Goal: Task Accomplishment & Management: Use online tool/utility

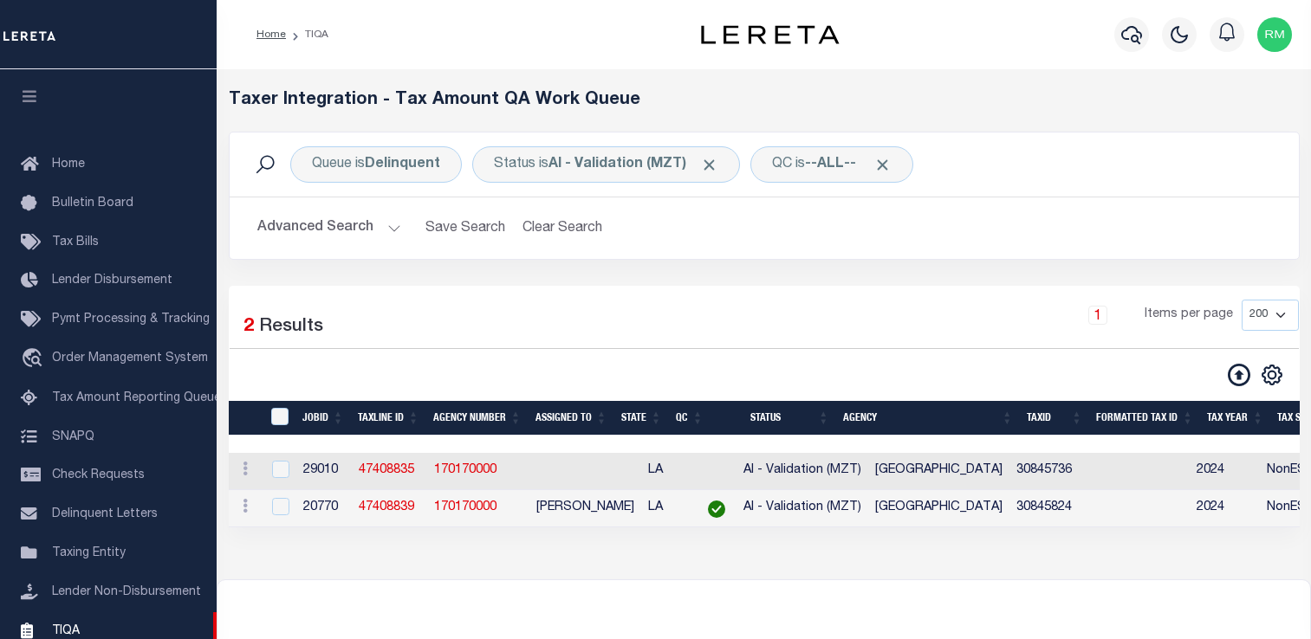
select select "200"
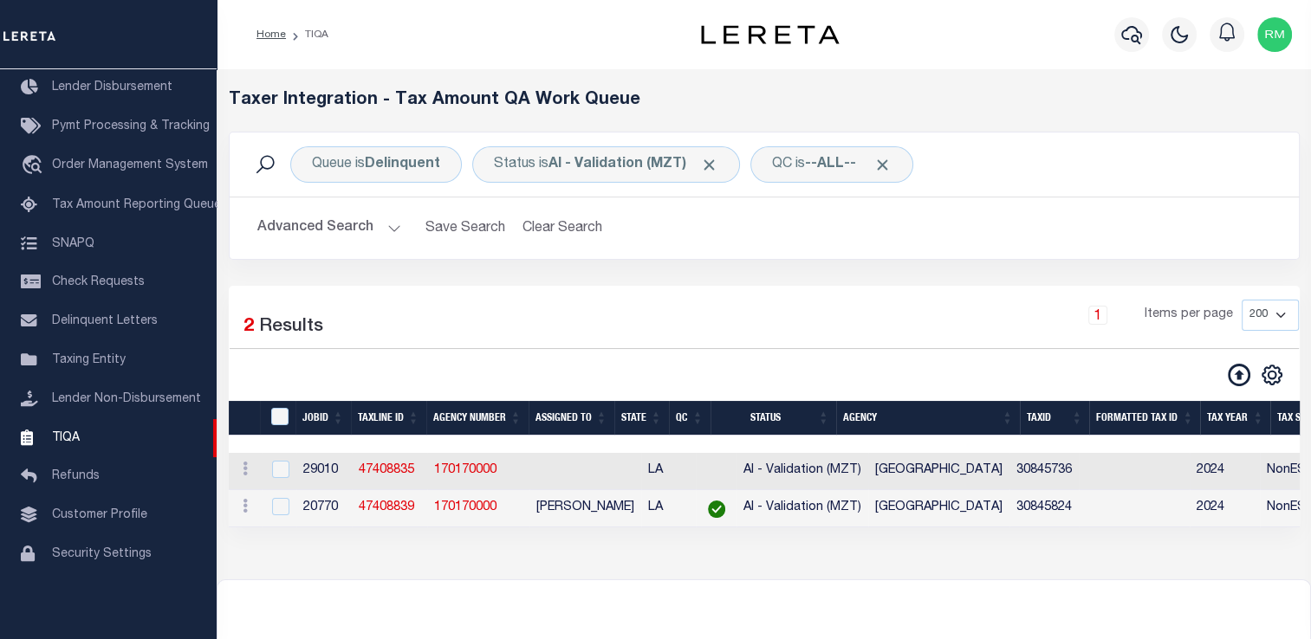
click at [388, 483] on td "47408835" at bounding box center [389, 471] width 75 height 37
checkbox input "true"
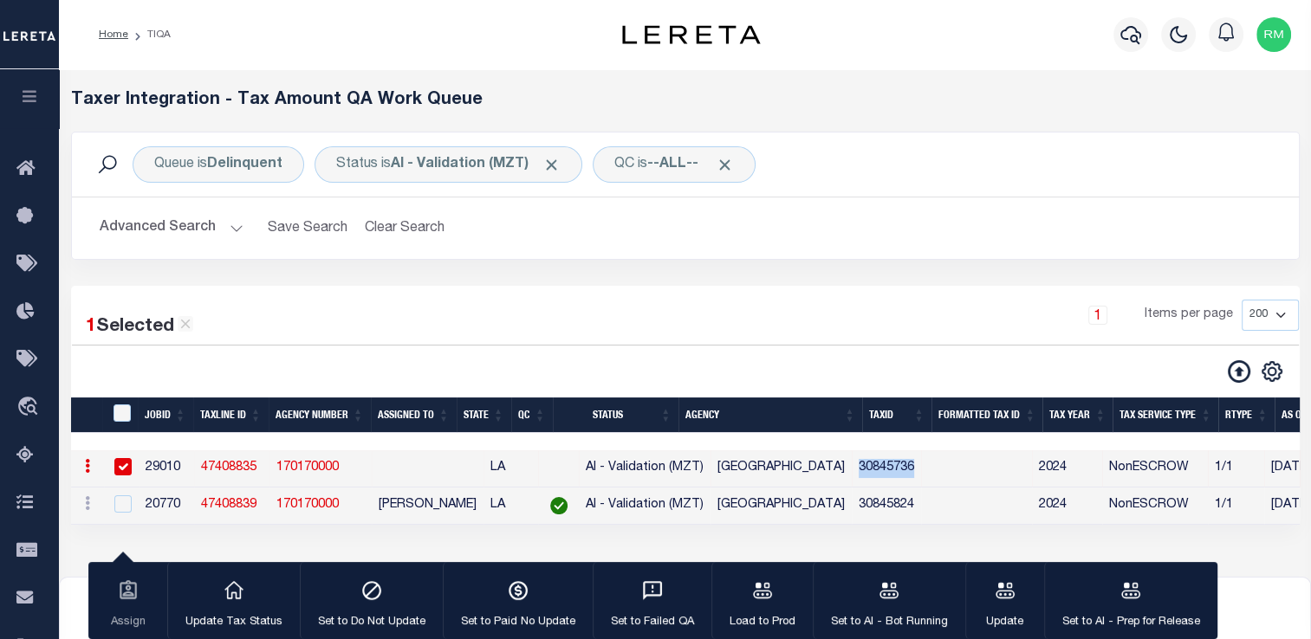
drag, startPoint x: 871, startPoint y: 469, endPoint x: 949, endPoint y: 471, distance: 78.0
copy td "30845736"
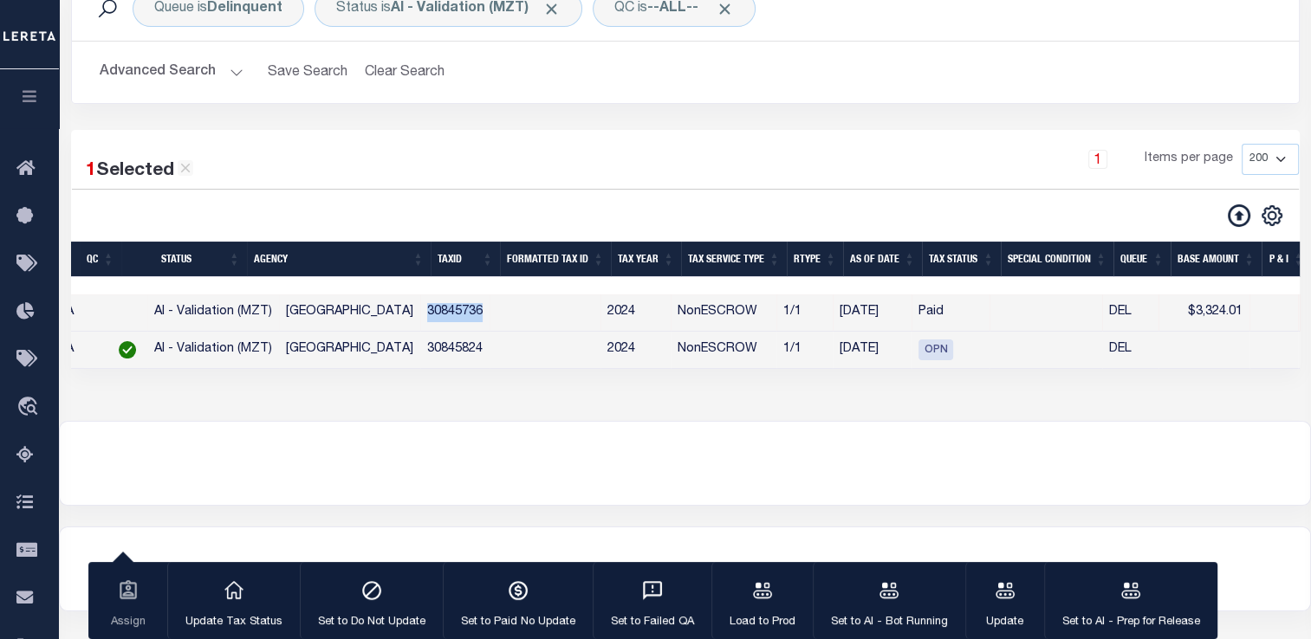
scroll to position [0, 0]
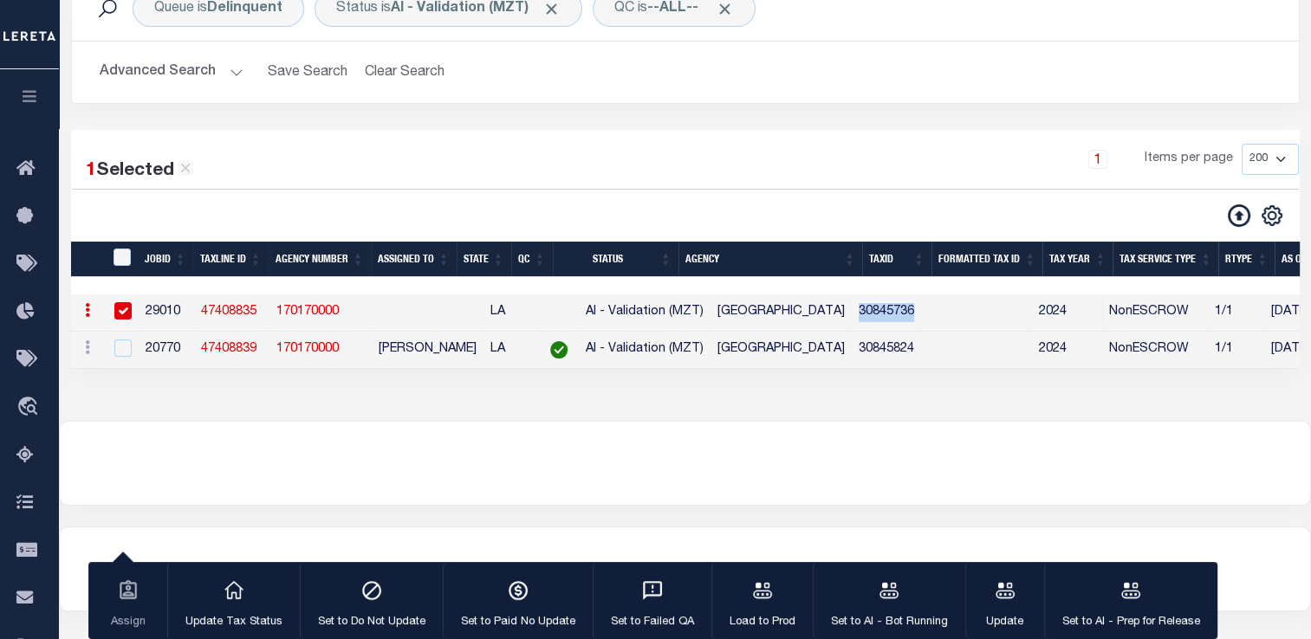
click at [225, 314] on link "47408835" at bounding box center [228, 312] width 55 height 12
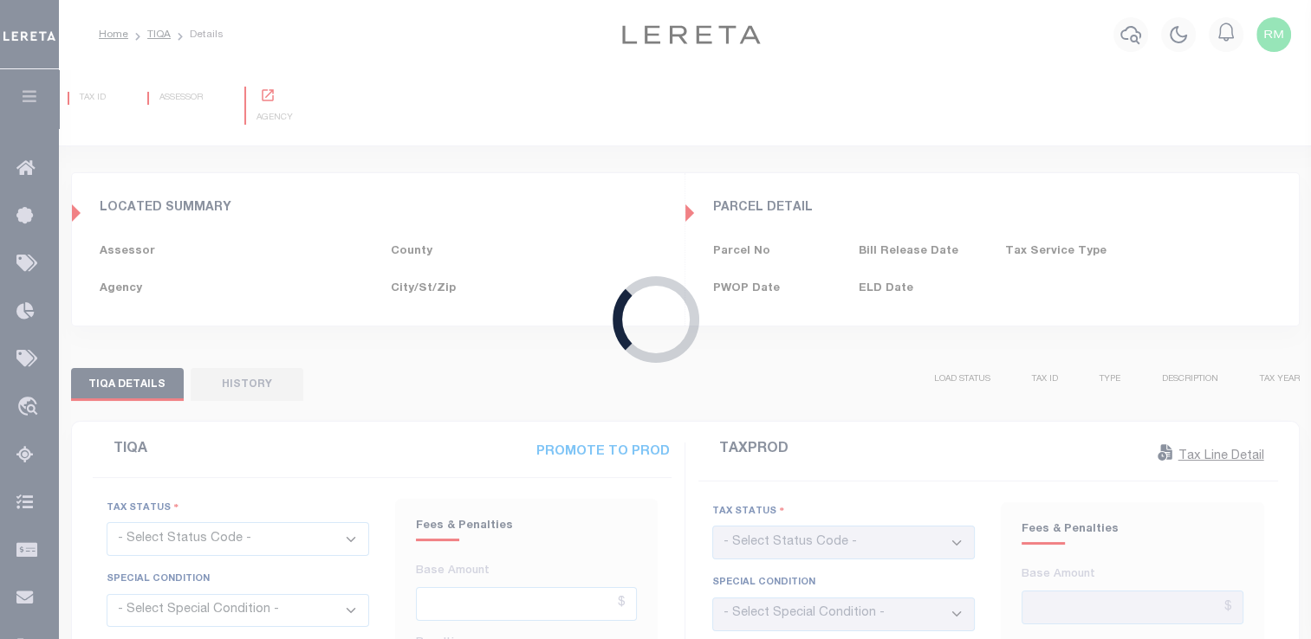
type input "[DATE]"
checkbox input "false"
type input "$3,324.01"
type input "$0"
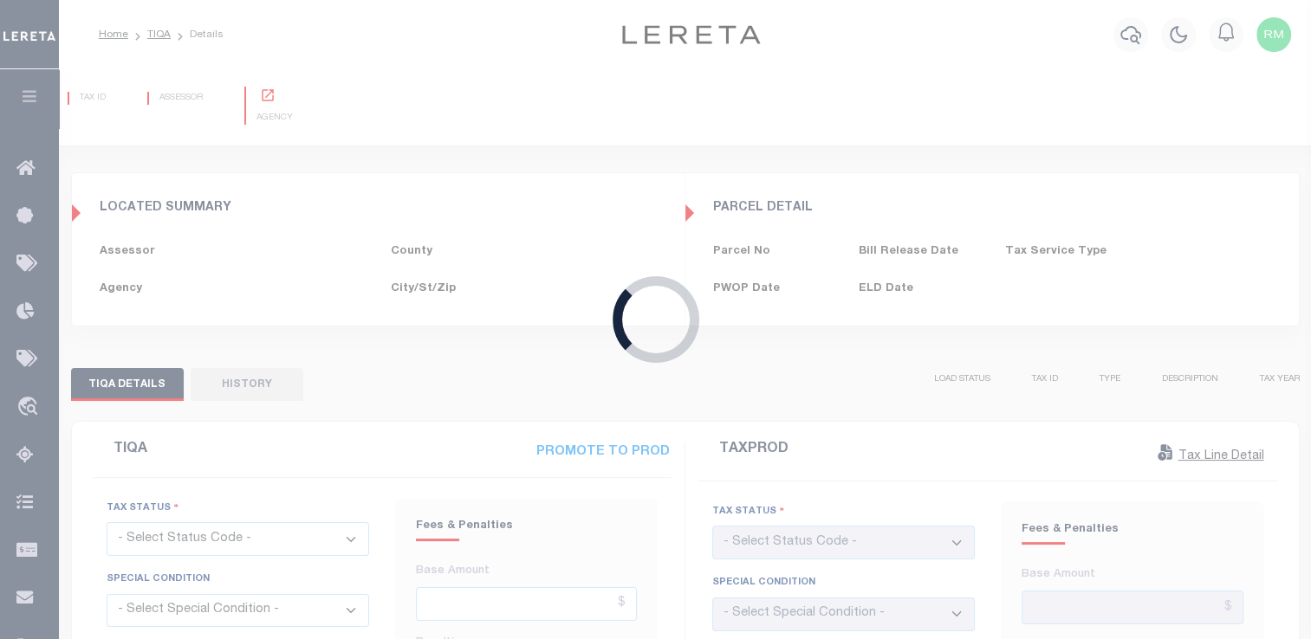
type input "[DATE]"
checkbox input "false"
select select "PYD"
select select "OP2"
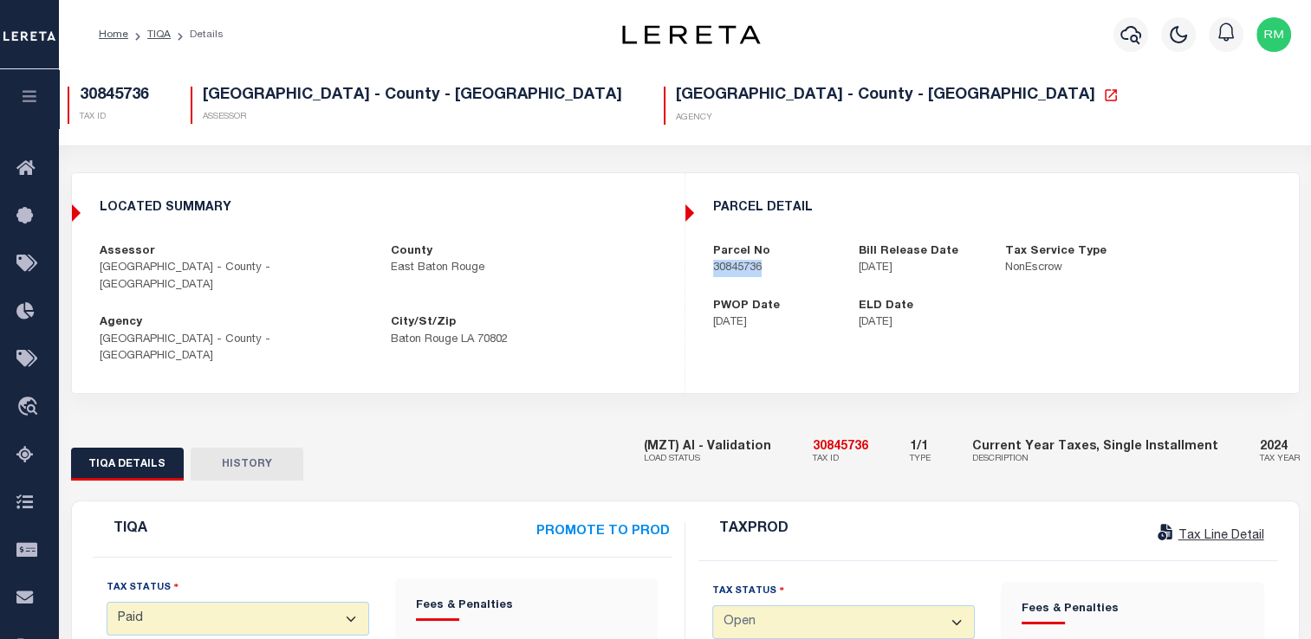
drag, startPoint x: 709, startPoint y: 268, endPoint x: 785, endPoint y: 272, distance: 76.4
click at [785, 272] on div "Parcel No 30845736" at bounding box center [773, 260] width 146 height 34
copy p "30845736"
click at [716, 255] on label "Parcel No" at bounding box center [741, 251] width 57 height 17
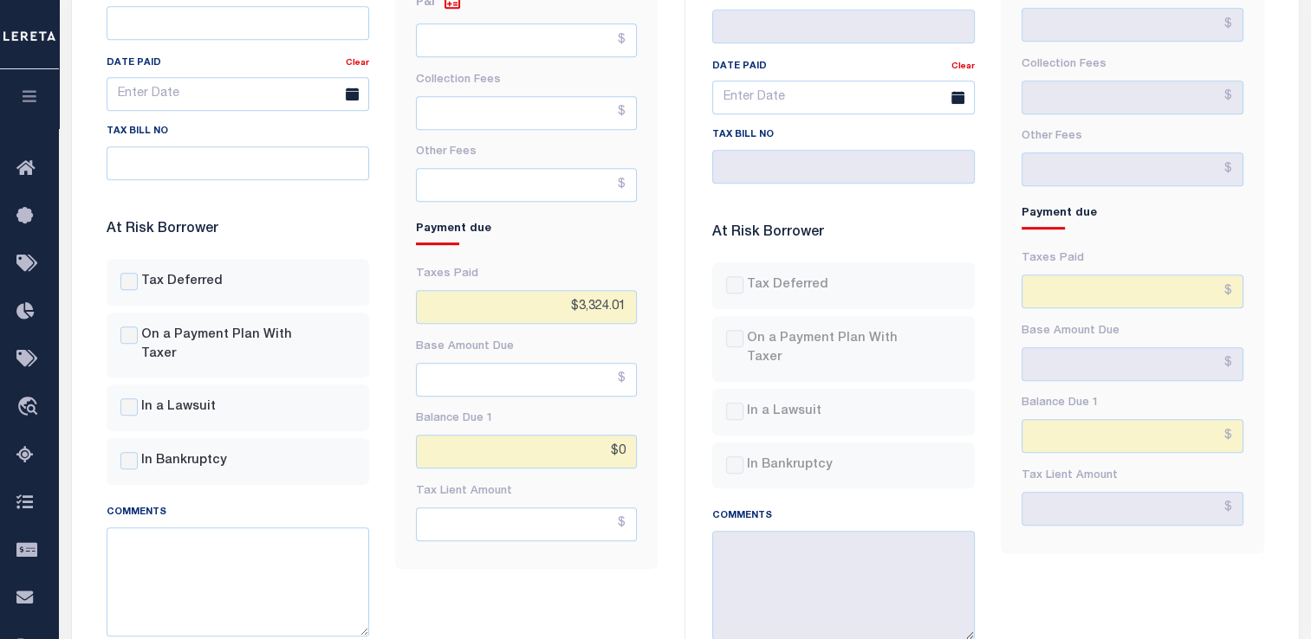
scroll to position [930, 0]
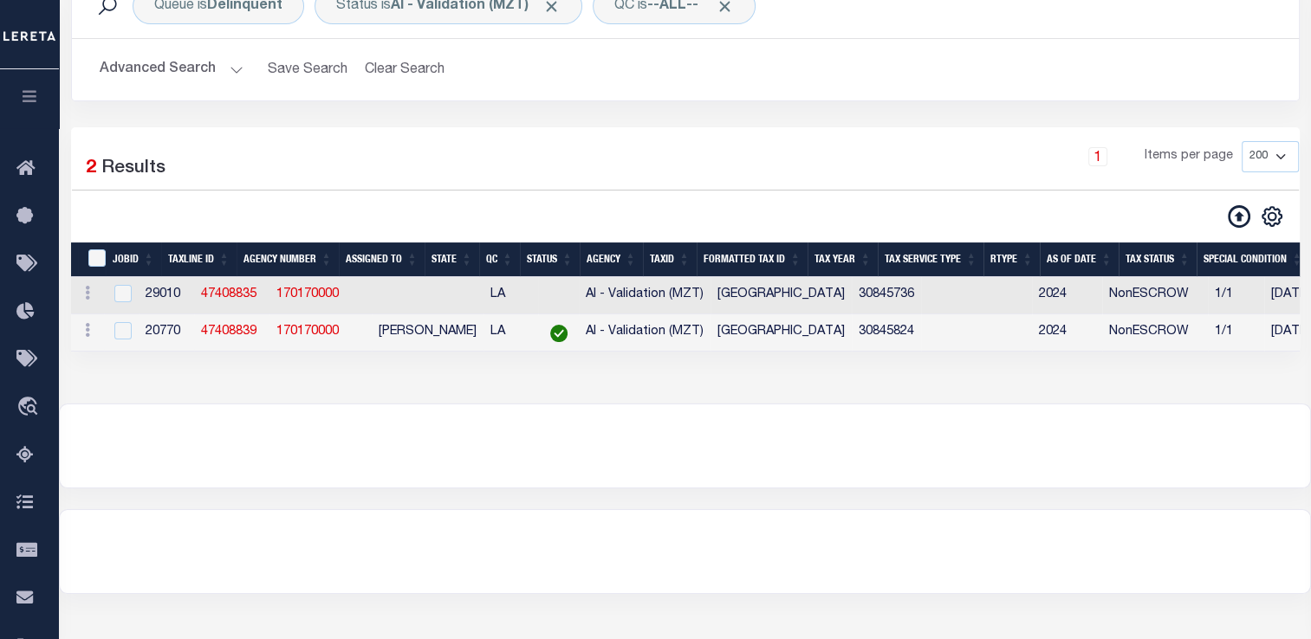
scroll to position [156, 0]
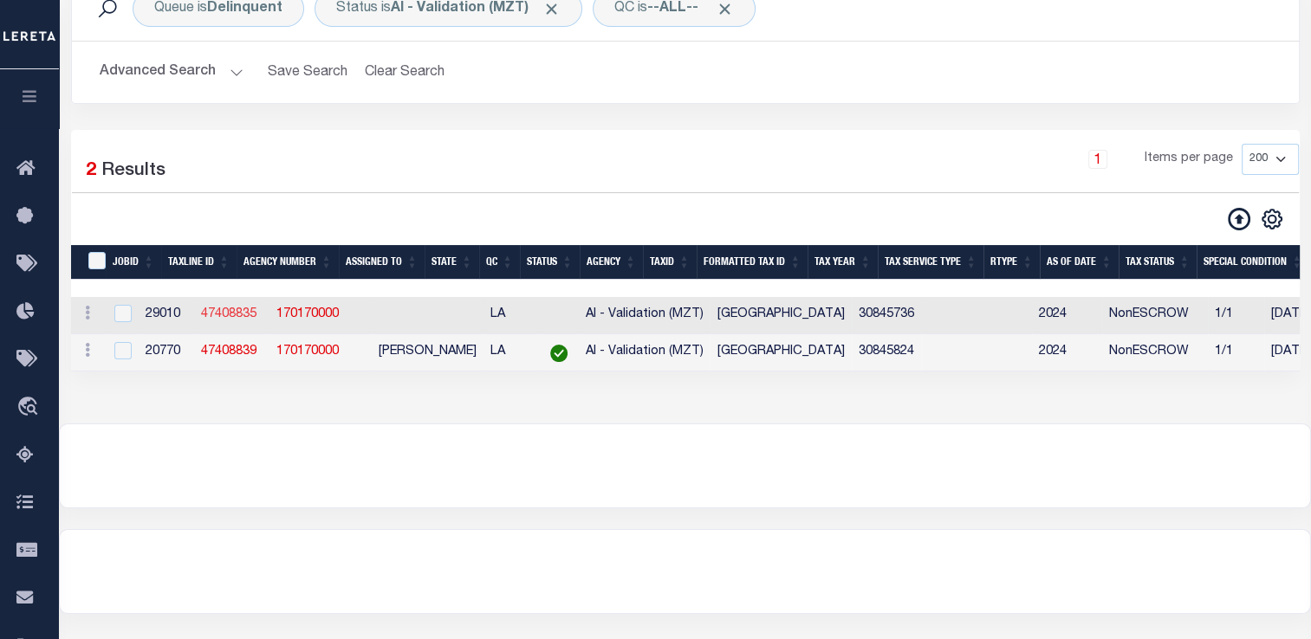
select select "200"
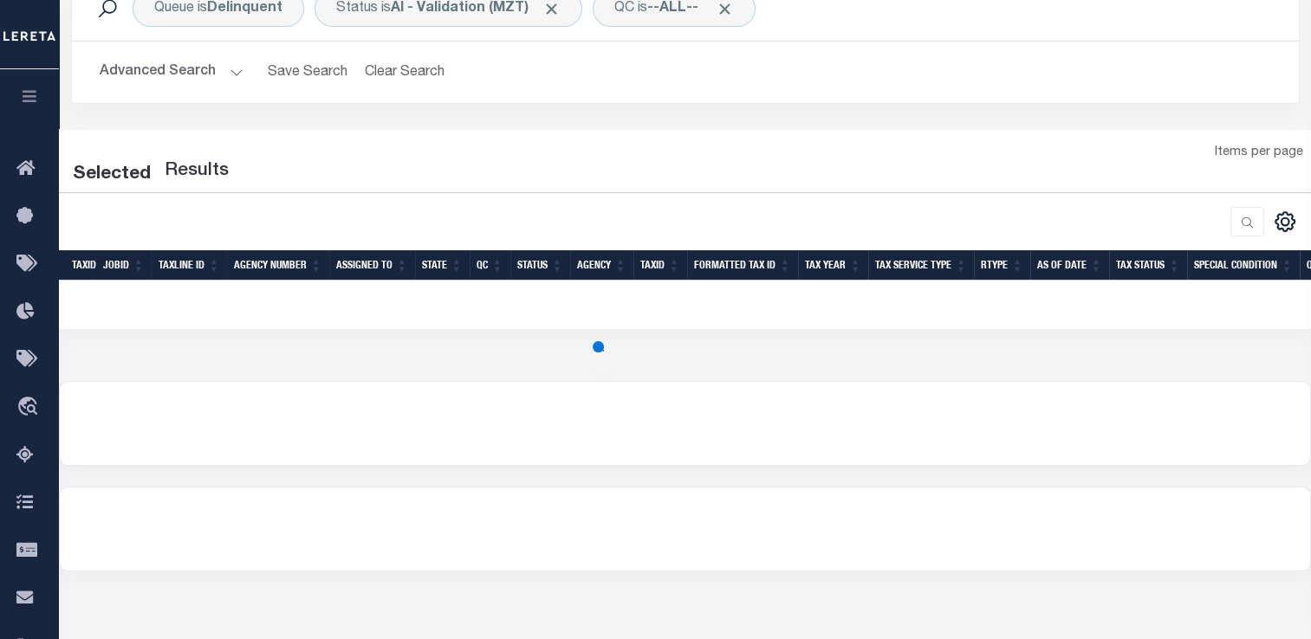
select select "200"
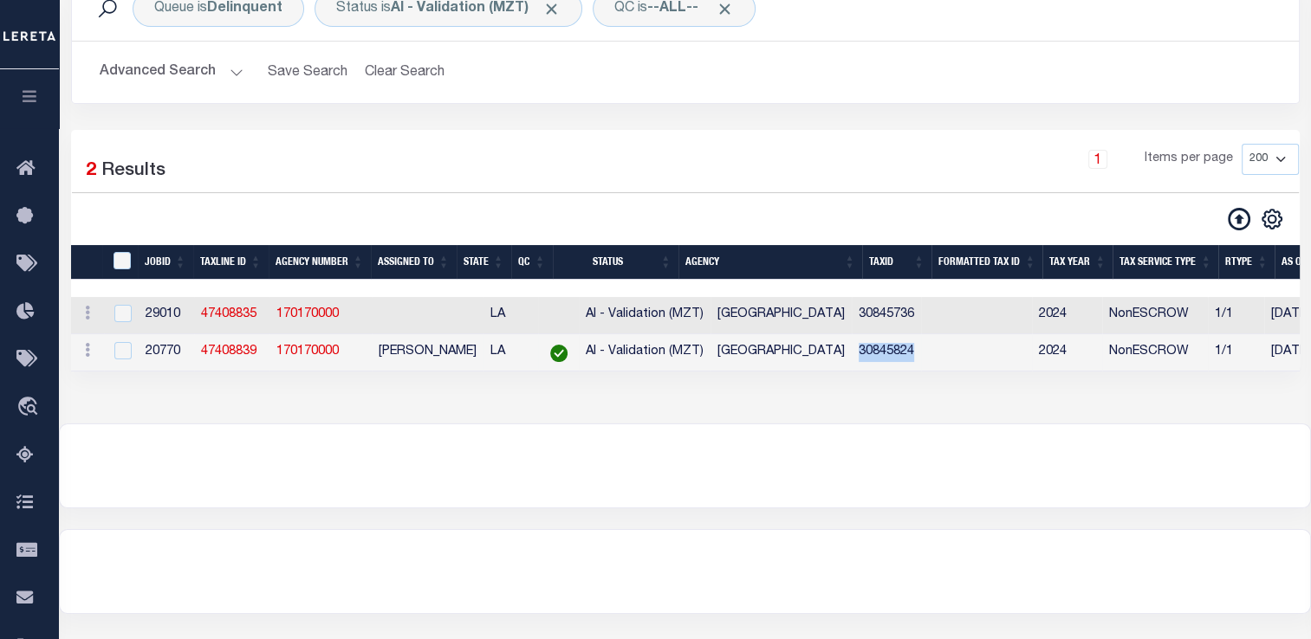
drag, startPoint x: 873, startPoint y: 354, endPoint x: 953, endPoint y: 353, distance: 79.7
copy td "30845824"
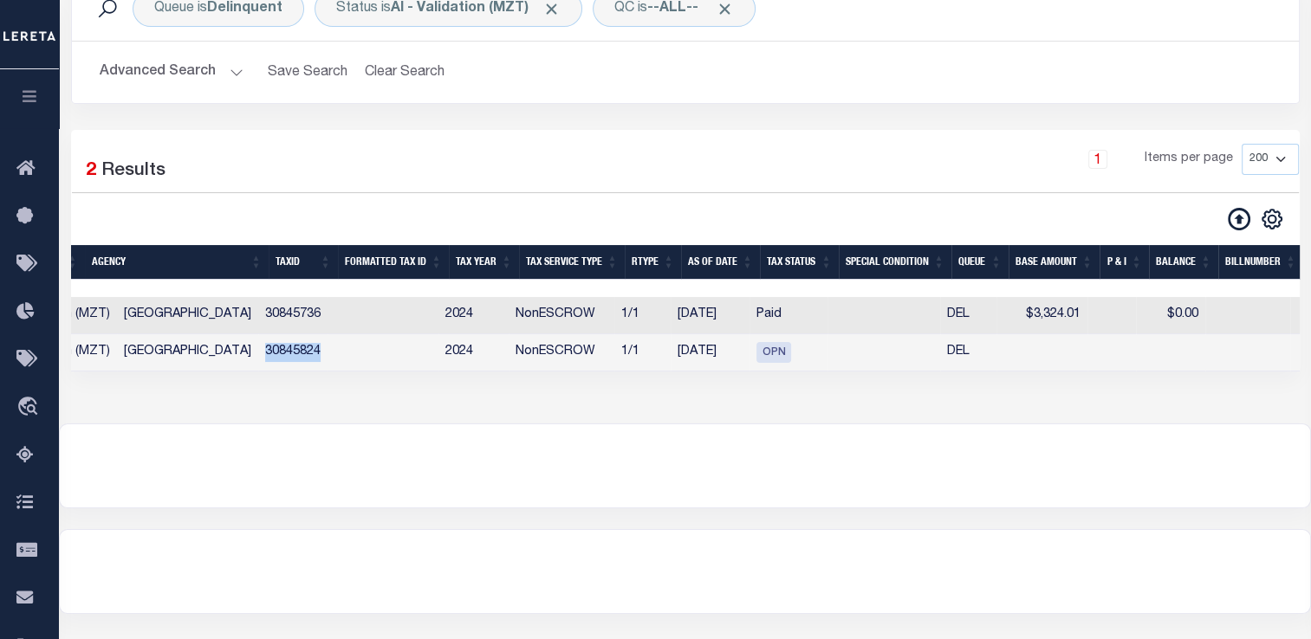
scroll to position [0, 597]
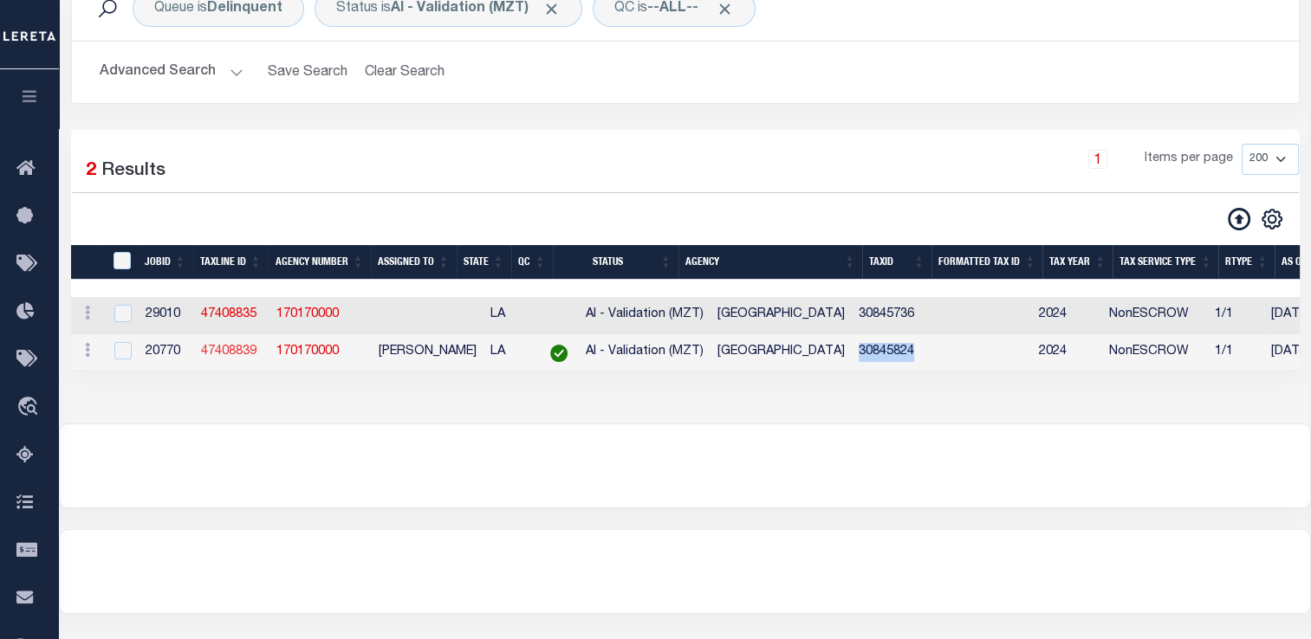
click at [229, 355] on link "47408839" at bounding box center [228, 352] width 55 height 12
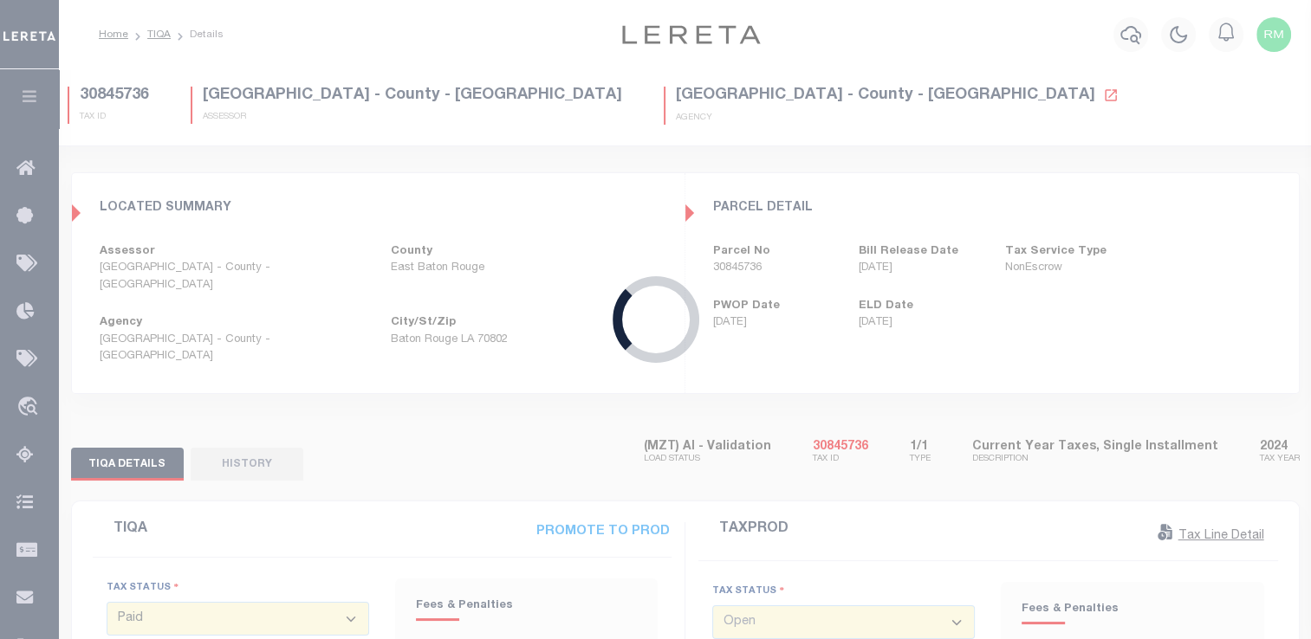
type input "[DATE]"
select select "OPN"
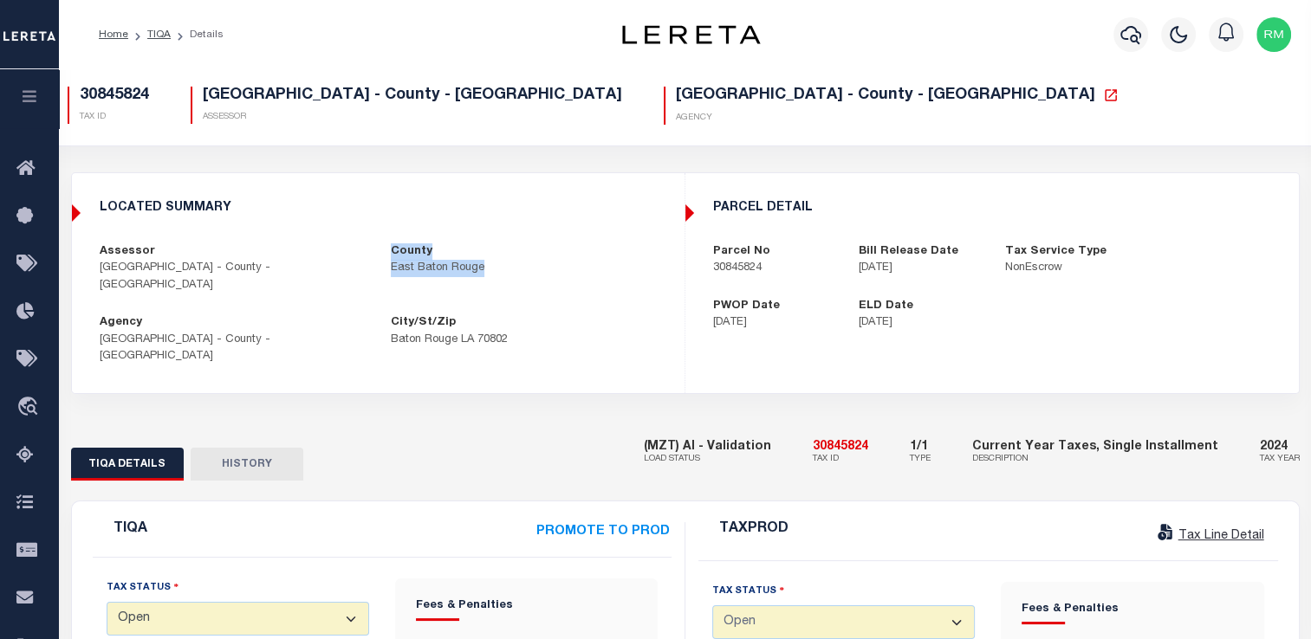
drag, startPoint x: 392, startPoint y: 256, endPoint x: 518, endPoint y: 287, distance: 129.2
click at [518, 287] on div "LOCATED SUMMARY [GEOGRAPHIC_DATA] - County - [GEOGRAPHIC_DATA] County [GEOGRAPH…" at bounding box center [378, 283] width 611 height 192
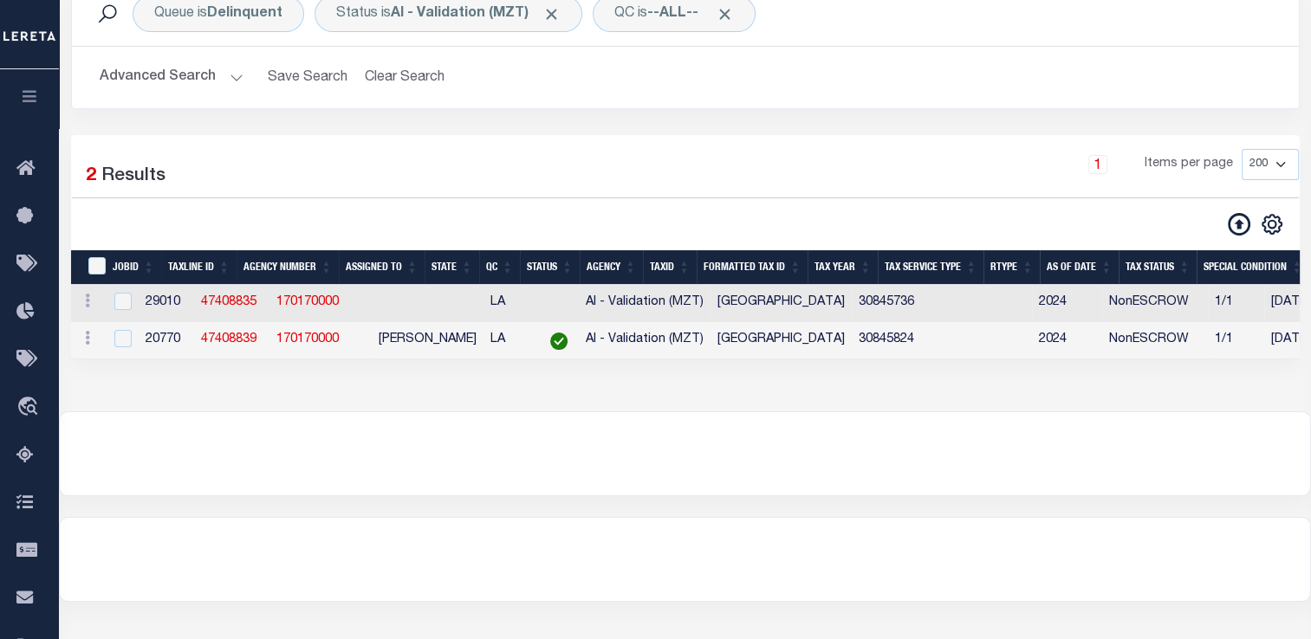
scroll to position [156, 0]
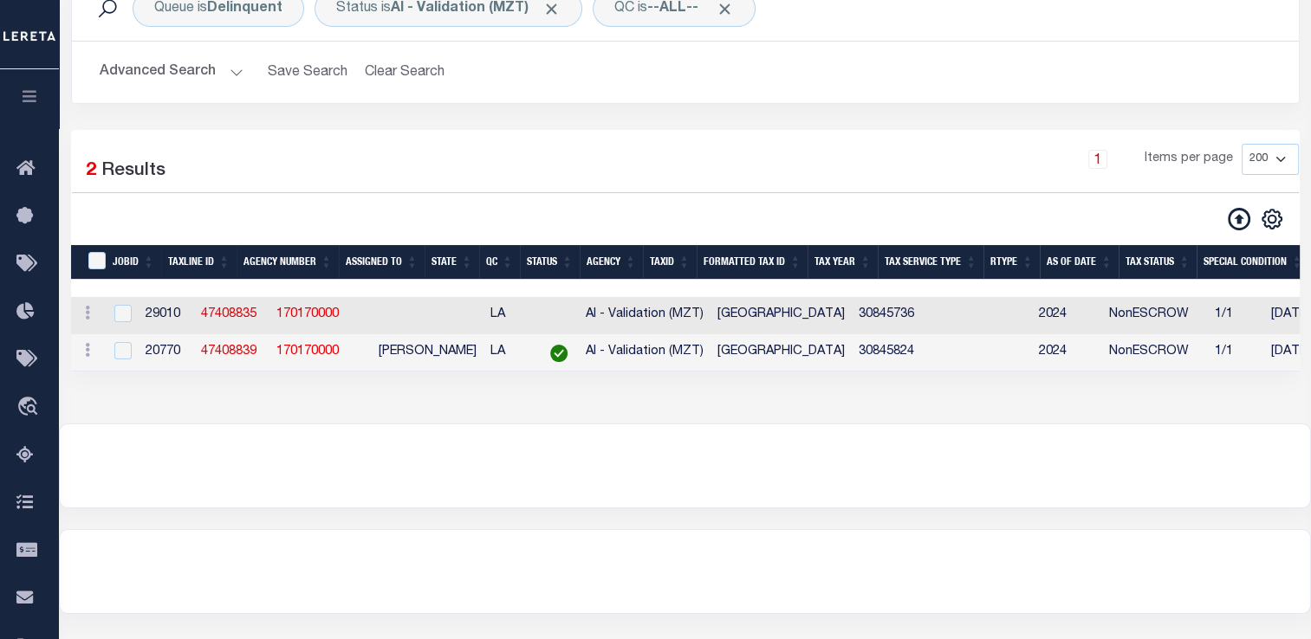
select select "200"
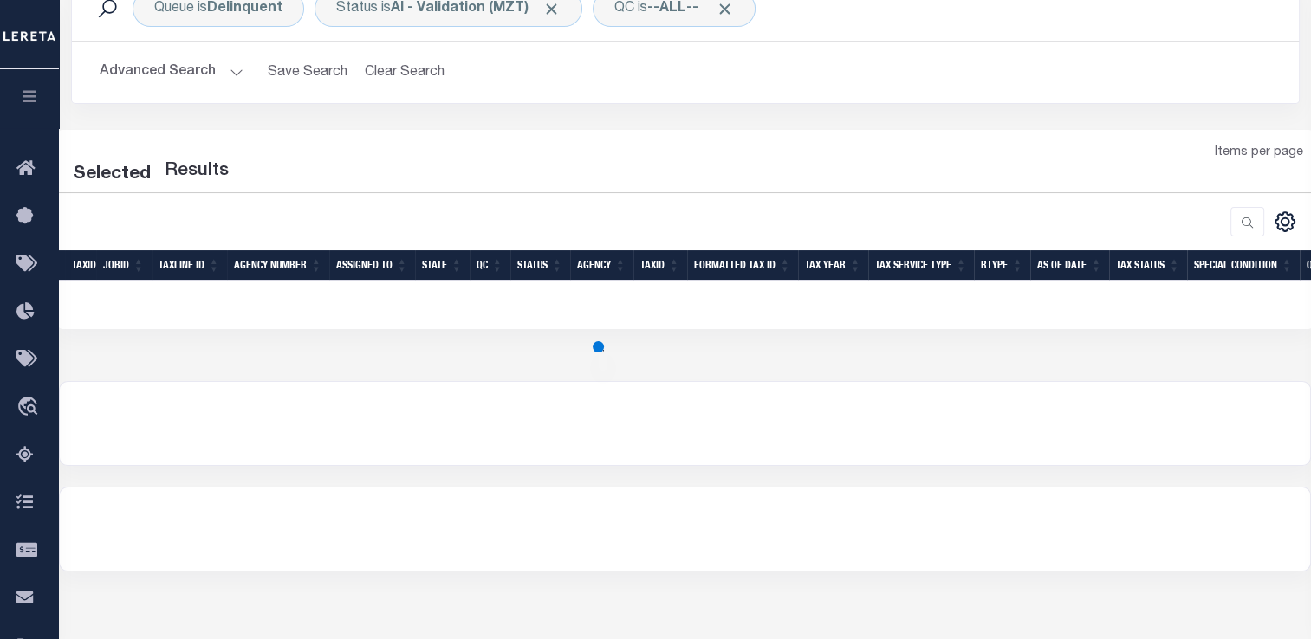
select select "200"
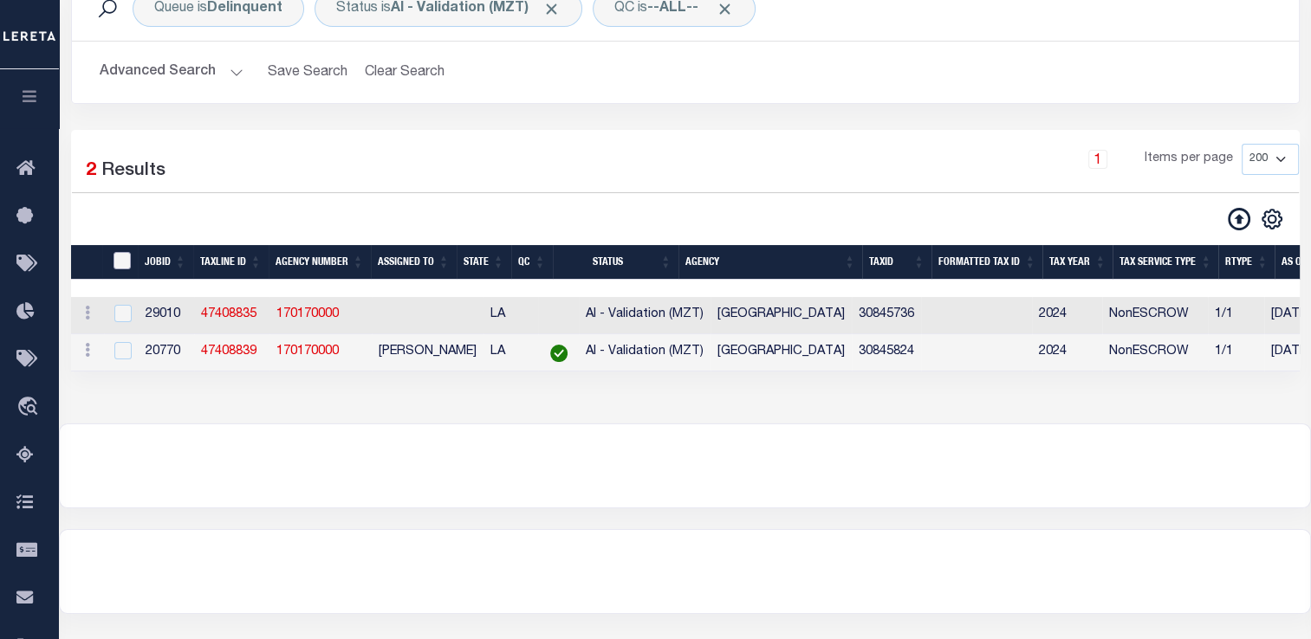
click at [115, 269] on input "TaxID" at bounding box center [121, 260] width 17 height 17
checkbox input "true"
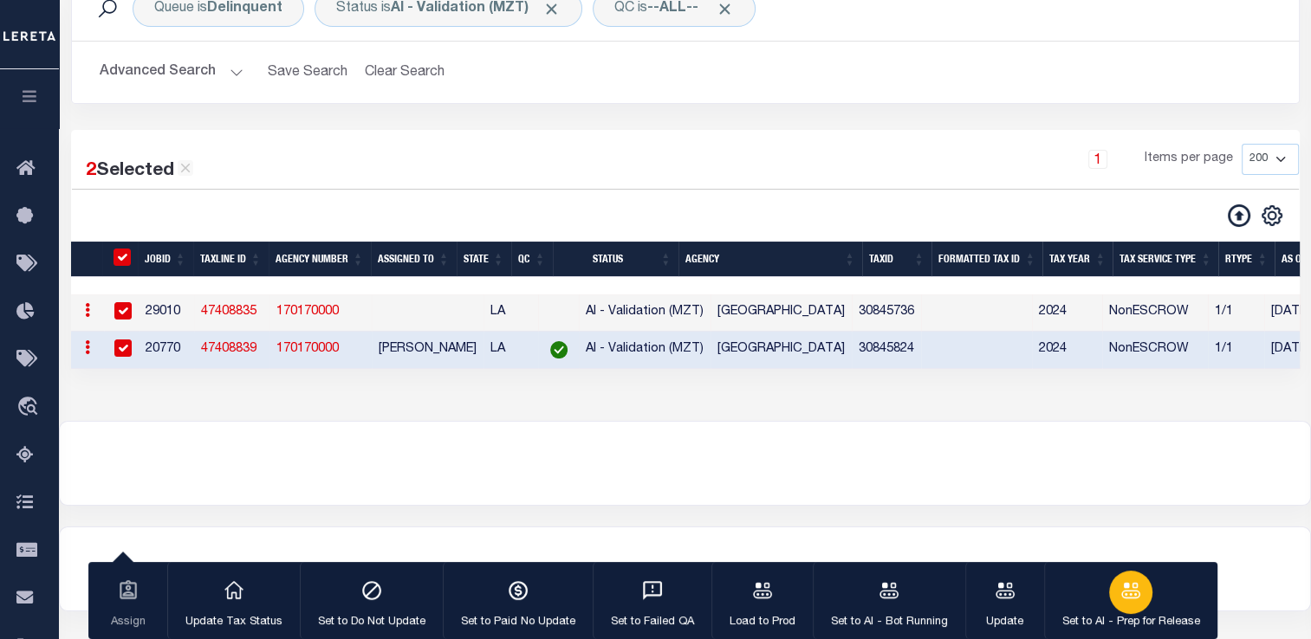
click at [1132, 598] on icon "button" at bounding box center [1130, 590] width 19 height 16
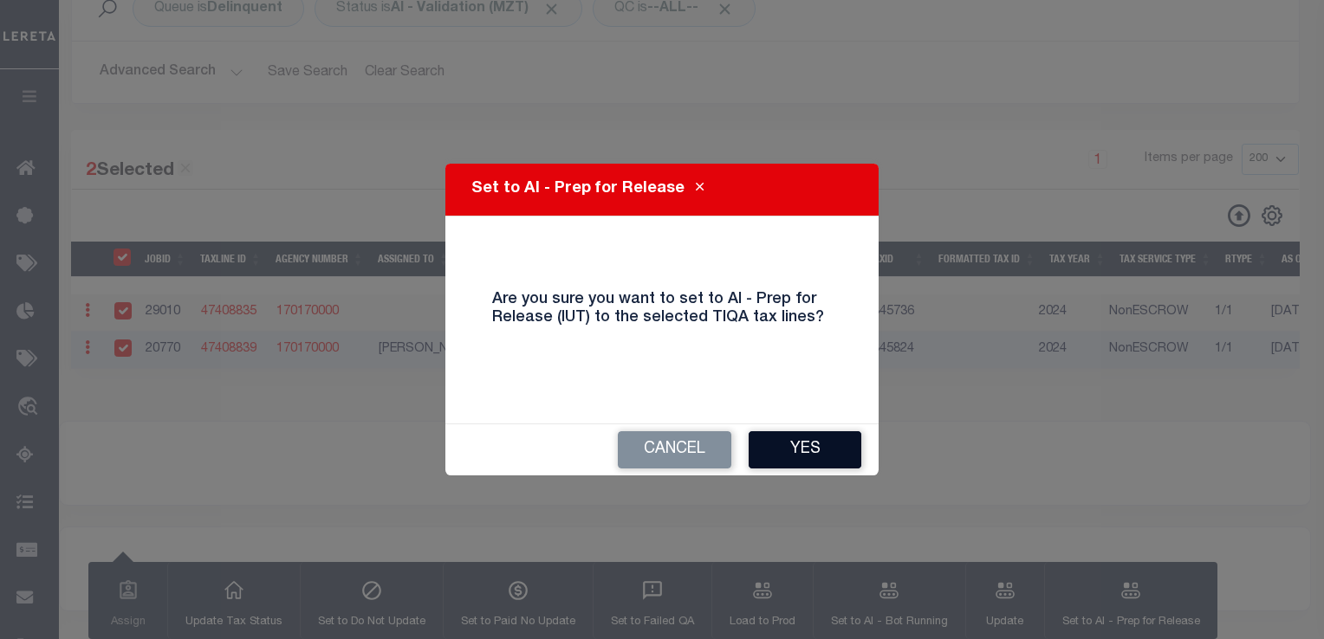
click at [795, 442] on button "Yes" at bounding box center [804, 449] width 113 height 37
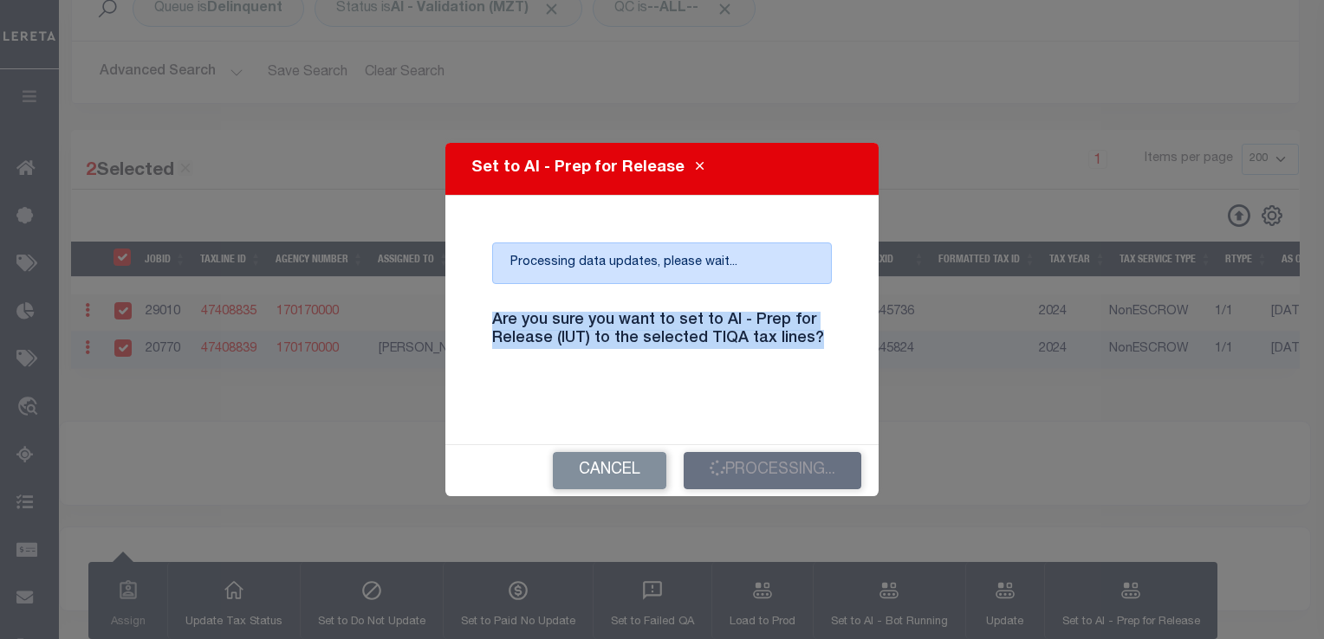
drag, startPoint x: 817, startPoint y: 339, endPoint x: 435, endPoint y: 291, distance: 385.0
click at [435, 291] on div "Set to AI - Prep for Release Processing data updates, please wait... Are you su…" at bounding box center [662, 319] width 1324 height 639
click at [557, 321] on h4 "Are you sure you want to set to AI - Prep for Release (IUT) to the selected TIQ…" at bounding box center [662, 330] width 366 height 37
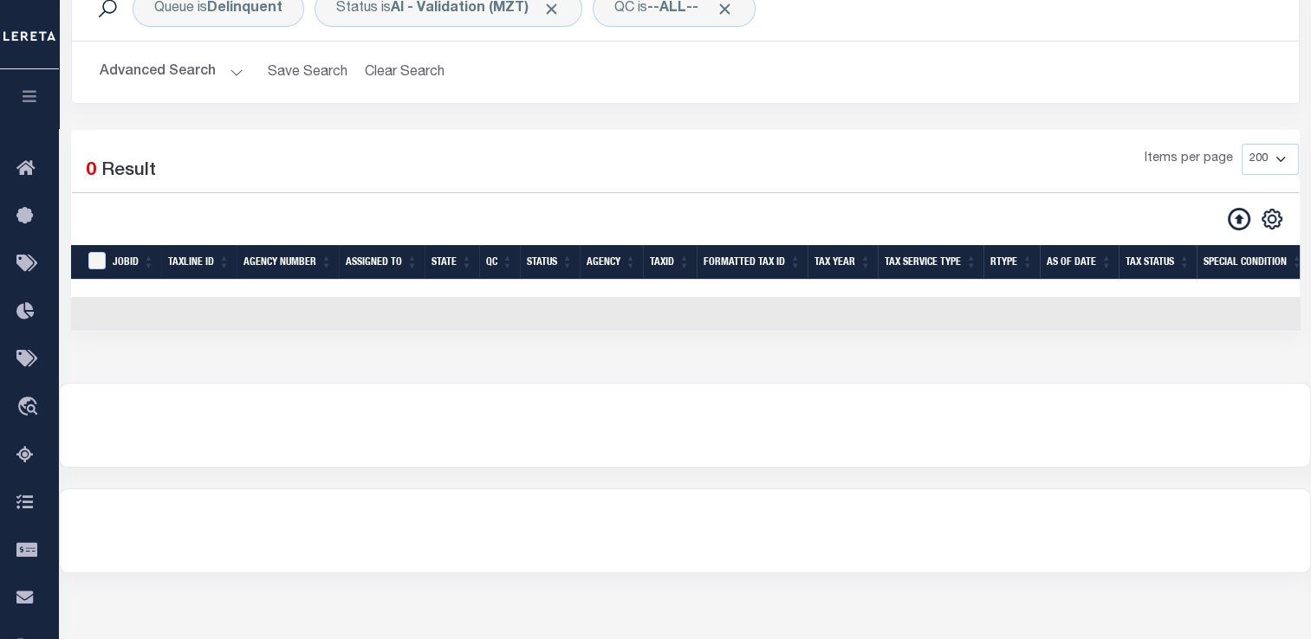
scroll to position [0, 0]
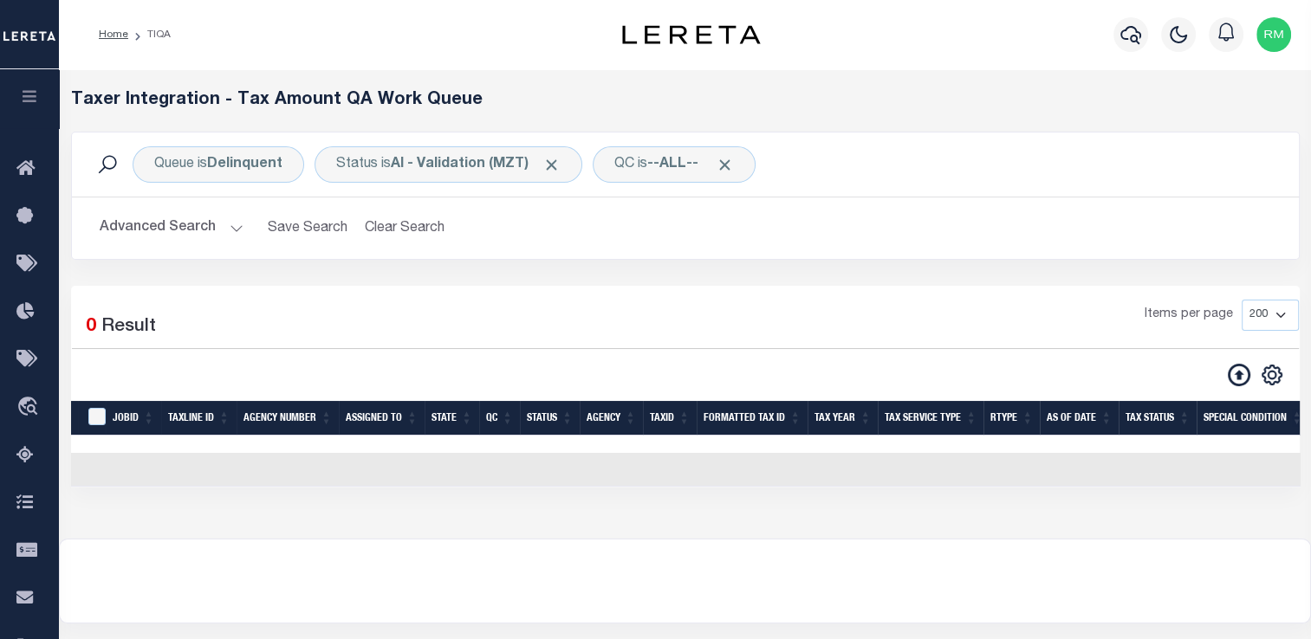
click at [158, 221] on button "Advanced Search" at bounding box center [172, 228] width 144 height 34
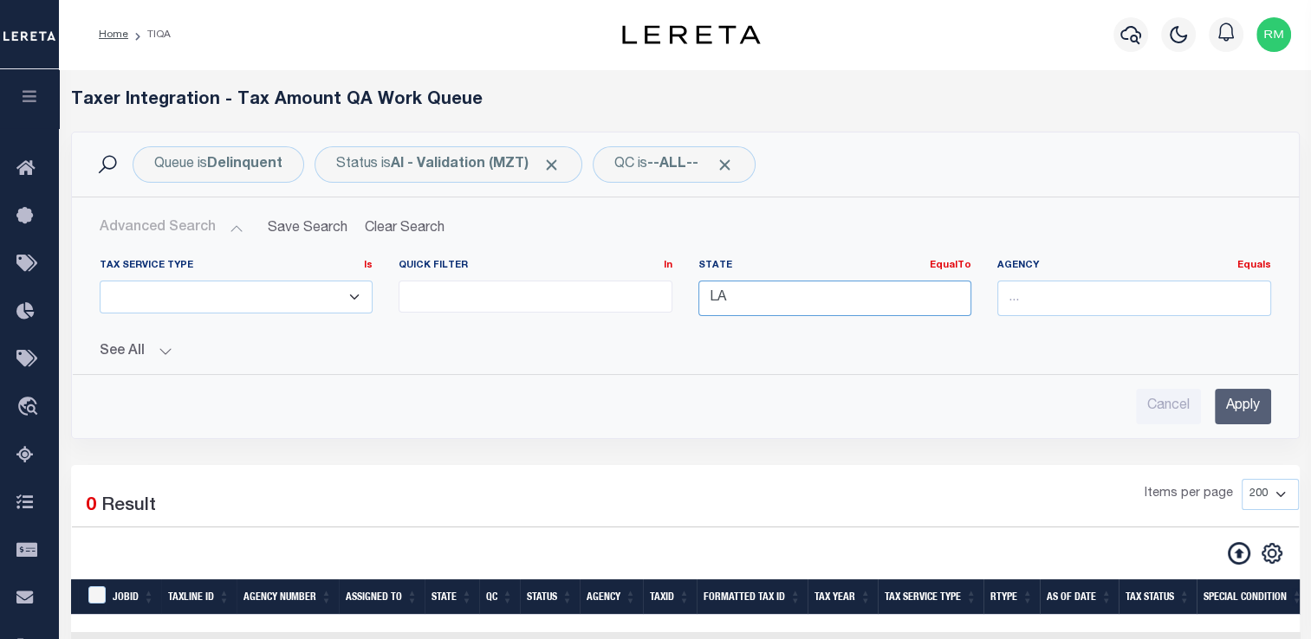
drag, startPoint x: 741, startPoint y: 297, endPoint x: 477, endPoint y: 301, distance: 264.2
click at [477, 301] on div "Tax Service Type Is Is Contains ESCROW NonESCROW Quick Filter In In View Only L…" at bounding box center [685, 294] width 1197 height 71
click at [709, 329] on div "MS" at bounding box center [834, 330] width 272 height 28
click at [1244, 411] on input "Apply" at bounding box center [1242, 407] width 56 height 36
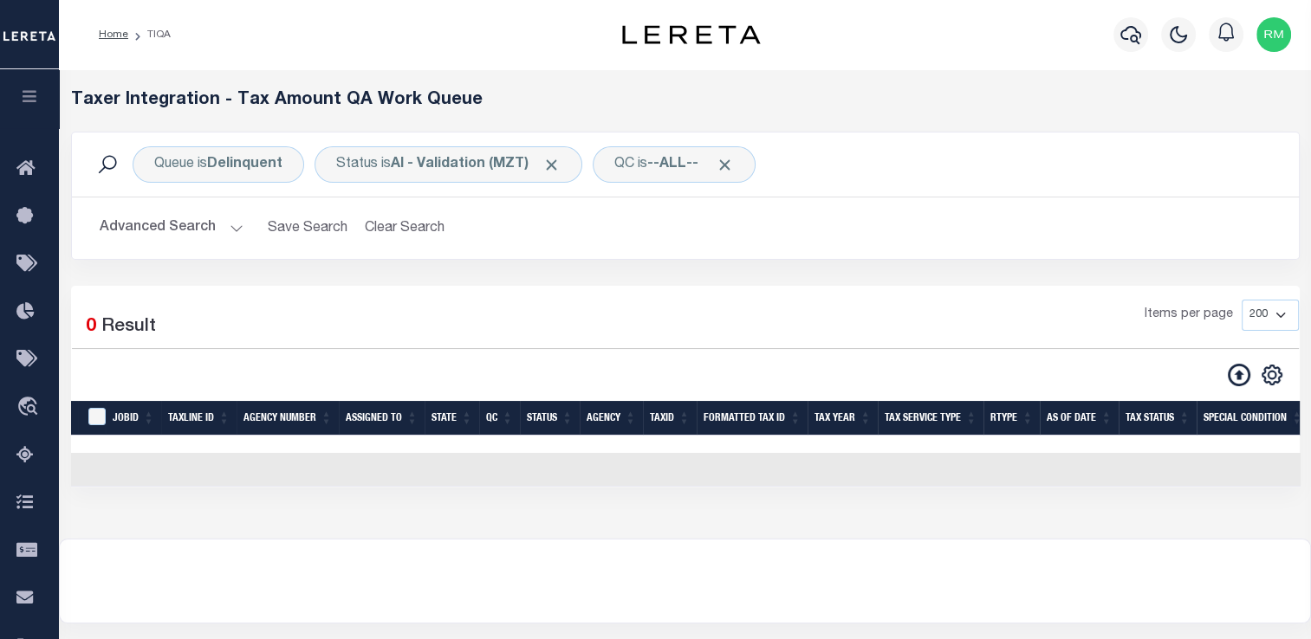
click at [165, 230] on button "Advanced Search" at bounding box center [172, 228] width 144 height 34
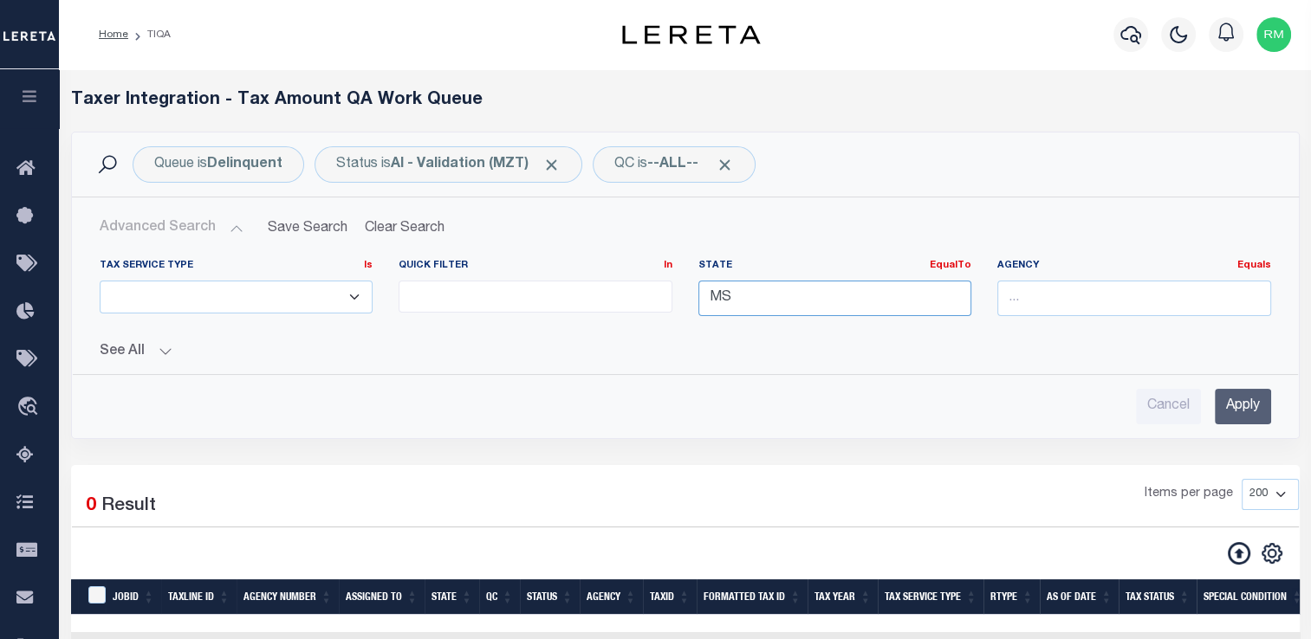
drag, startPoint x: 800, startPoint y: 289, endPoint x: 547, endPoint y: 317, distance: 255.3
click at [547, 317] on div "Tax Service Type Is Is Contains ESCROW NonESCROW Quick Filter In In View Only L…" at bounding box center [685, 294] width 1197 height 71
type input "="
click at [1234, 404] on input "Apply" at bounding box center [1242, 407] width 56 height 36
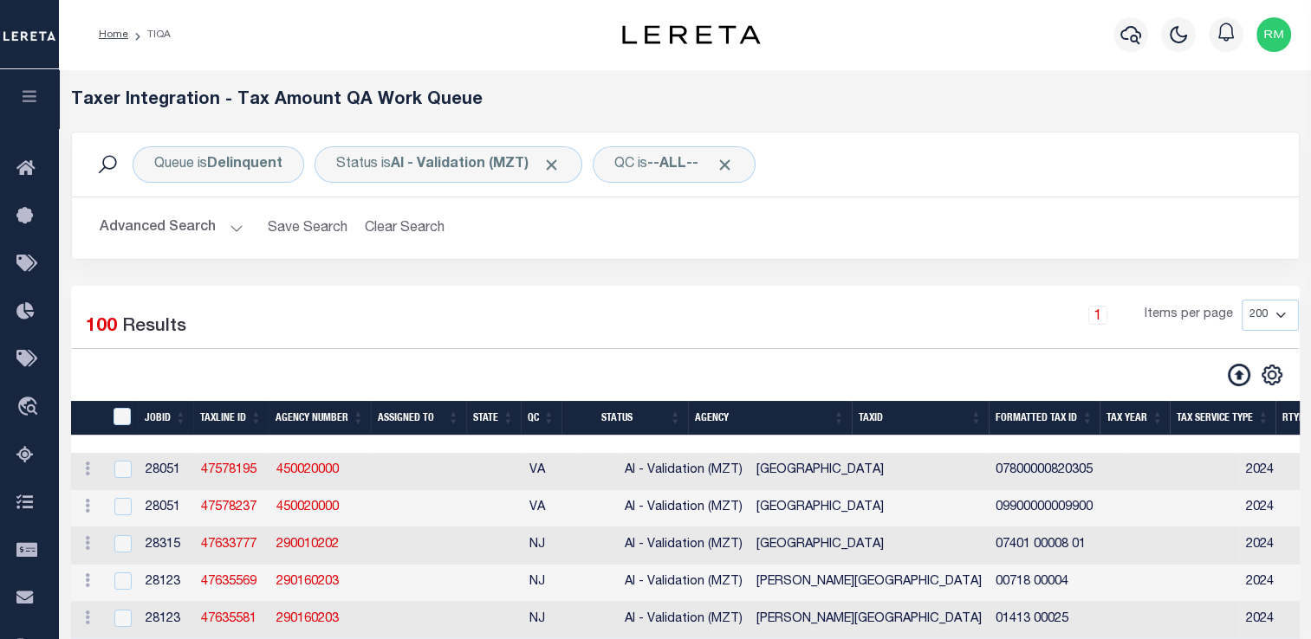
click at [502, 416] on th "State" at bounding box center [493, 419] width 55 height 36
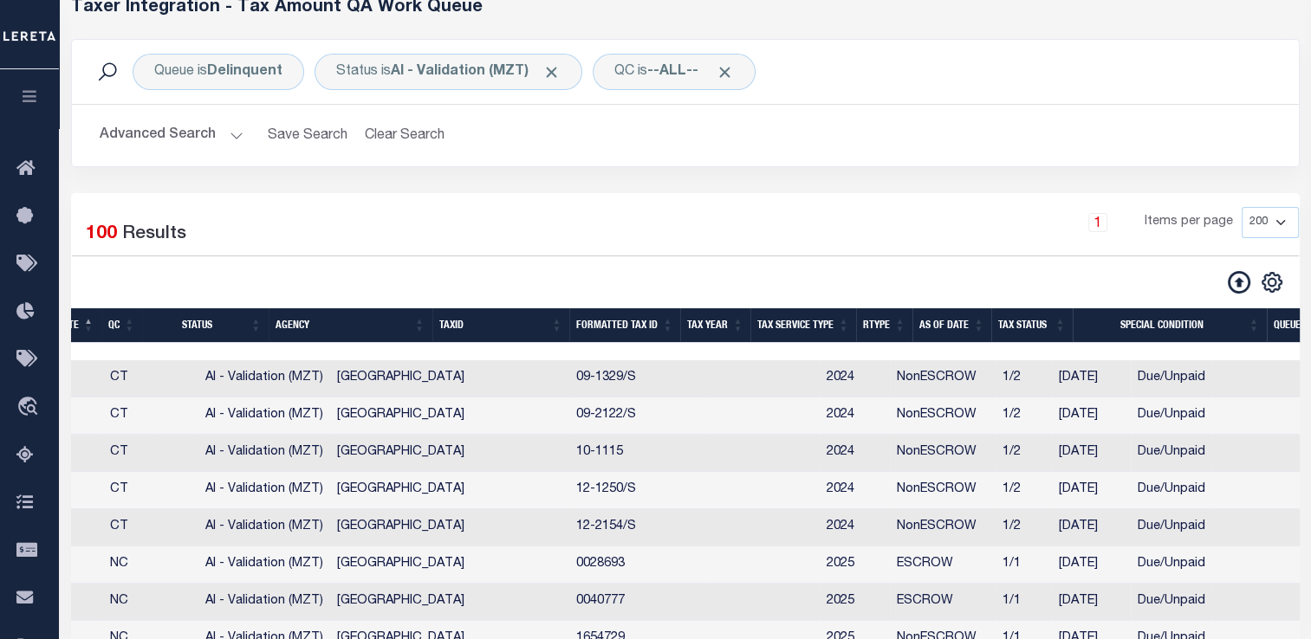
scroll to position [0, 215]
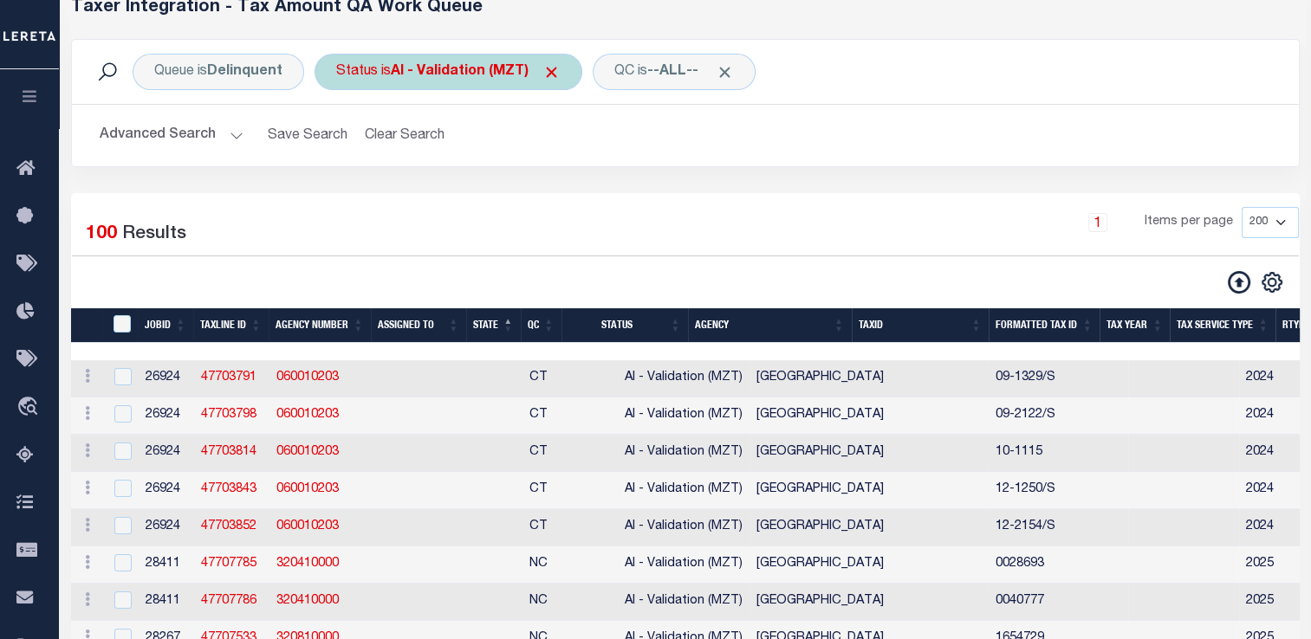
click at [501, 73] on b "AI - Validation (MZT)" at bounding box center [476, 72] width 170 height 14
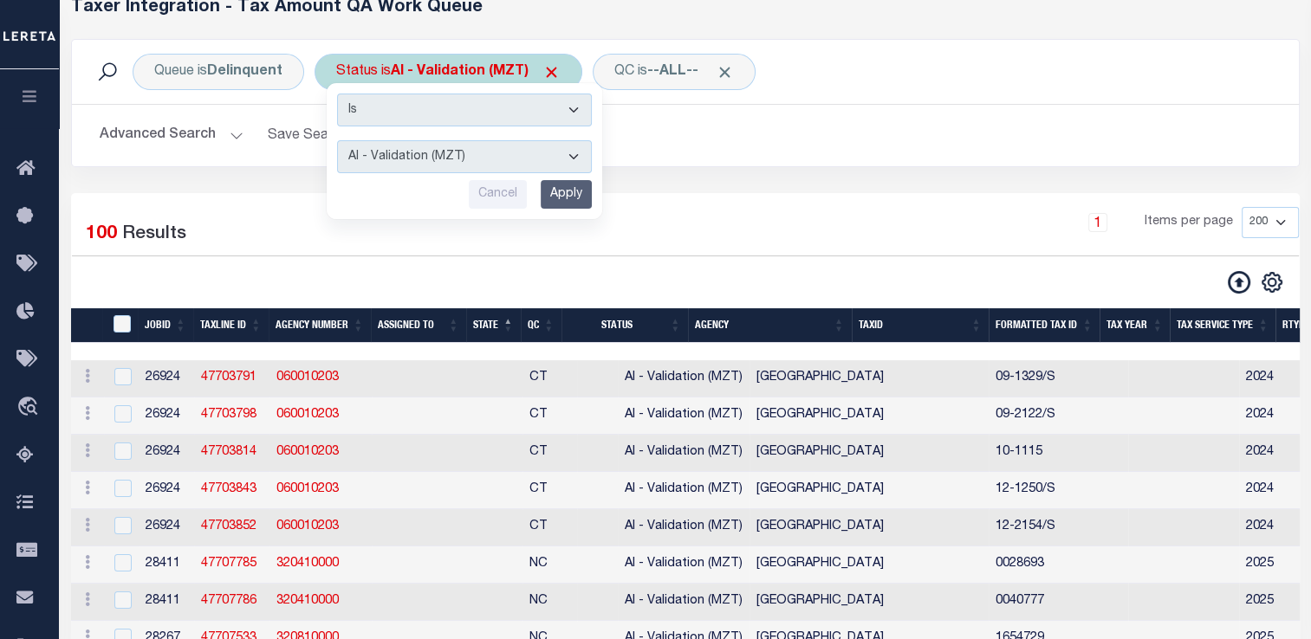
click at [461, 168] on select "AI - Bot Exception (ERR) AI - Bot Running (PLA) AI - Failed QA (FQA) AI - Prep …" at bounding box center [464, 156] width 255 height 33
select select "PLA"
click at [337, 140] on select "AI - Bot Exception (ERR) AI - Bot Running (PLA) AI - Failed QA (FQA) AI - Prep …" at bounding box center [464, 156] width 255 height 33
click at [554, 195] on input "Apply" at bounding box center [566, 194] width 51 height 29
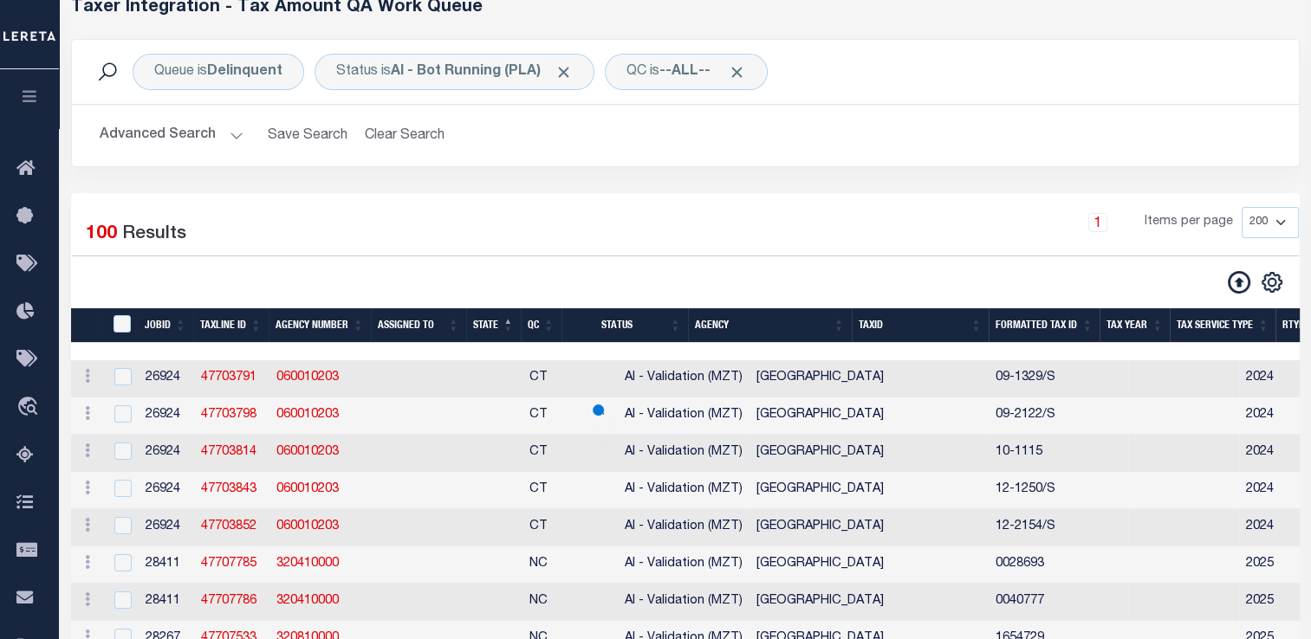
click at [209, 139] on button "Advanced Search" at bounding box center [172, 136] width 144 height 34
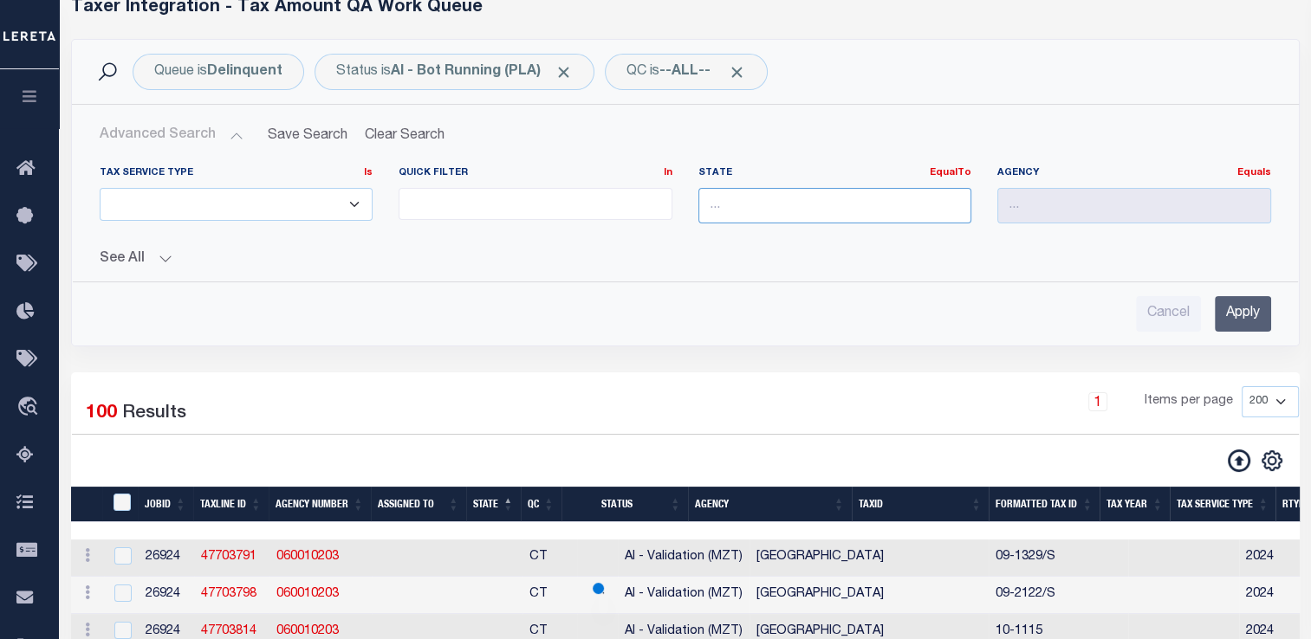
click at [890, 203] on input "text" at bounding box center [835, 206] width 274 height 36
click at [876, 239] on div "LA" at bounding box center [834, 237] width 272 height 28
type input "LA"
click at [1235, 318] on input "Apply" at bounding box center [1242, 314] width 56 height 36
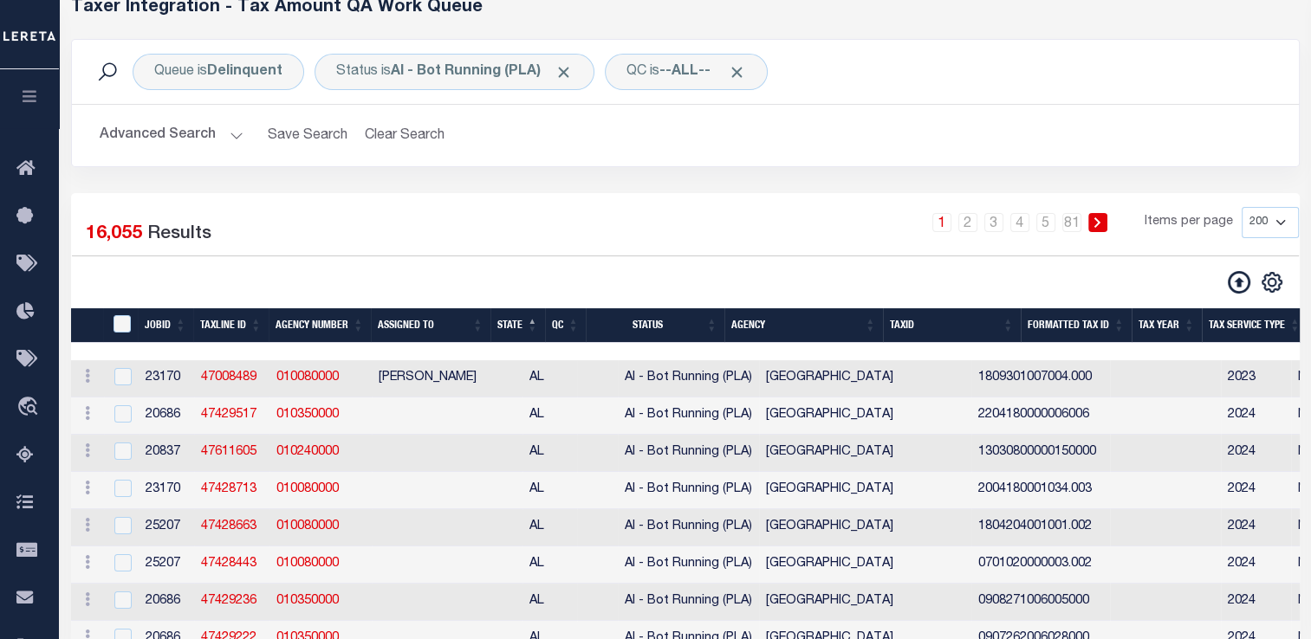
click at [159, 115] on div "Advanced Search Save Search Clear Search TIQATaxLineSearchTable_dynamictable___…" at bounding box center [685, 136] width 1227 height 62
click at [177, 133] on button "Advanced Search" at bounding box center [172, 136] width 144 height 34
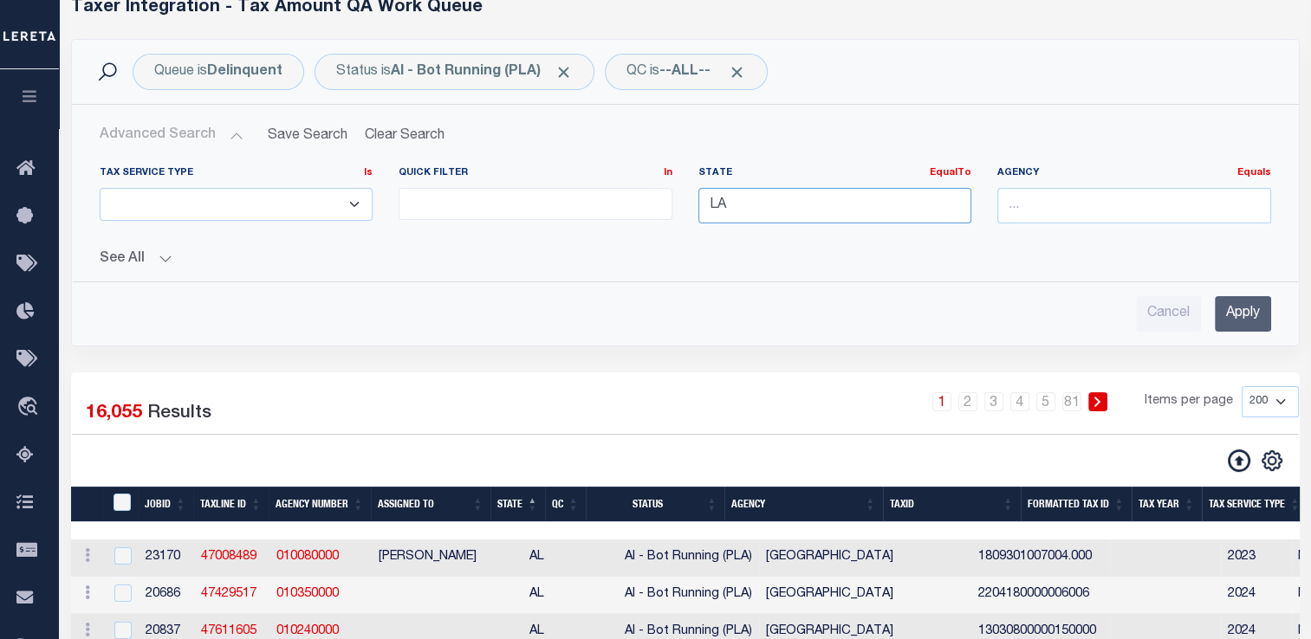
click at [853, 204] on input "LA" at bounding box center [835, 206] width 274 height 36
click at [1230, 305] on input "Apply" at bounding box center [1242, 314] width 56 height 36
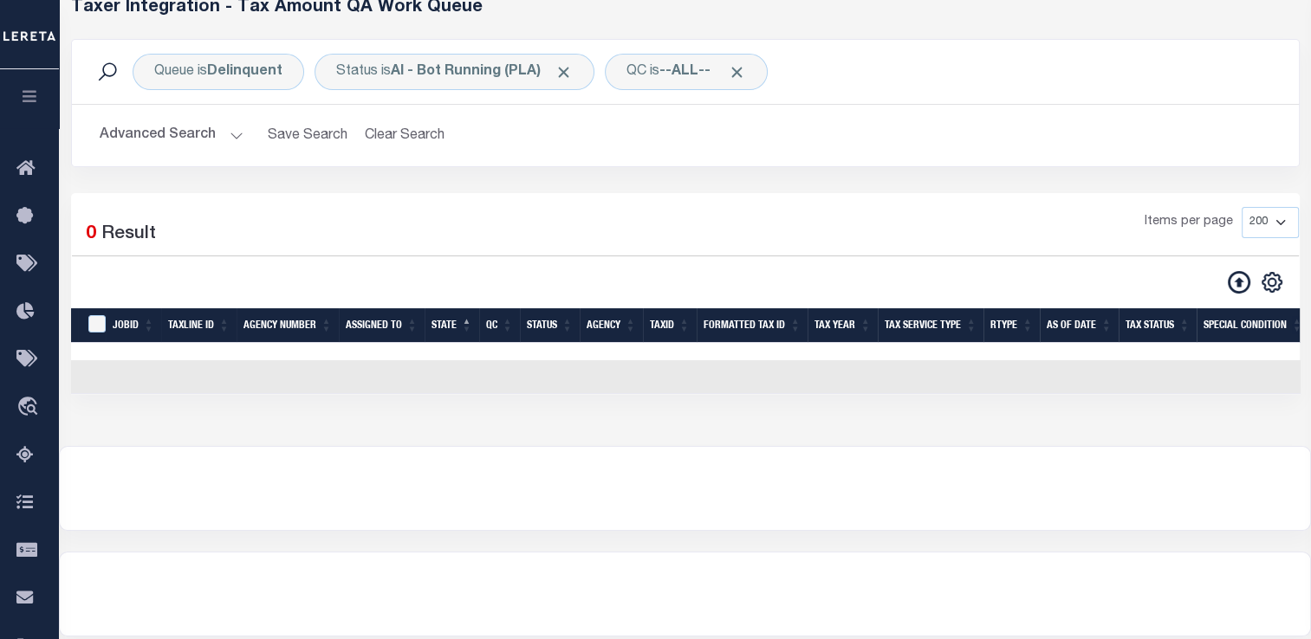
click at [166, 128] on button "Advanced Search" at bounding box center [172, 136] width 144 height 34
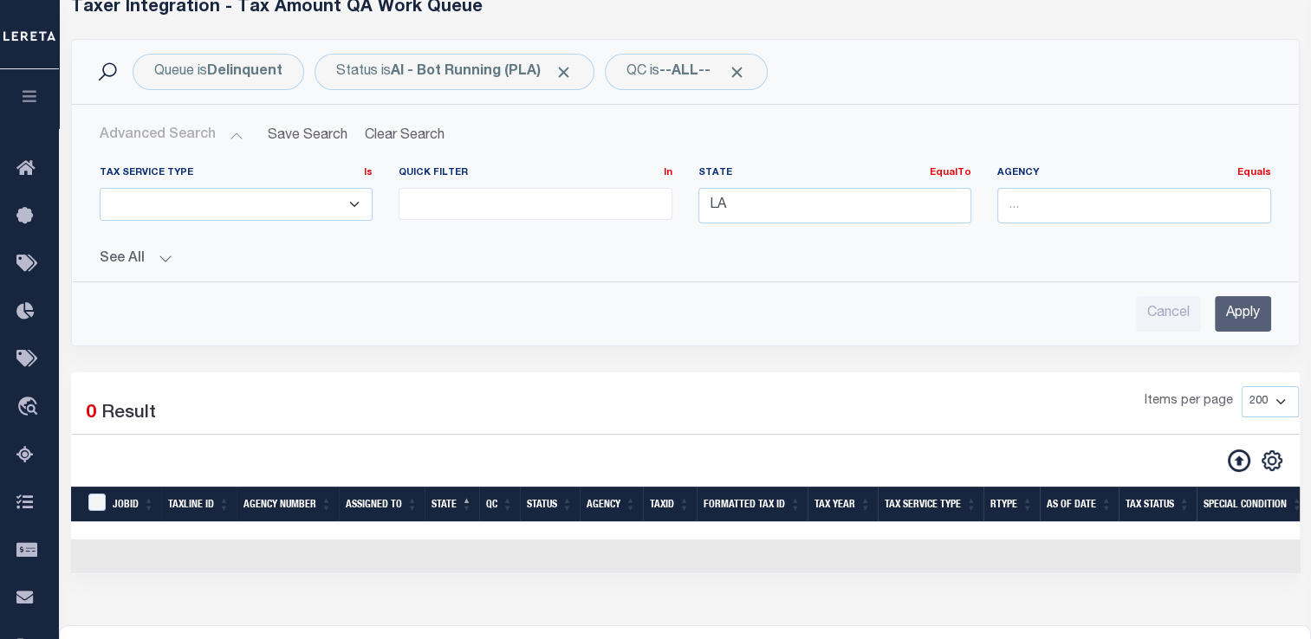
click at [1238, 321] on input "Apply" at bounding box center [1242, 314] width 56 height 36
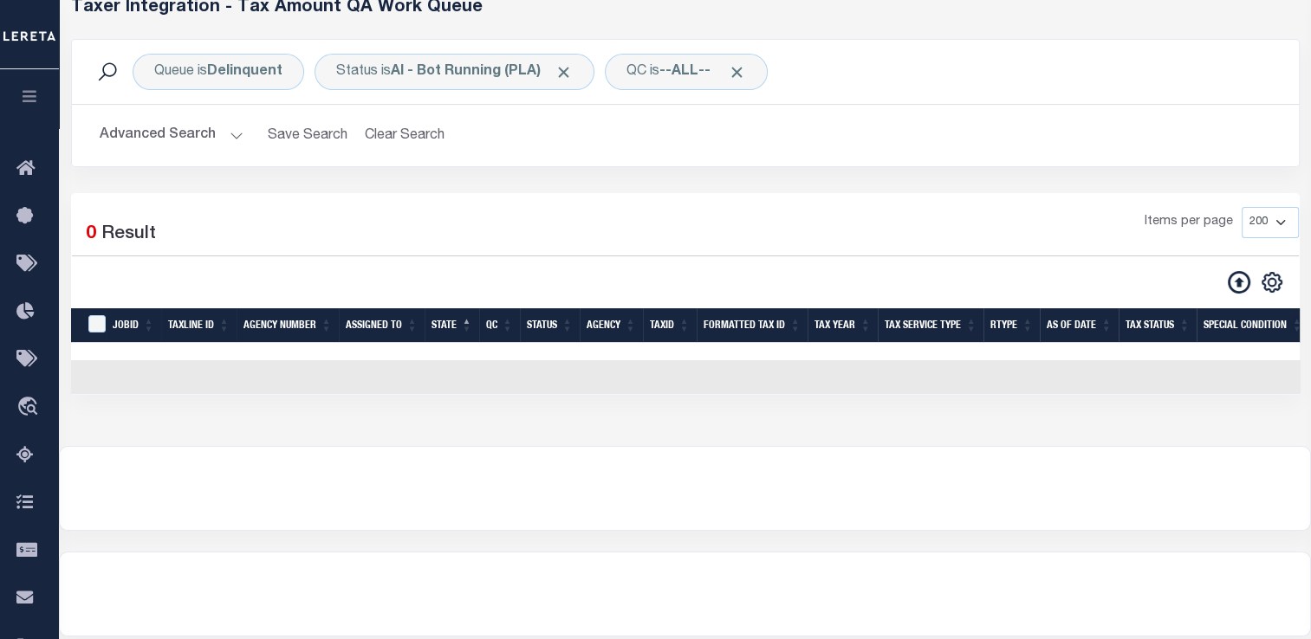
click at [161, 140] on button "Advanced Search" at bounding box center [172, 136] width 144 height 34
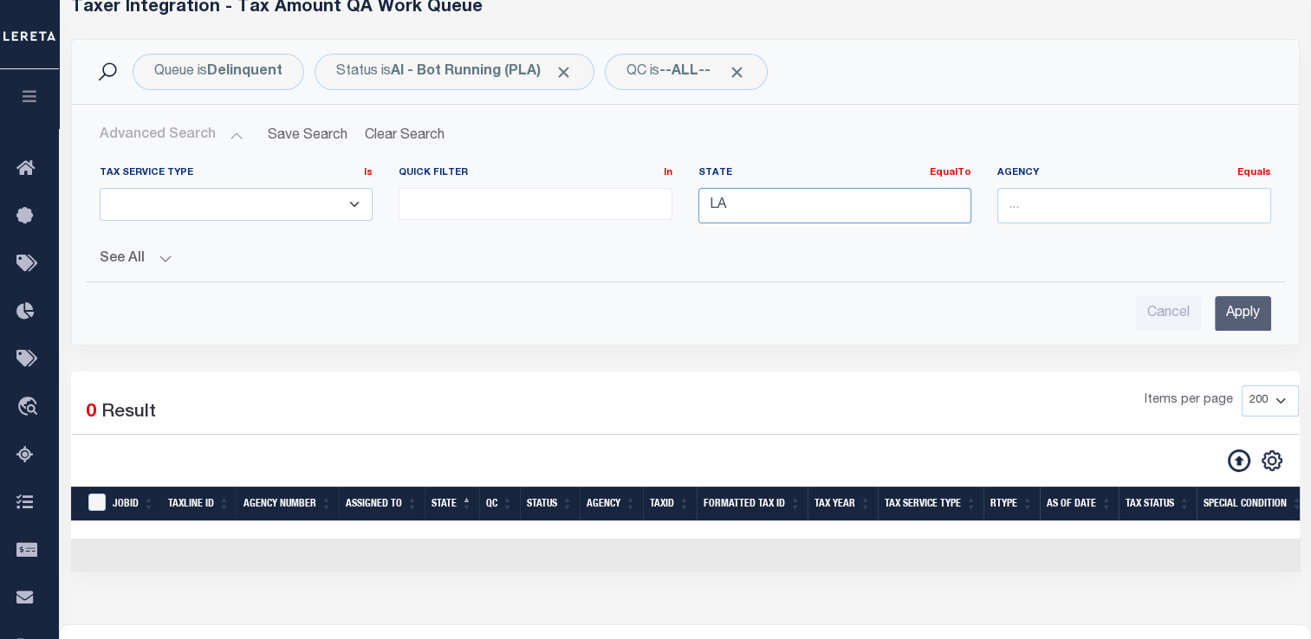
click at [824, 212] on input "LA" at bounding box center [835, 206] width 274 height 36
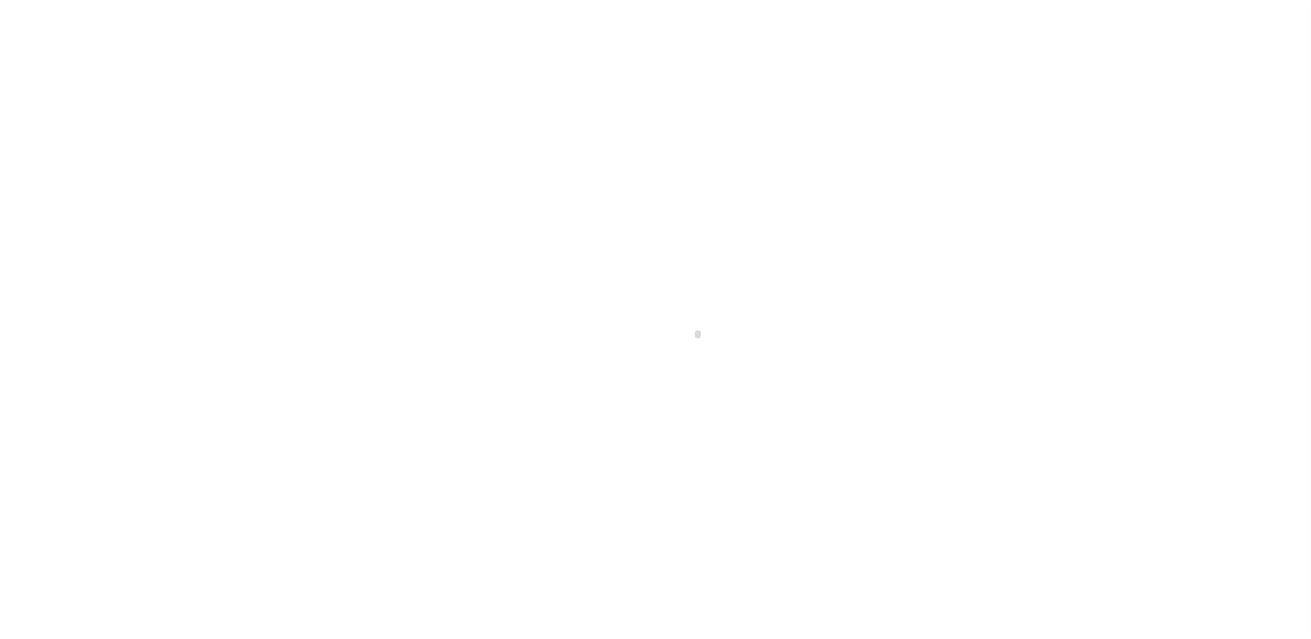
scroll to position [207, 0]
select select "200"
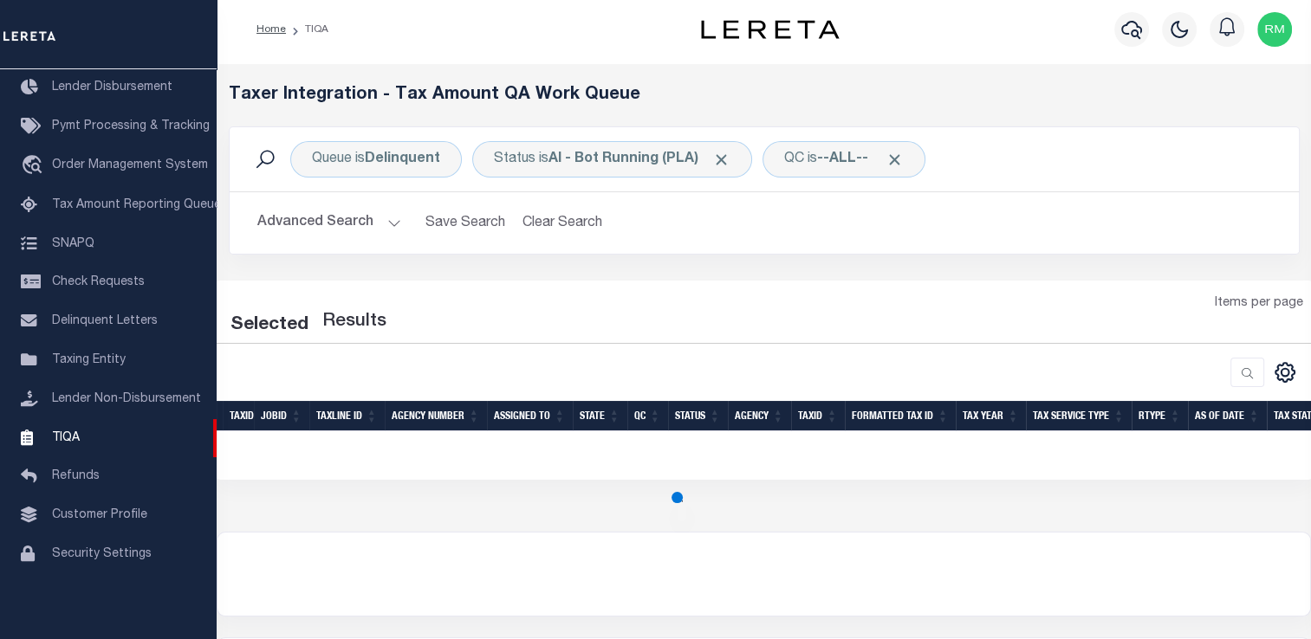
select select "200"
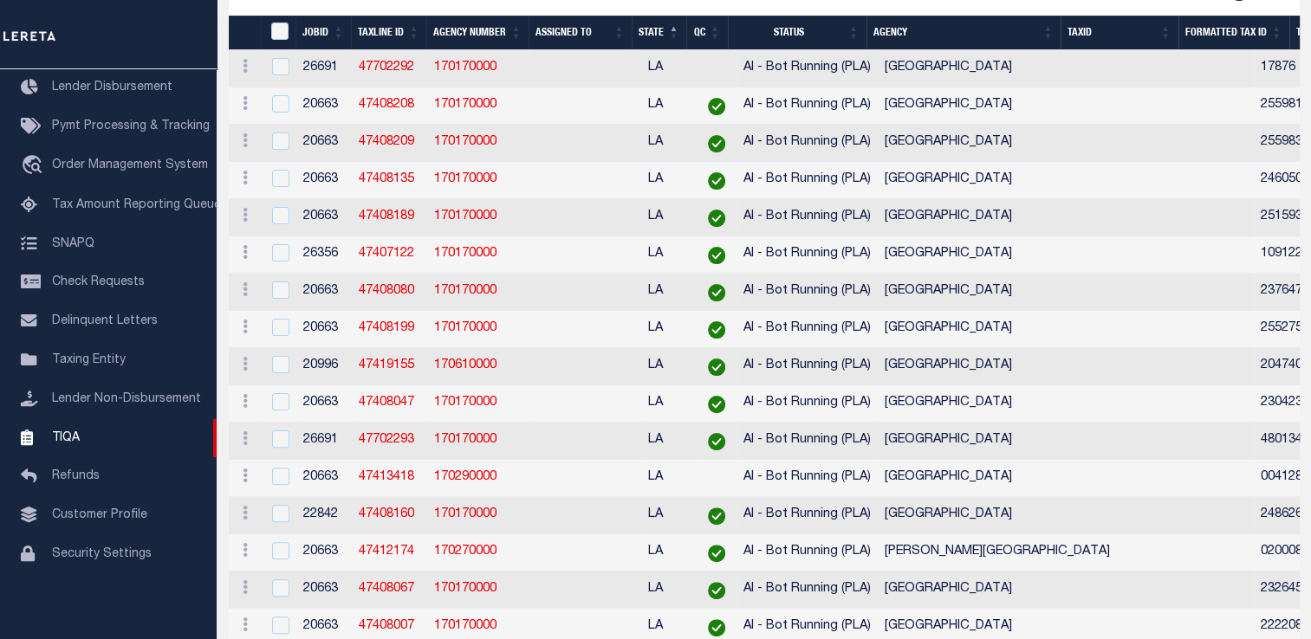
scroll to position [0, 0]
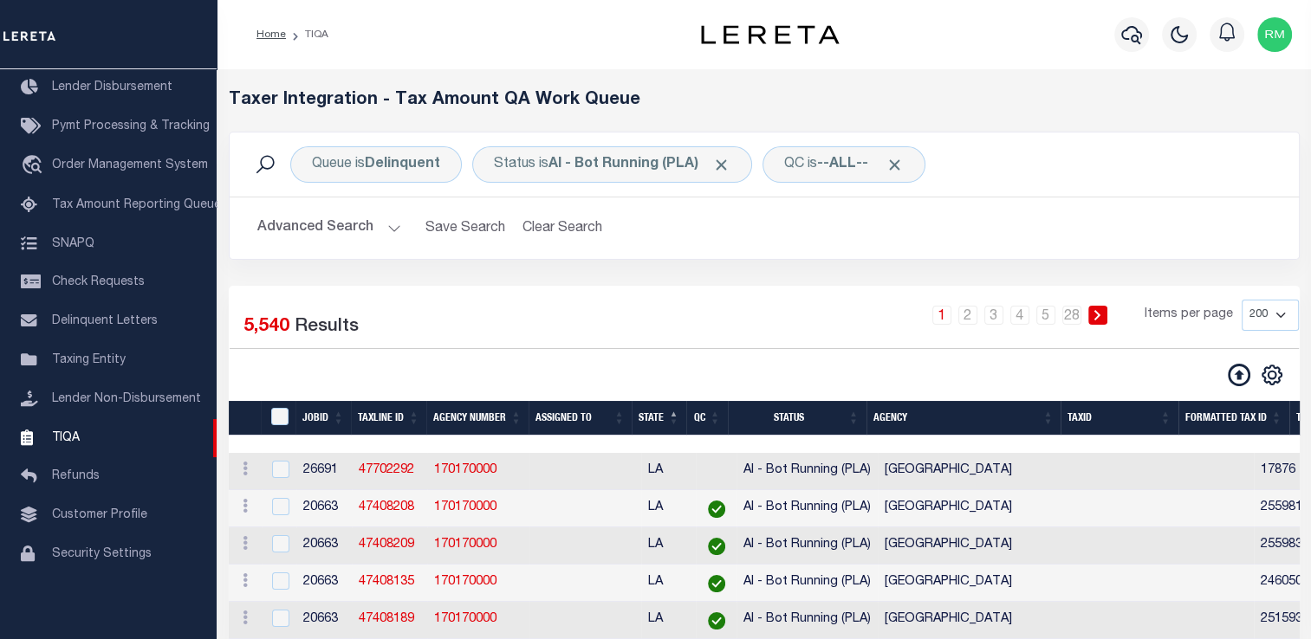
click at [1053, 416] on th "Agency" at bounding box center [963, 419] width 194 height 36
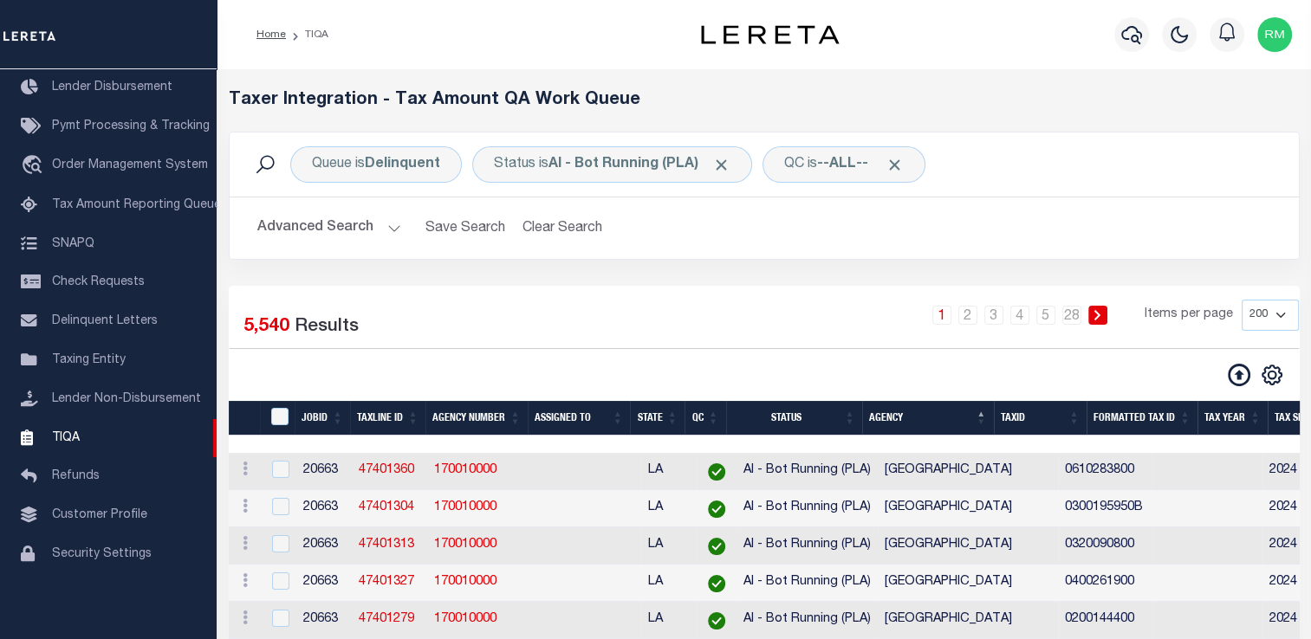
click at [301, 227] on button "Advanced Search" at bounding box center [329, 228] width 144 height 34
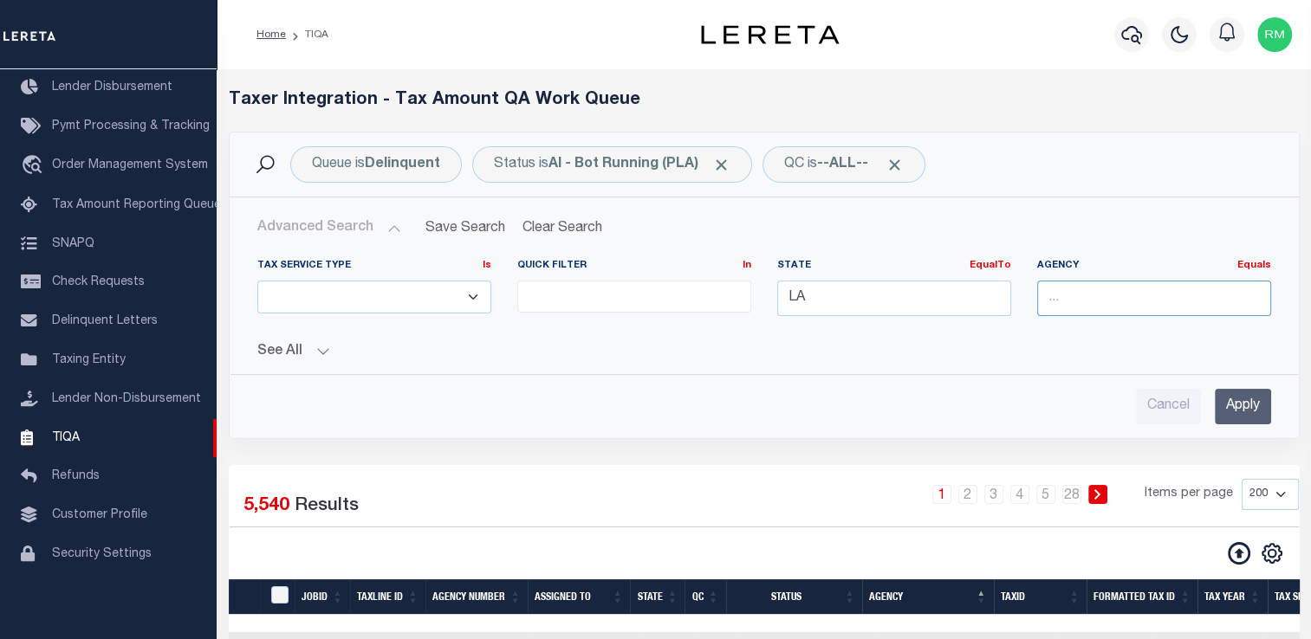
click at [1068, 299] on input "text" at bounding box center [1154, 299] width 234 height 36
click at [1209, 332] on div "[GEOGRAPHIC_DATA]" at bounding box center [1153, 330] width 232 height 28
type input "[GEOGRAPHIC_DATA]"
click at [1242, 403] on input "Apply" at bounding box center [1242, 407] width 56 height 36
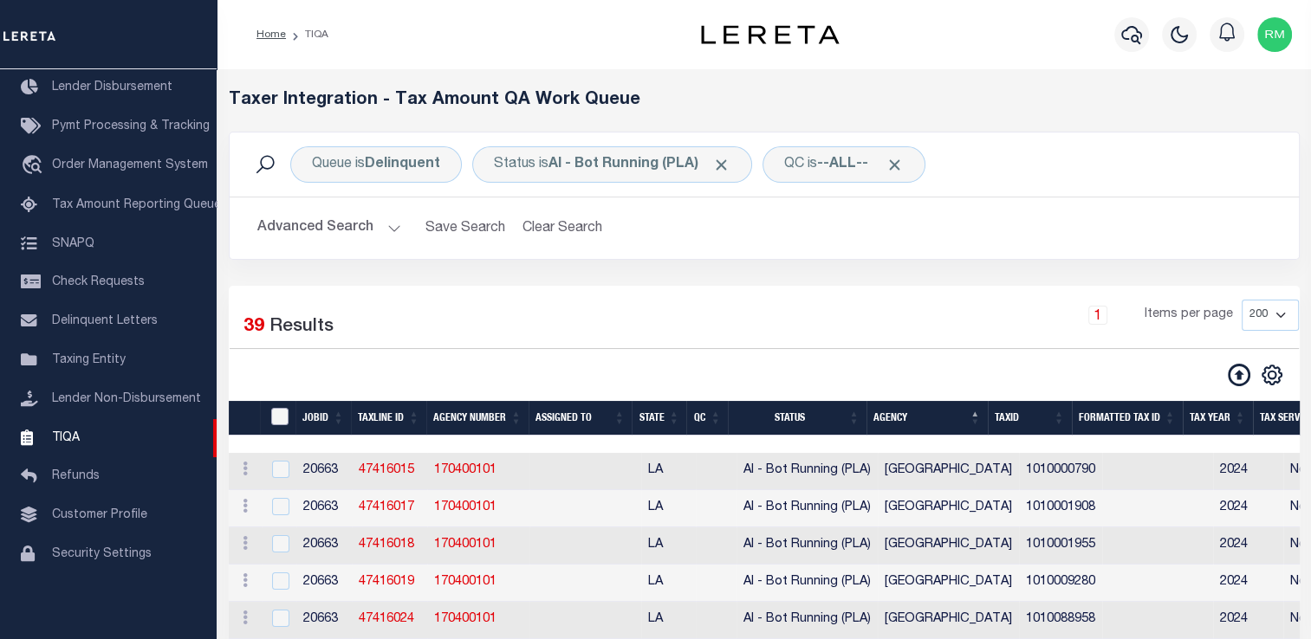
click at [277, 424] on input "TaxID" at bounding box center [279, 416] width 17 height 17
checkbox input "true"
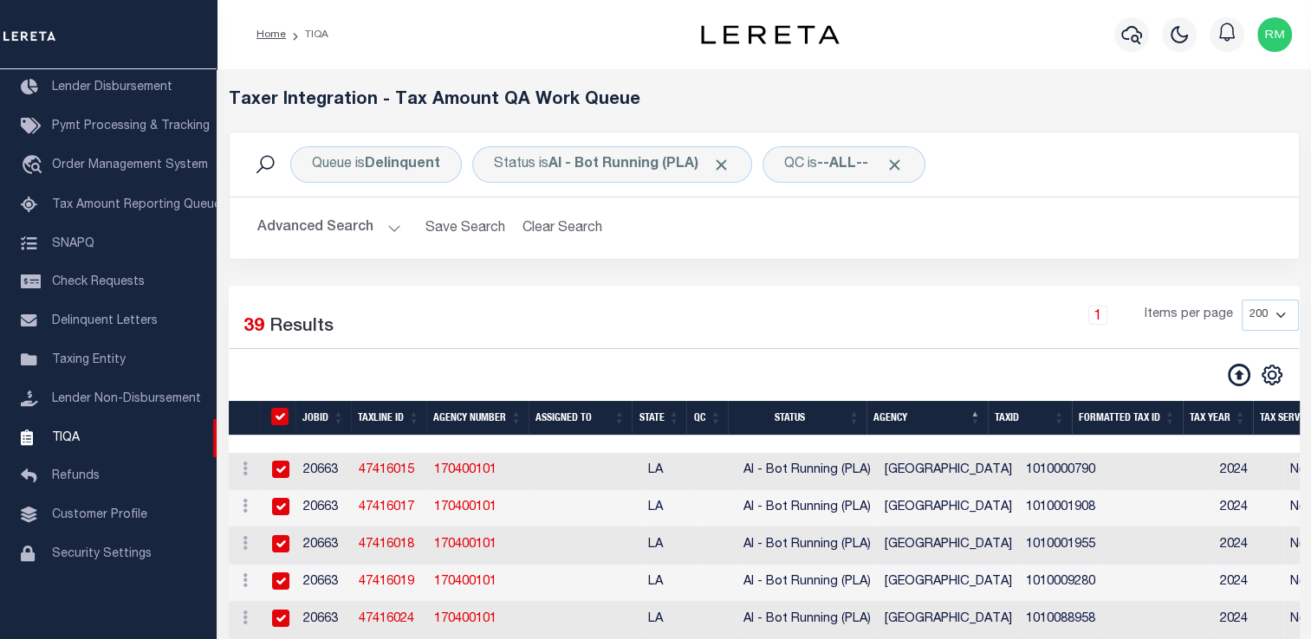
checkbox input "true"
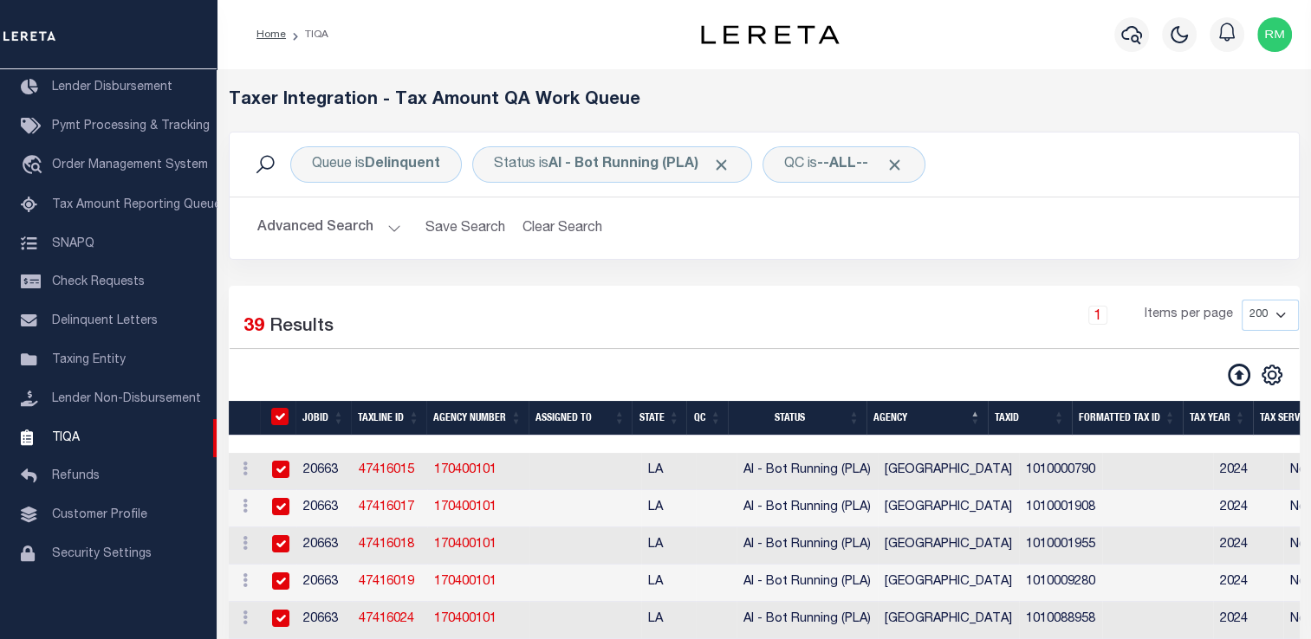
checkbox input "true"
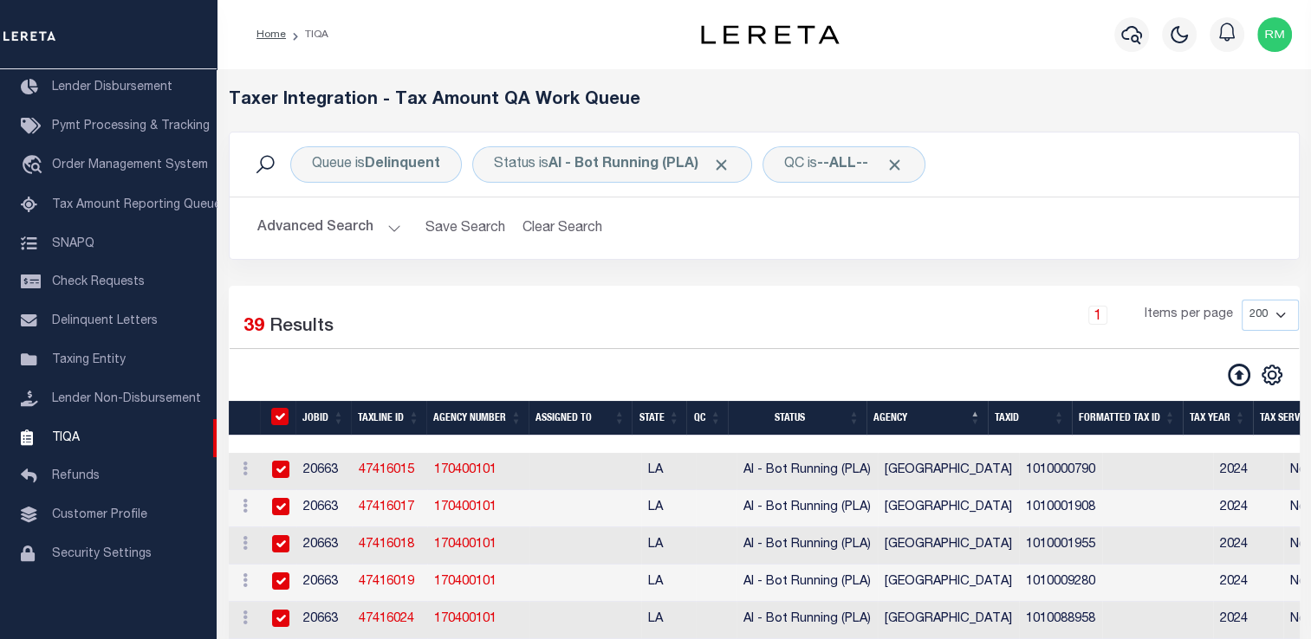
checkbox input "true"
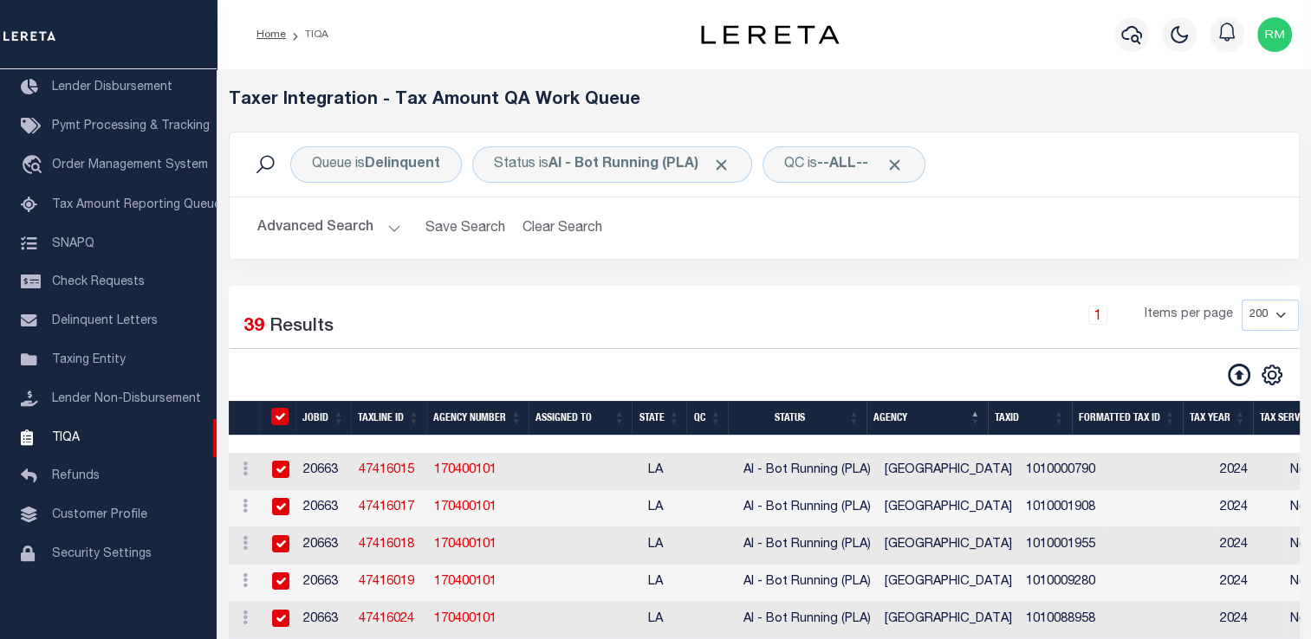
checkbox input "true"
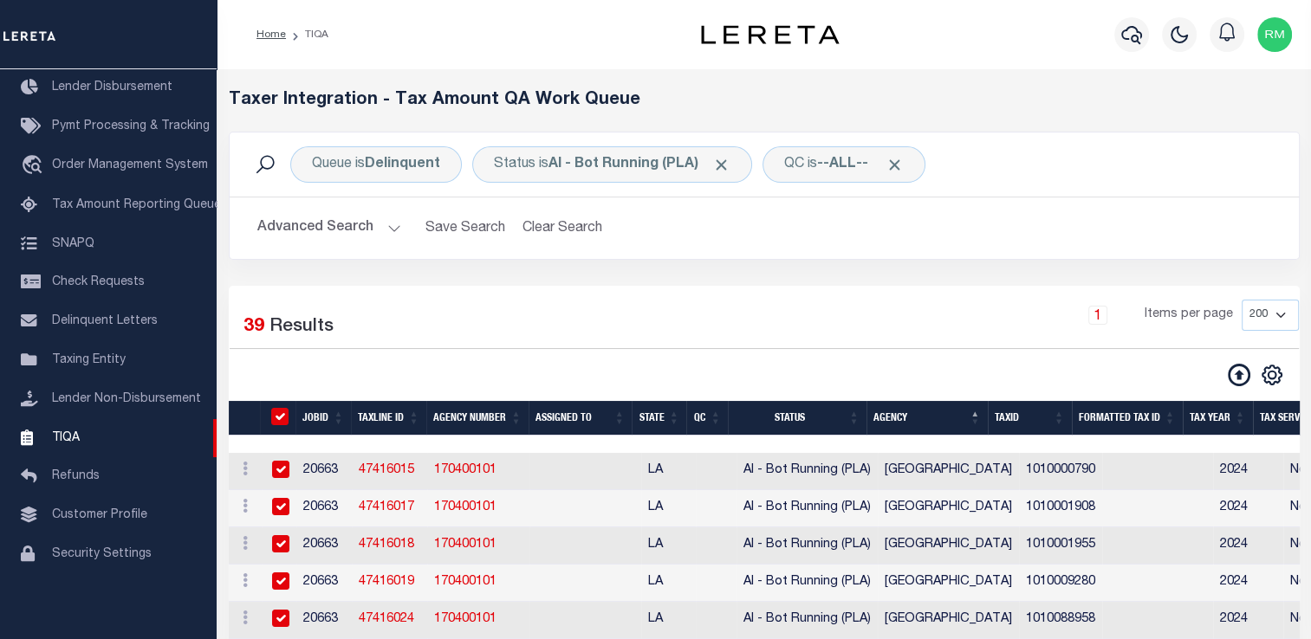
checkbox input "true"
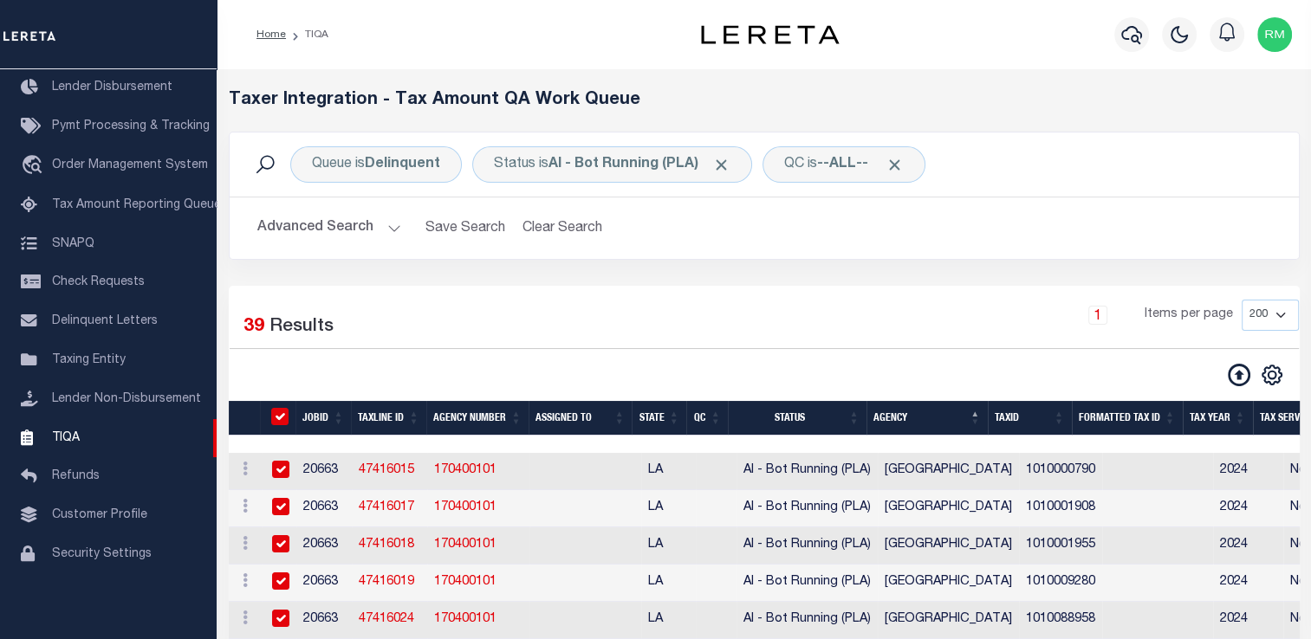
checkbox input "true"
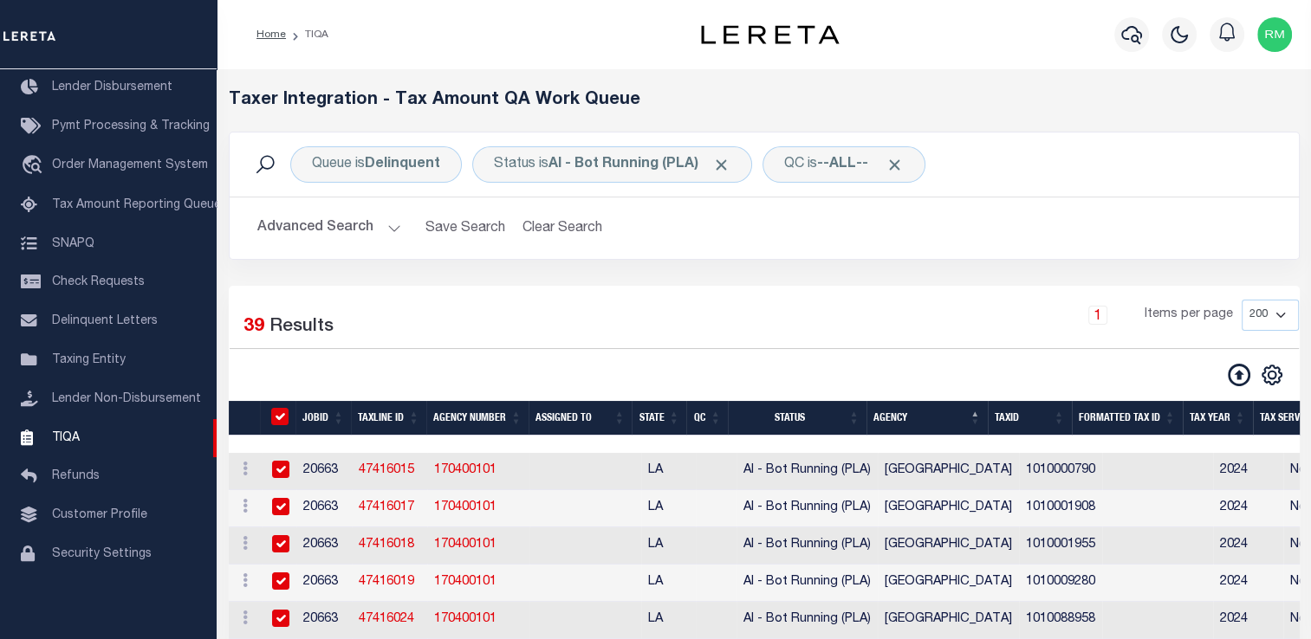
checkbox input "true"
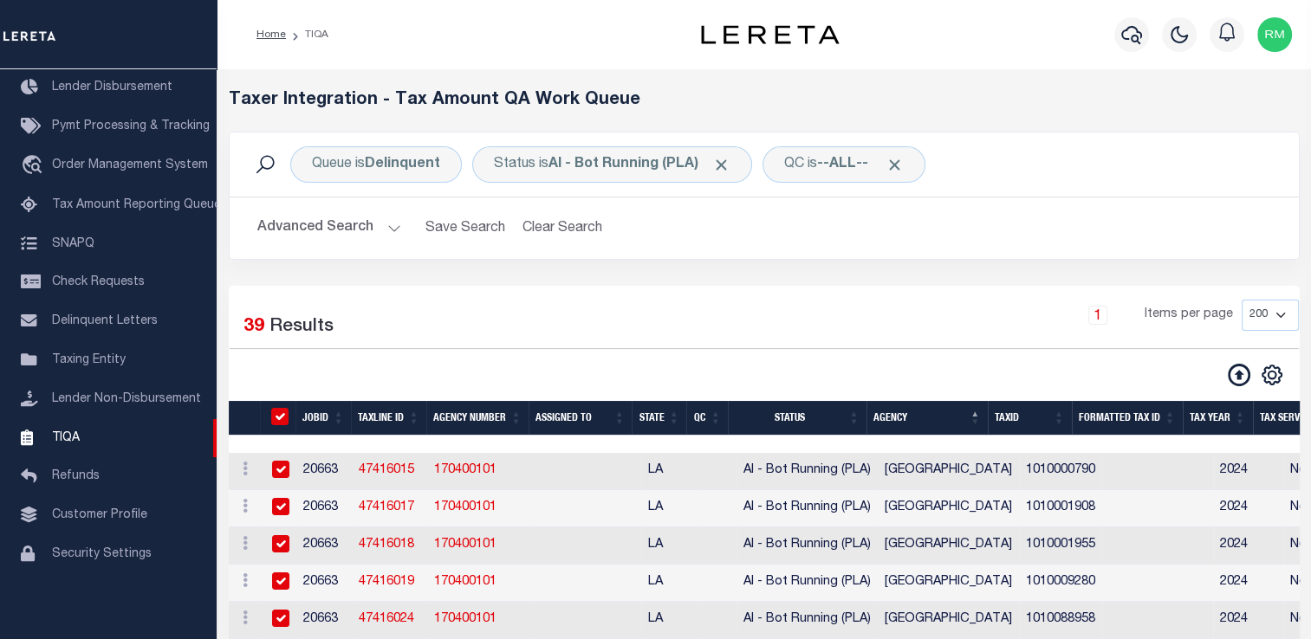
checkbox input "true"
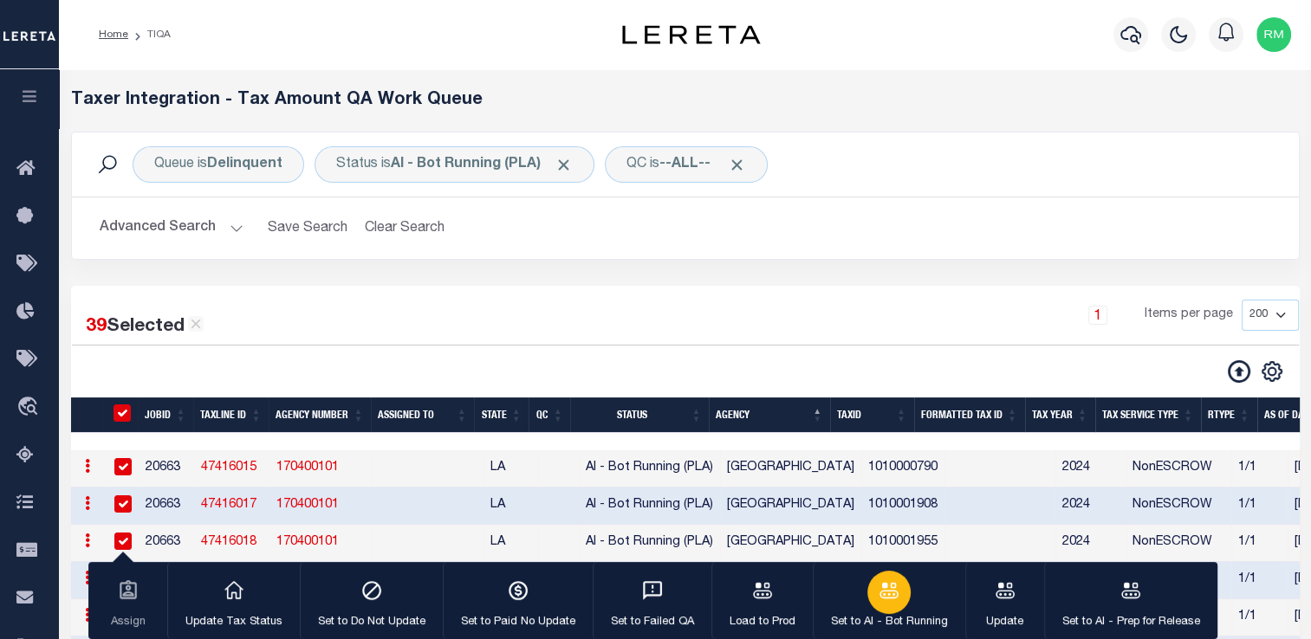
click at [884, 595] on icon "button" at bounding box center [888, 590] width 19 height 16
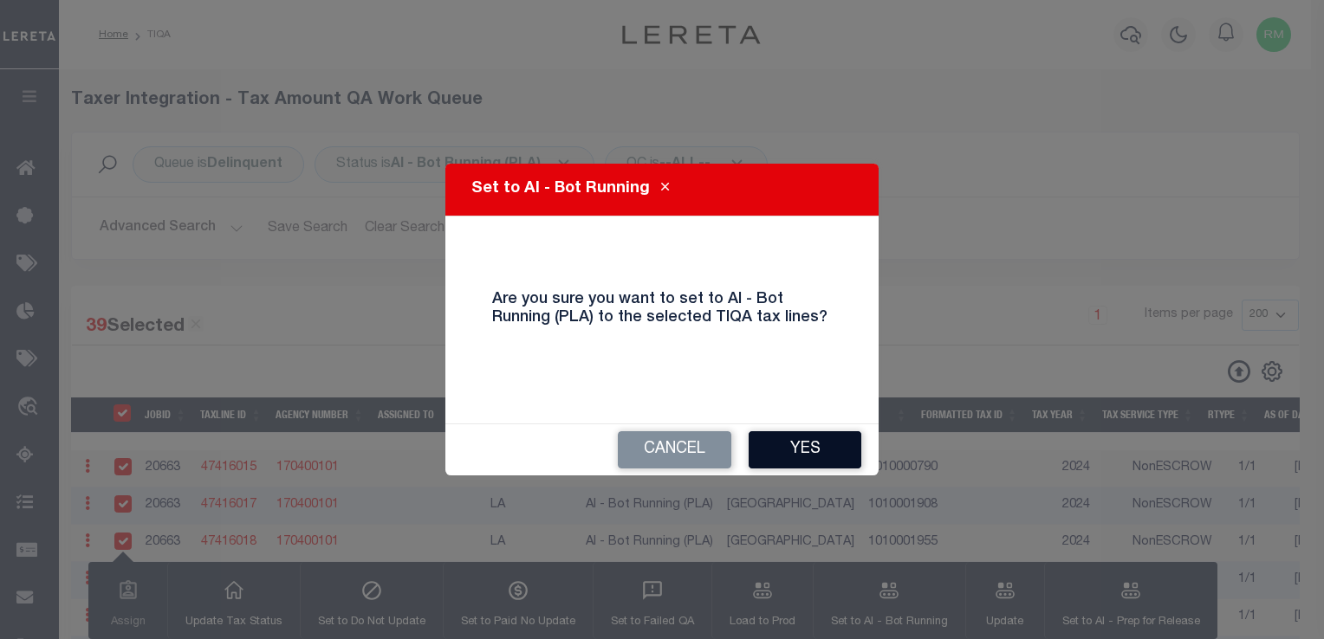
click at [821, 452] on button "Yes" at bounding box center [804, 449] width 113 height 37
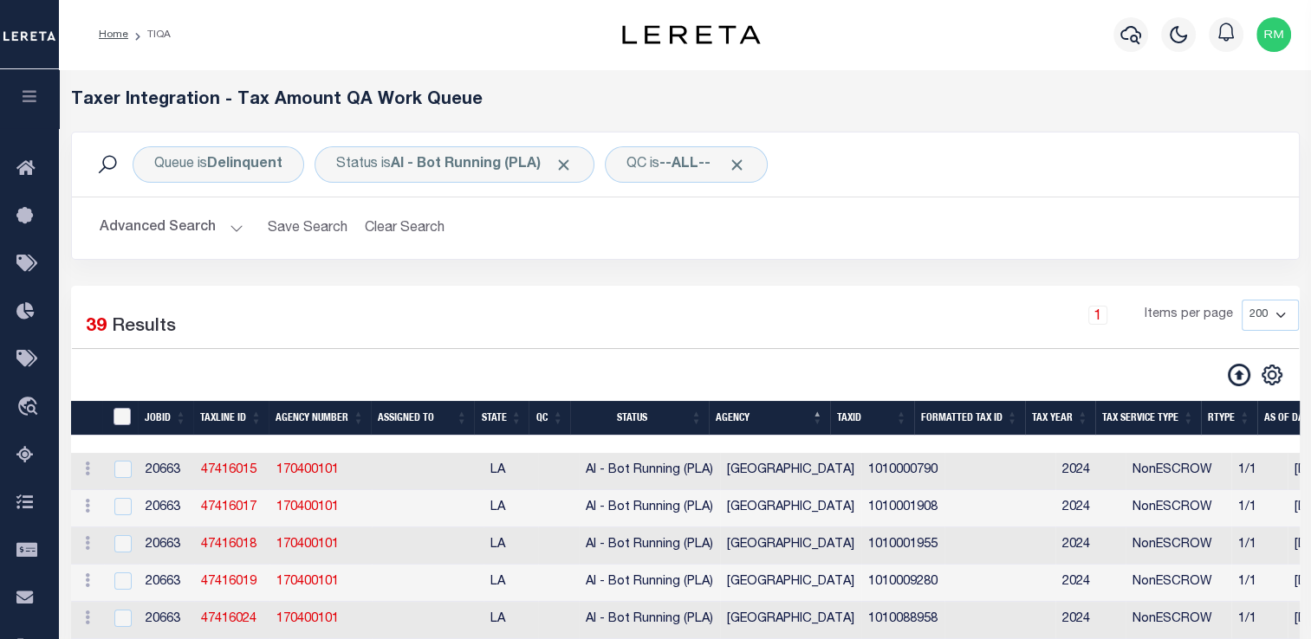
click at [119, 413] on input "TaxID" at bounding box center [121, 416] width 17 height 17
checkbox input "true"
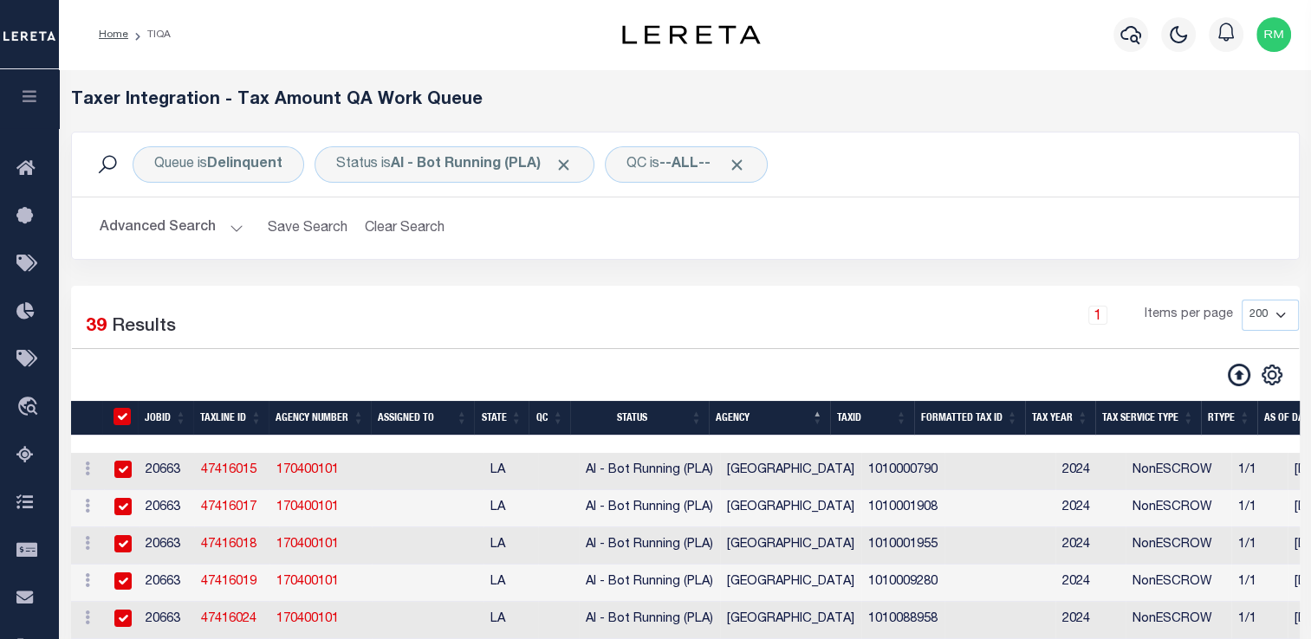
checkbox input "true"
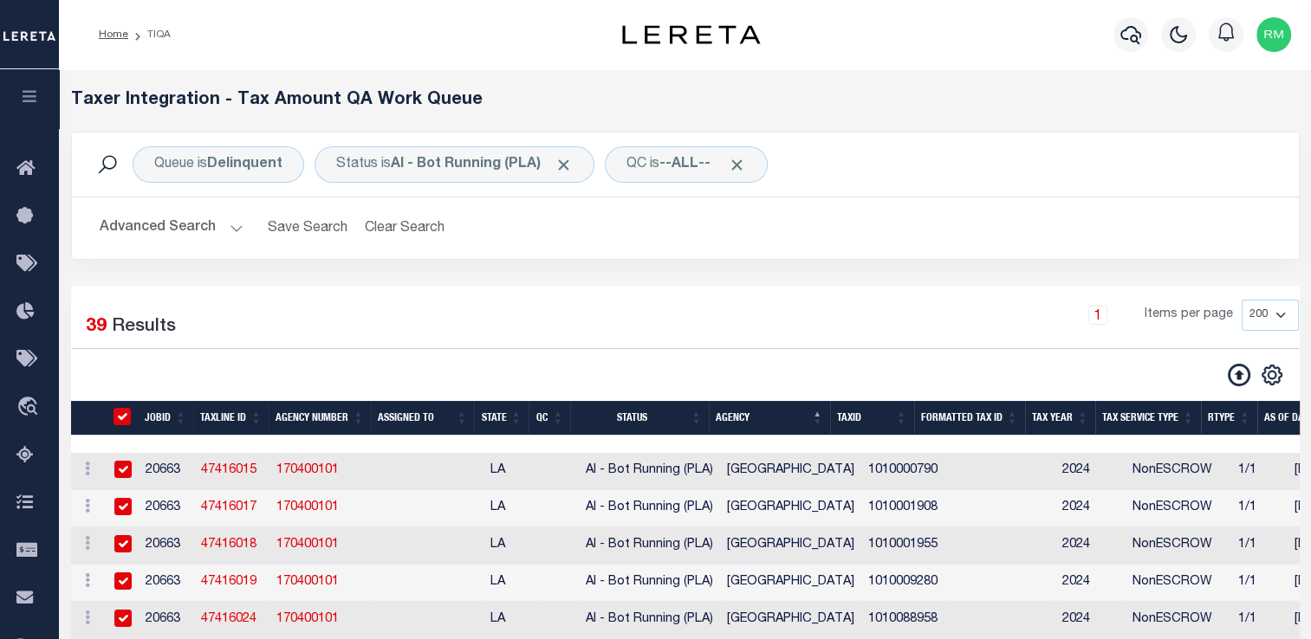
checkbox input "true"
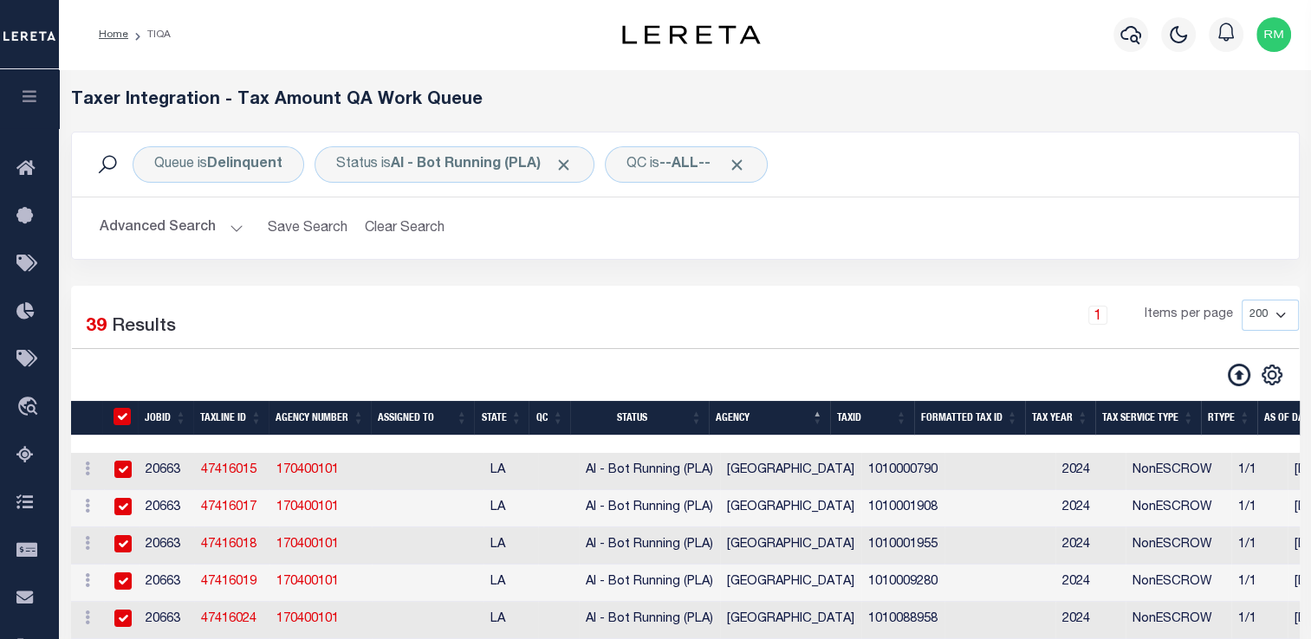
checkbox input "true"
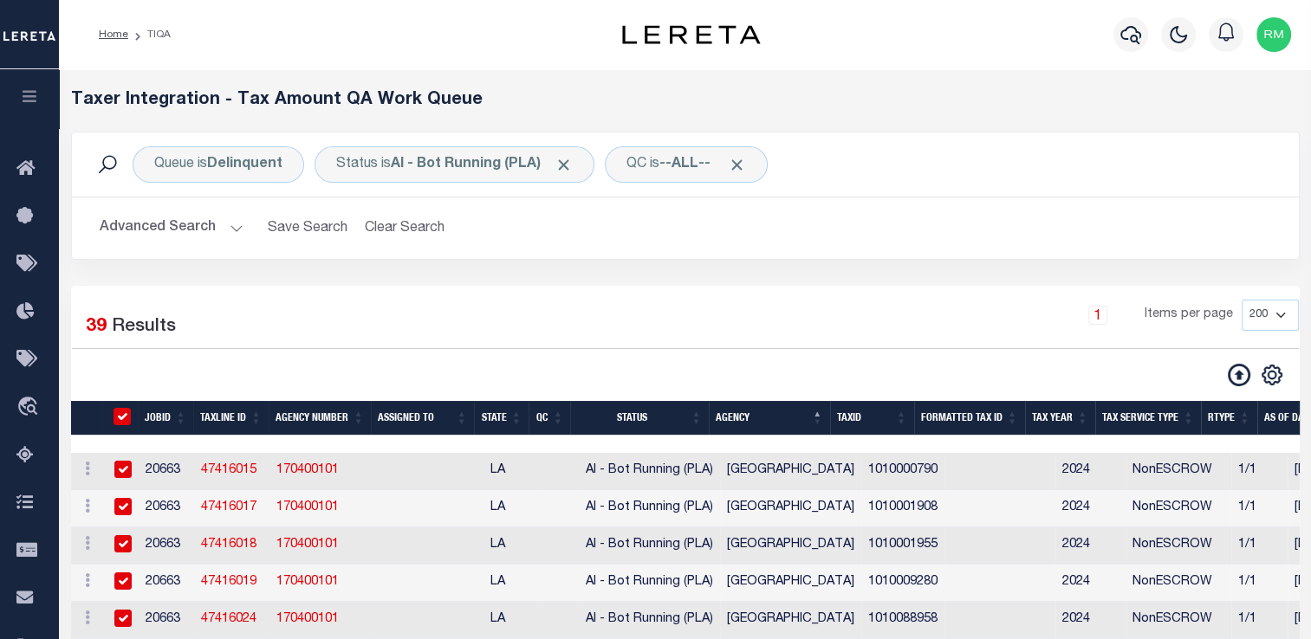
checkbox input "true"
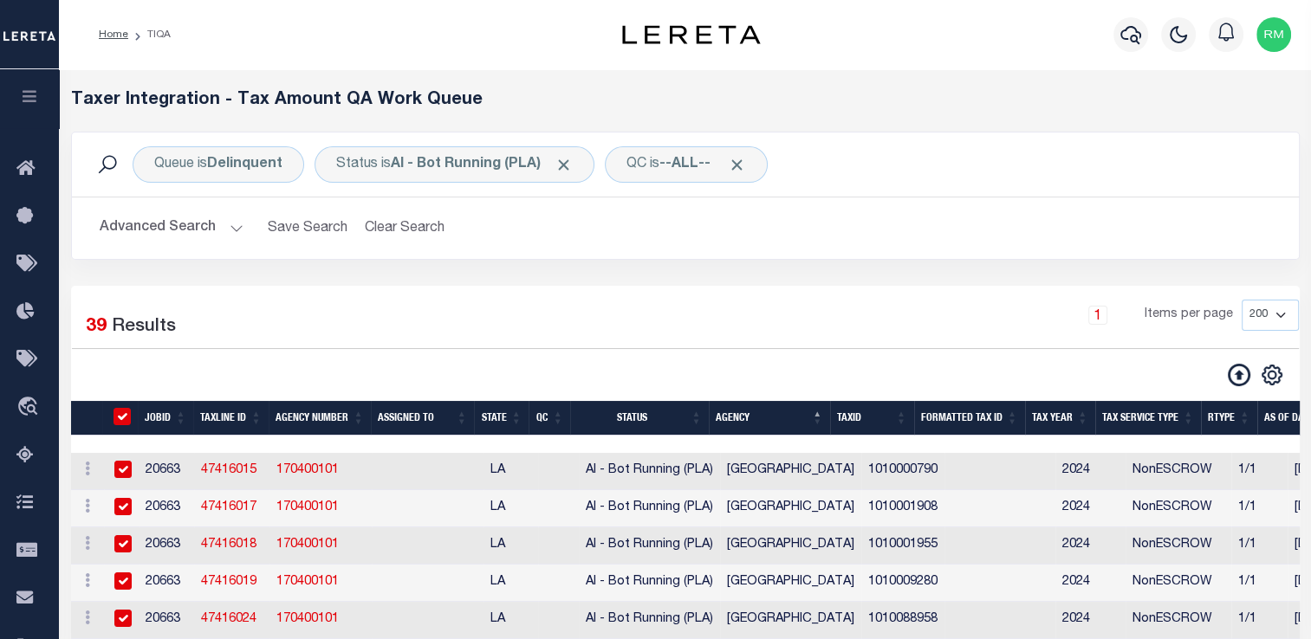
checkbox input "true"
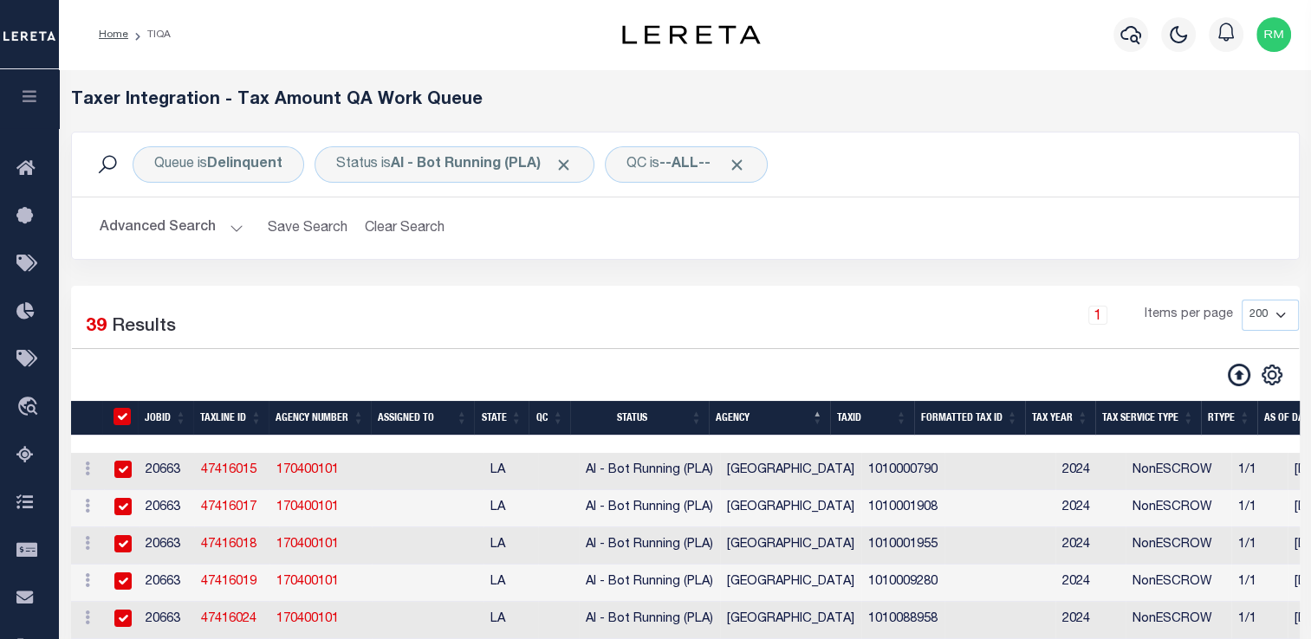
checkbox input "true"
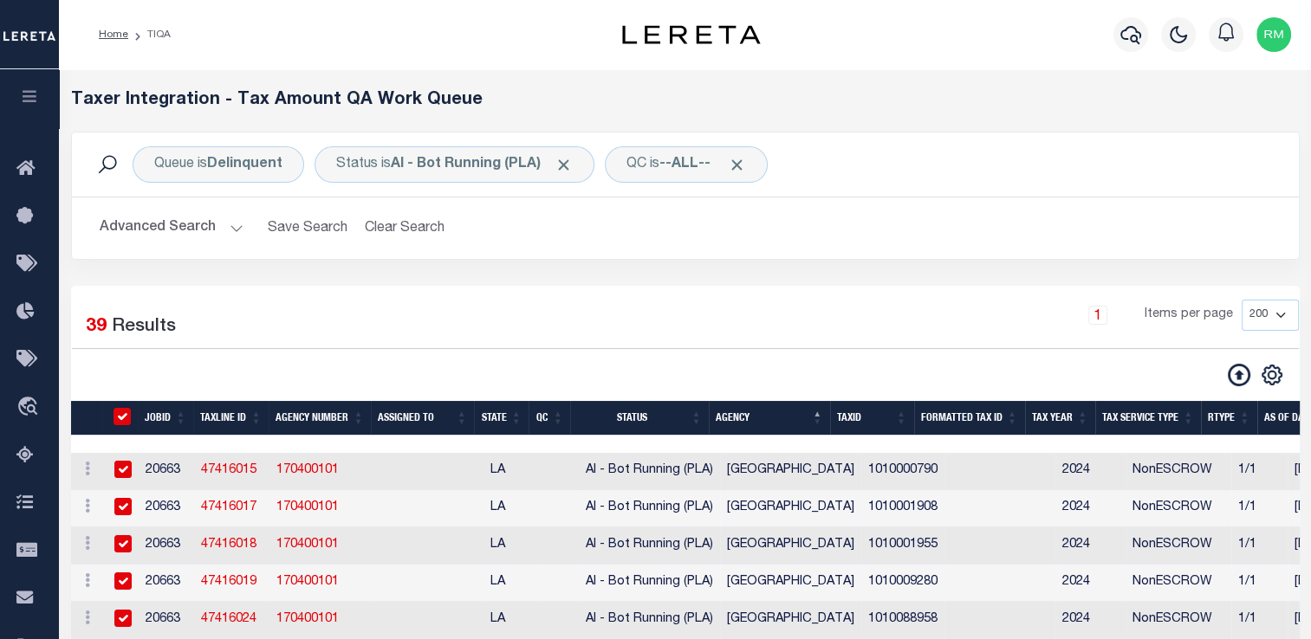
checkbox input "true"
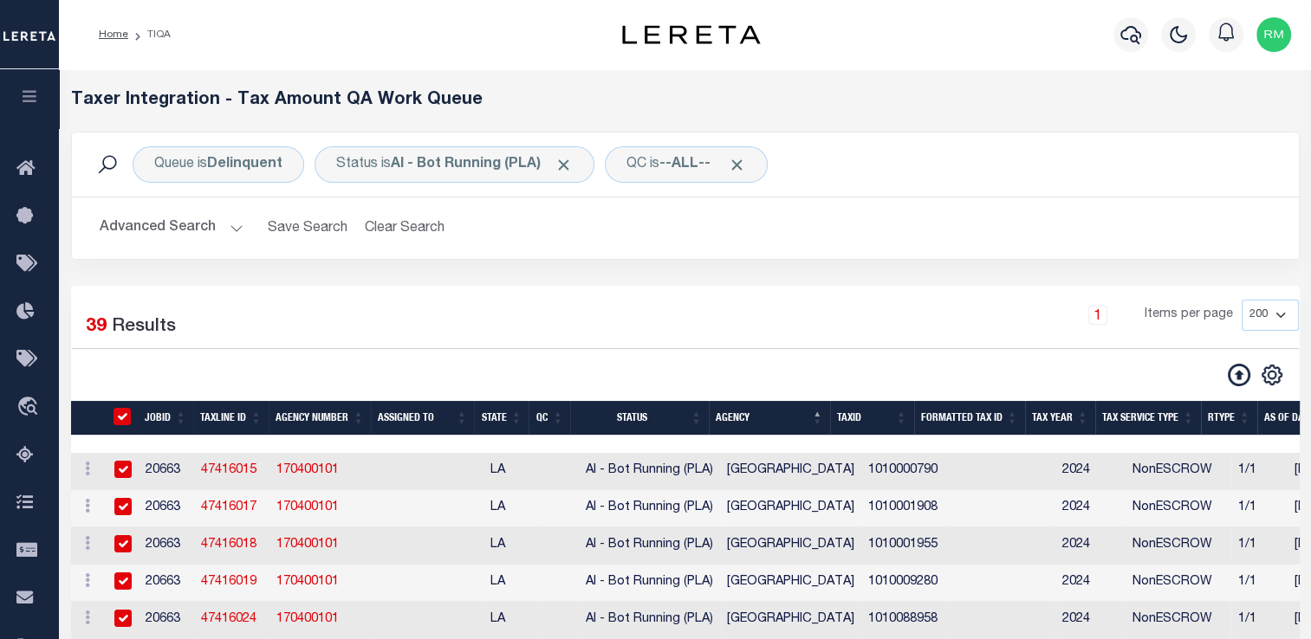
checkbox input "true"
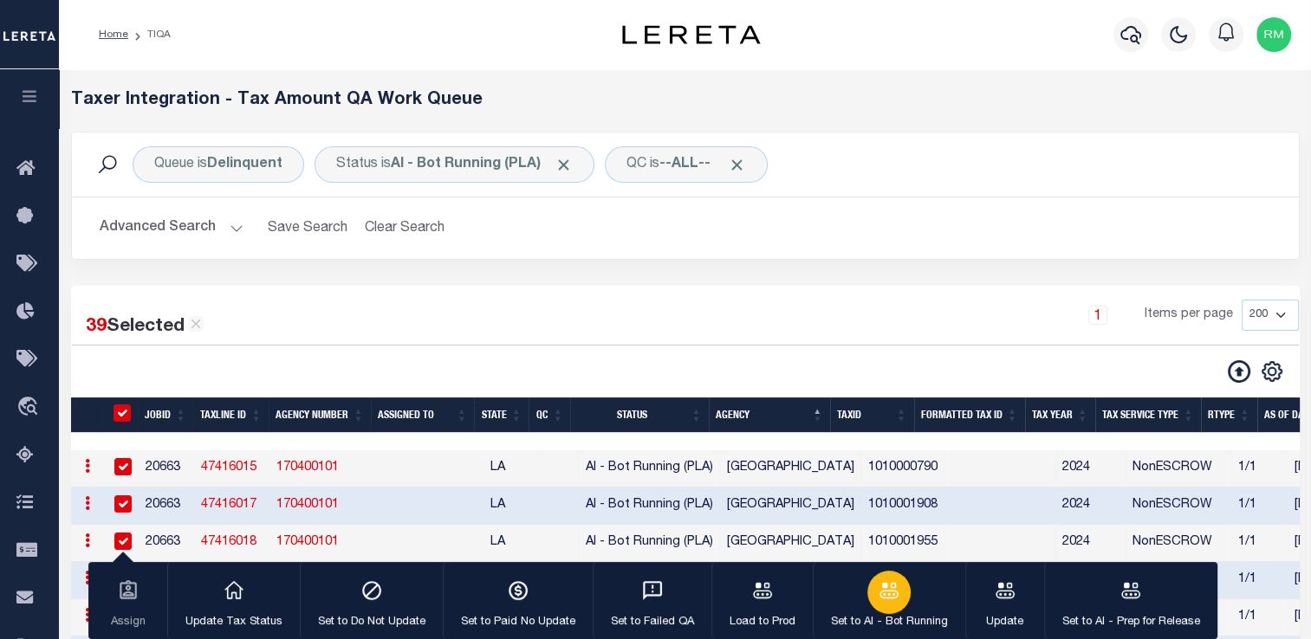
click at [884, 611] on div "button" at bounding box center [888, 592] width 43 height 43
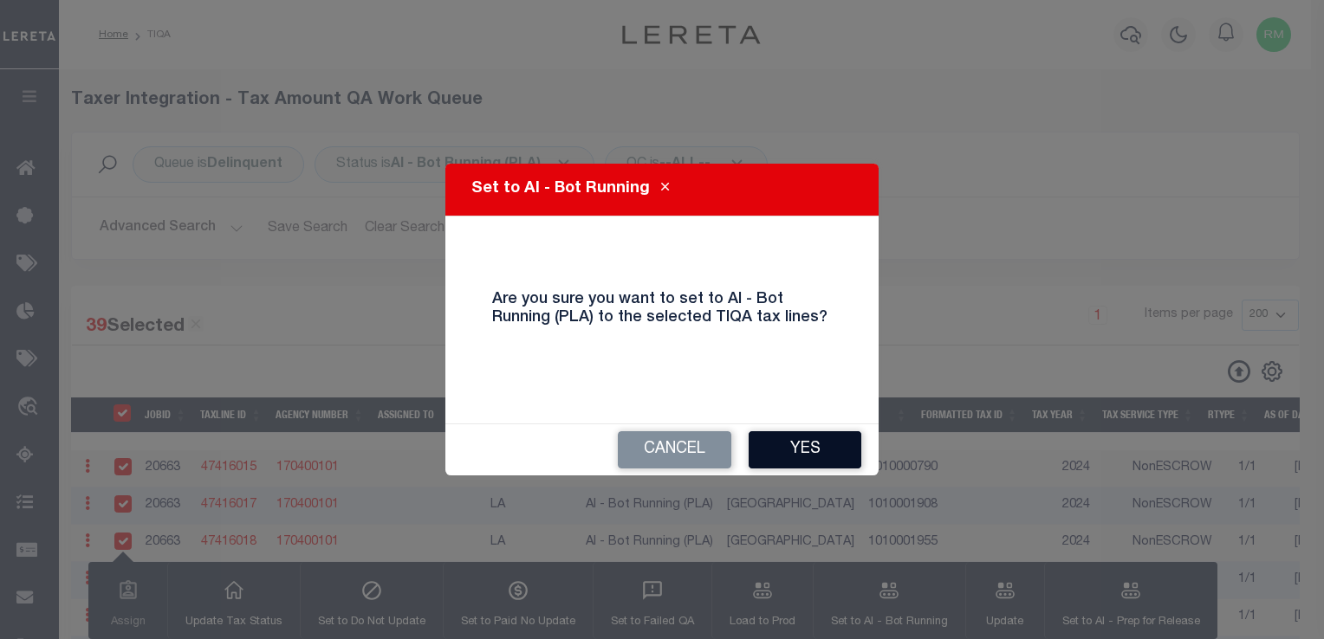
click at [803, 456] on button "Yes" at bounding box center [804, 449] width 113 height 37
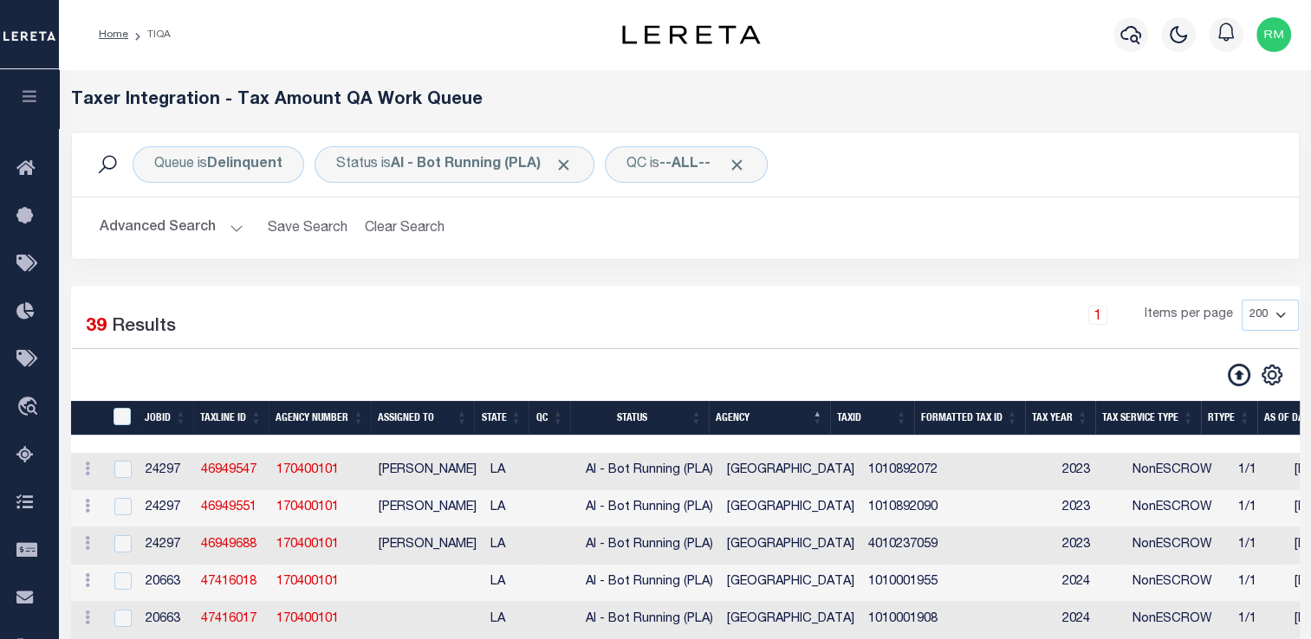
click at [803, 456] on td "[GEOGRAPHIC_DATA]" at bounding box center [790, 471] width 141 height 37
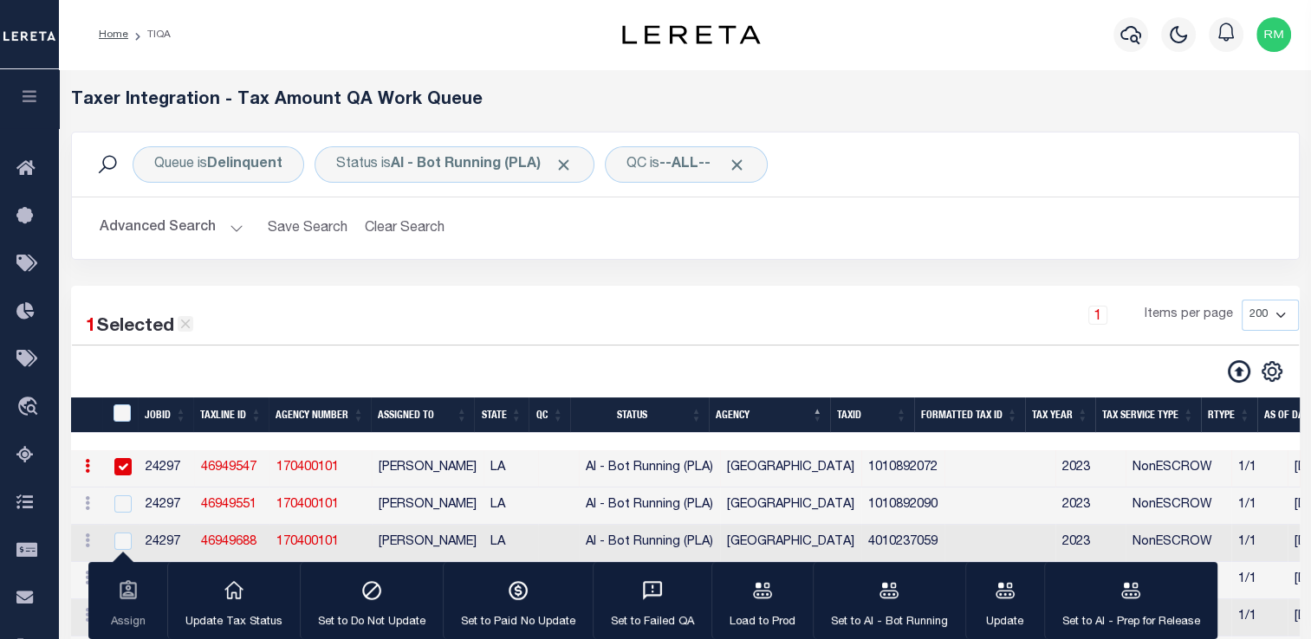
click at [185, 326] on icon at bounding box center [186, 324] width 16 height 16
checkbox input "false"
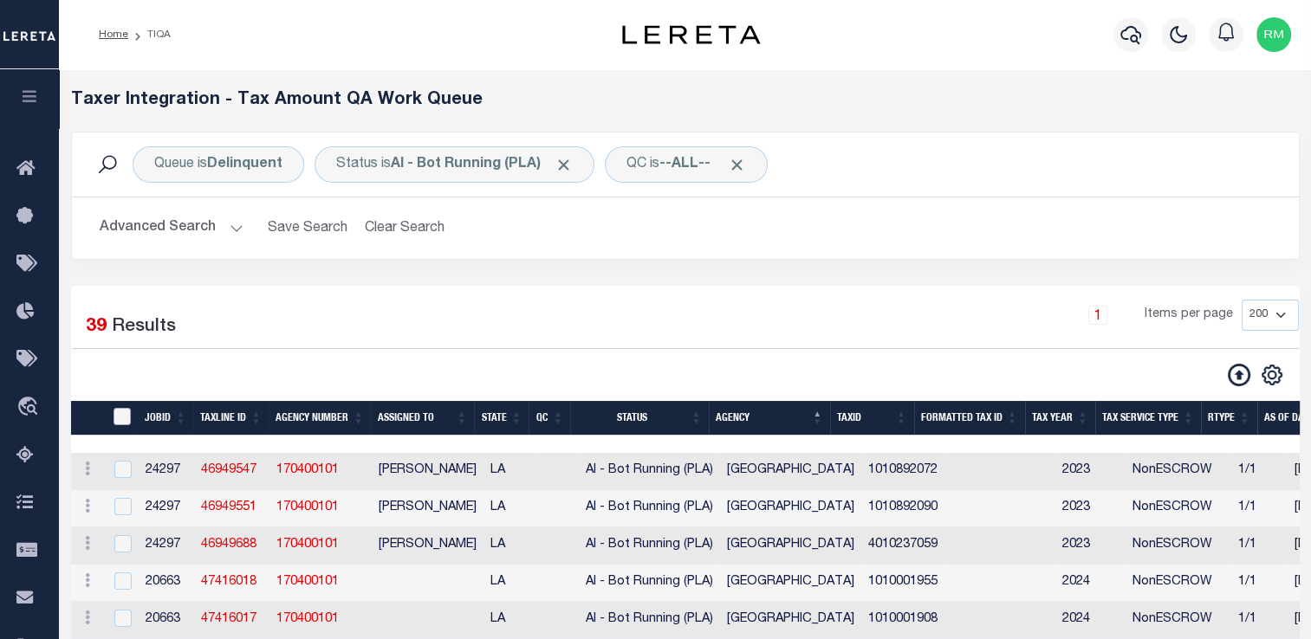
click at [122, 420] on input "TaxID" at bounding box center [121, 416] width 17 height 17
checkbox input "true"
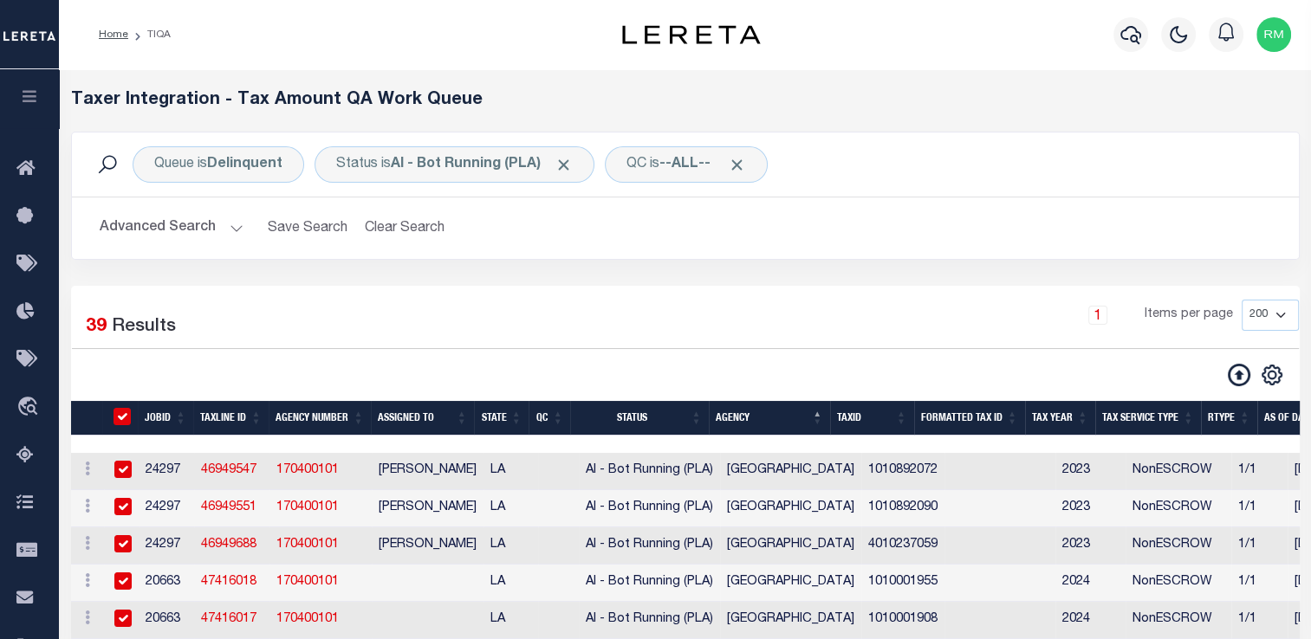
checkbox input "true"
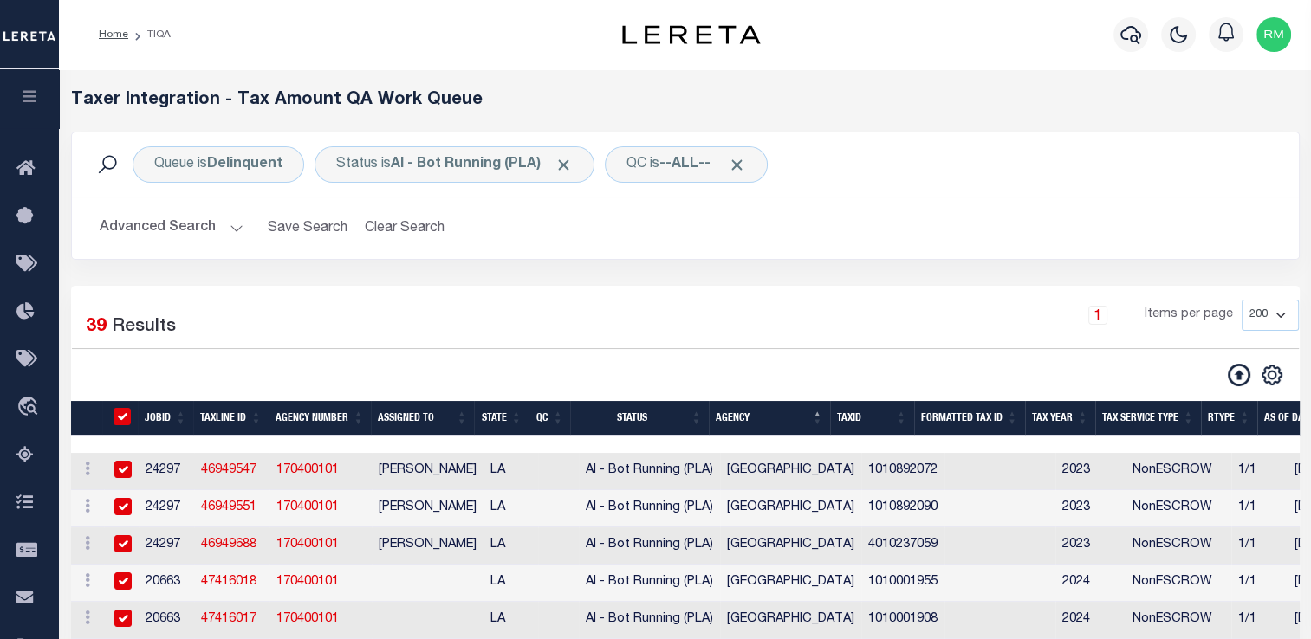
checkbox input "true"
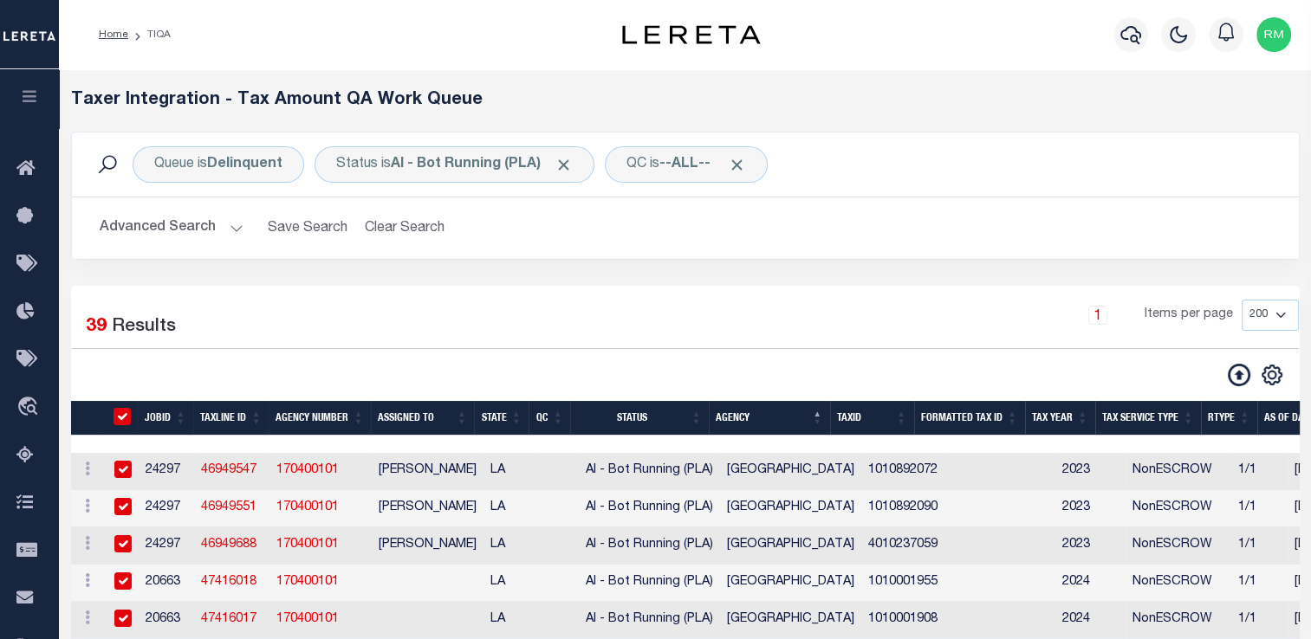
checkbox input "true"
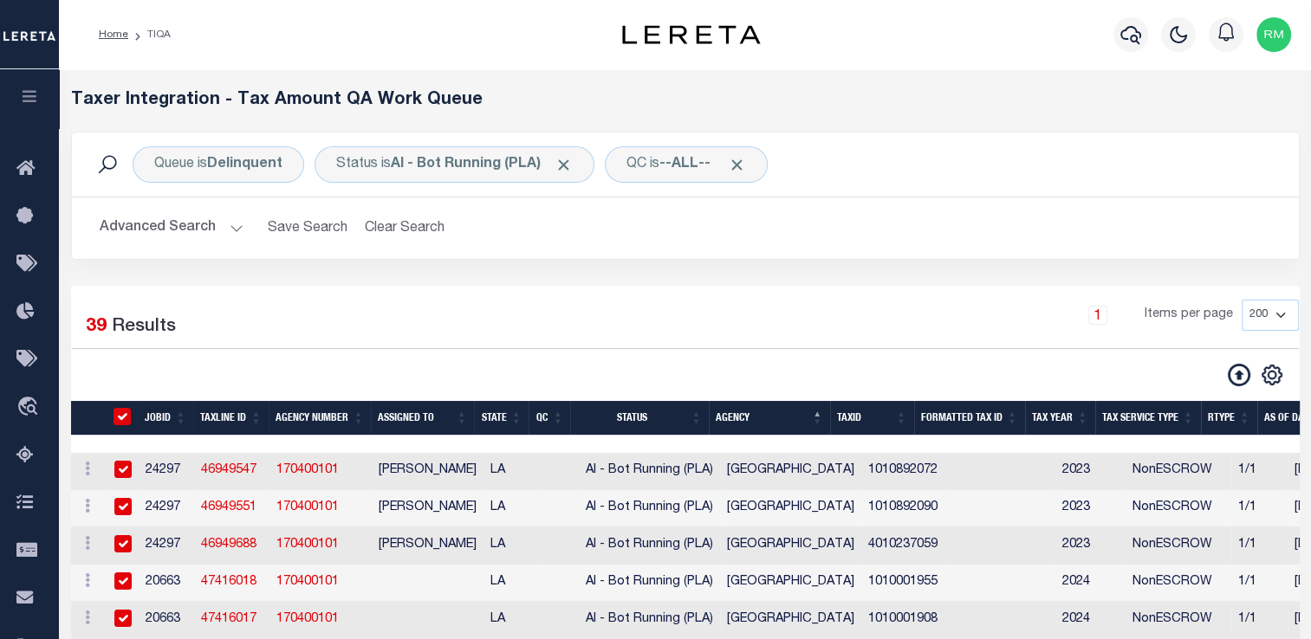
checkbox input "true"
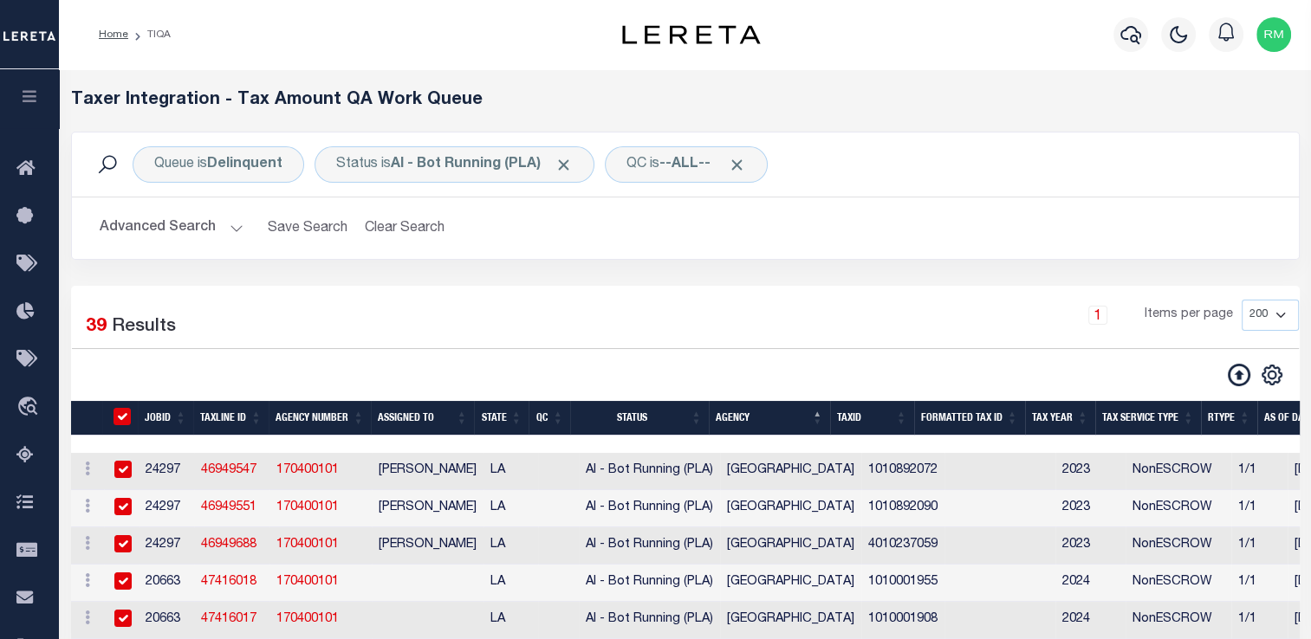
checkbox input "true"
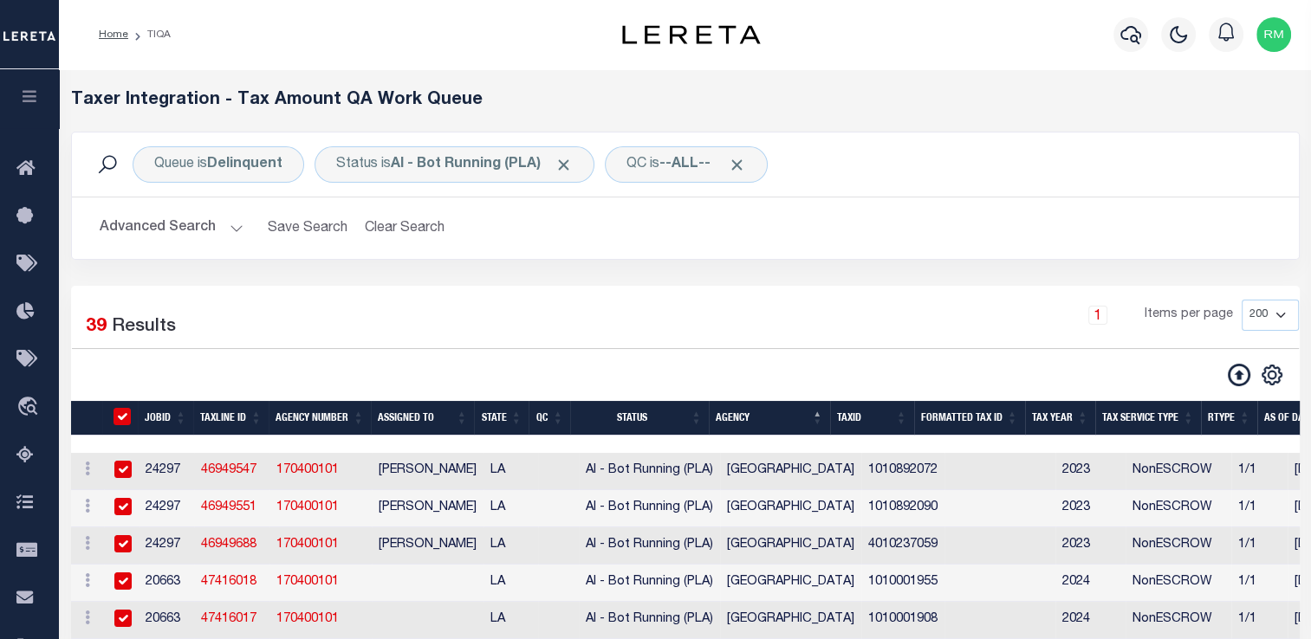
checkbox input "true"
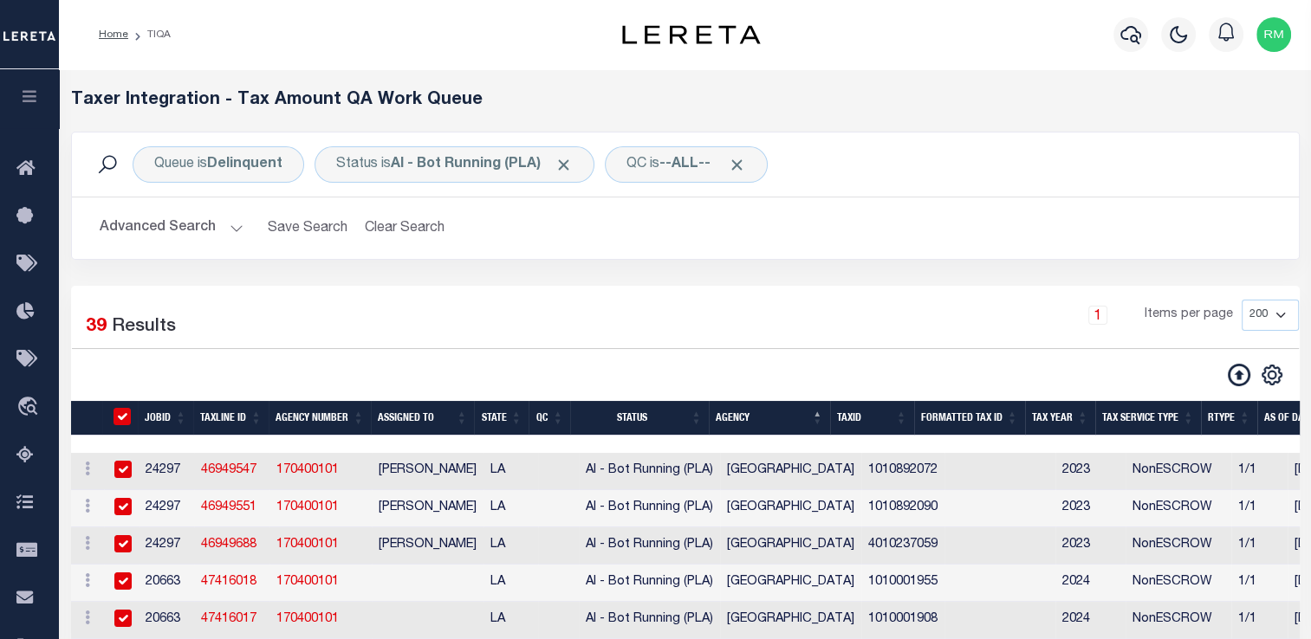
checkbox input "true"
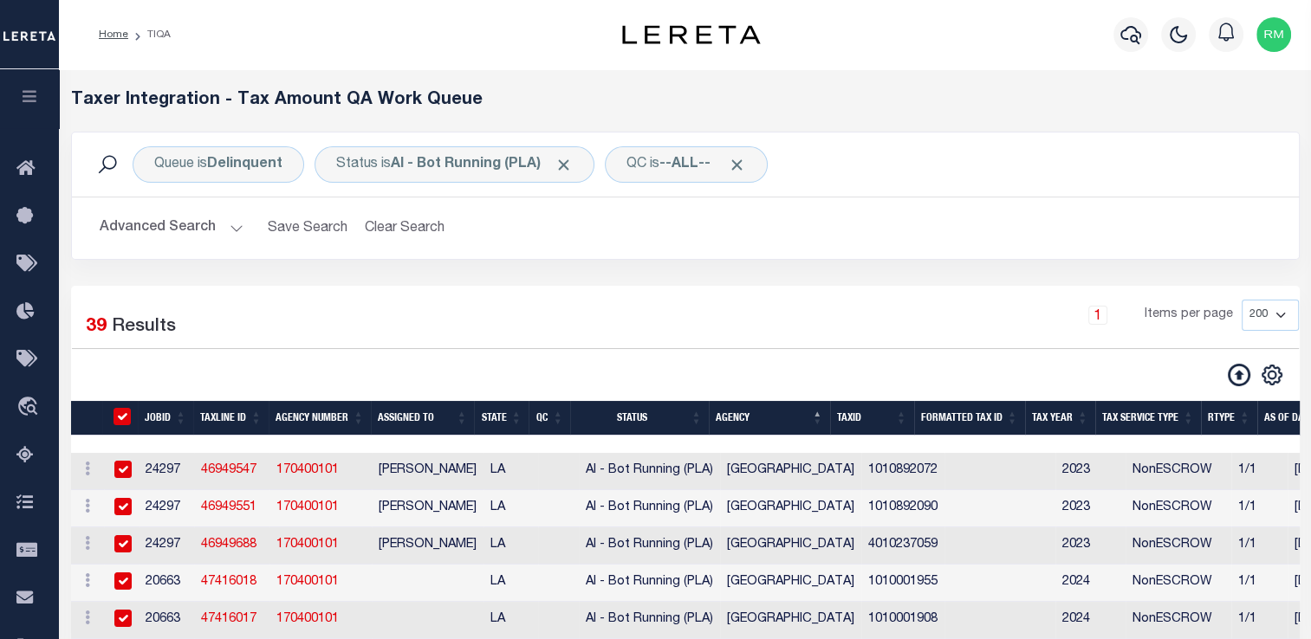
checkbox input "true"
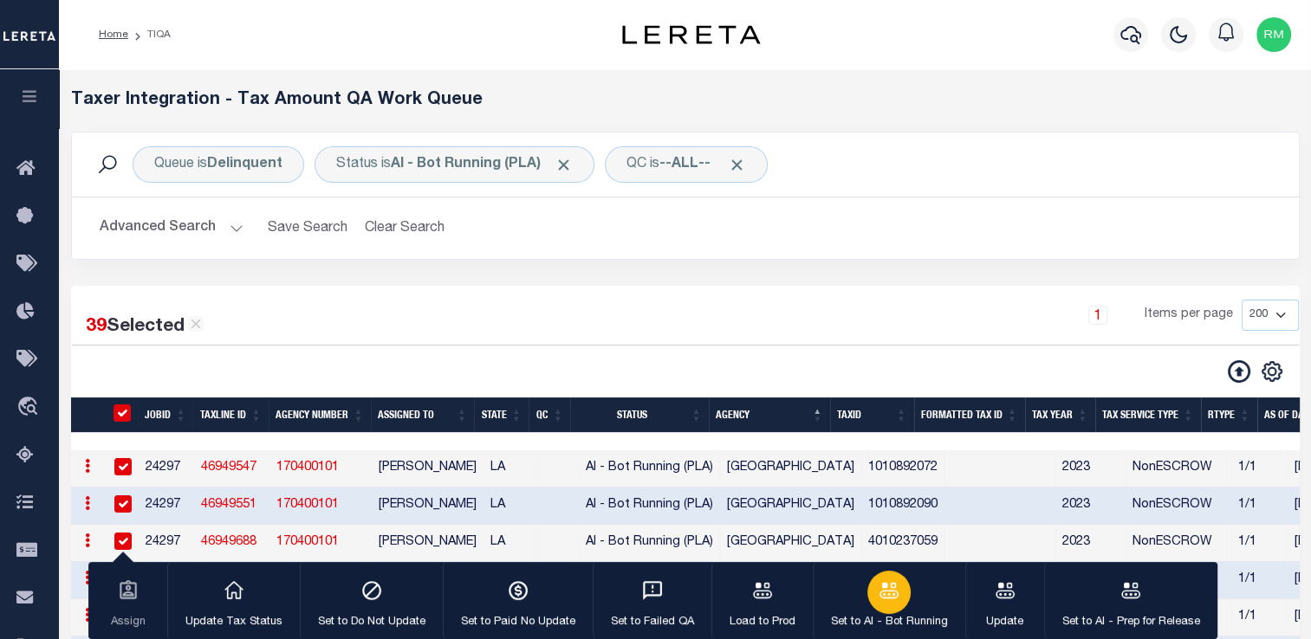
click at [867, 589] on div "button" at bounding box center [888, 592] width 43 height 43
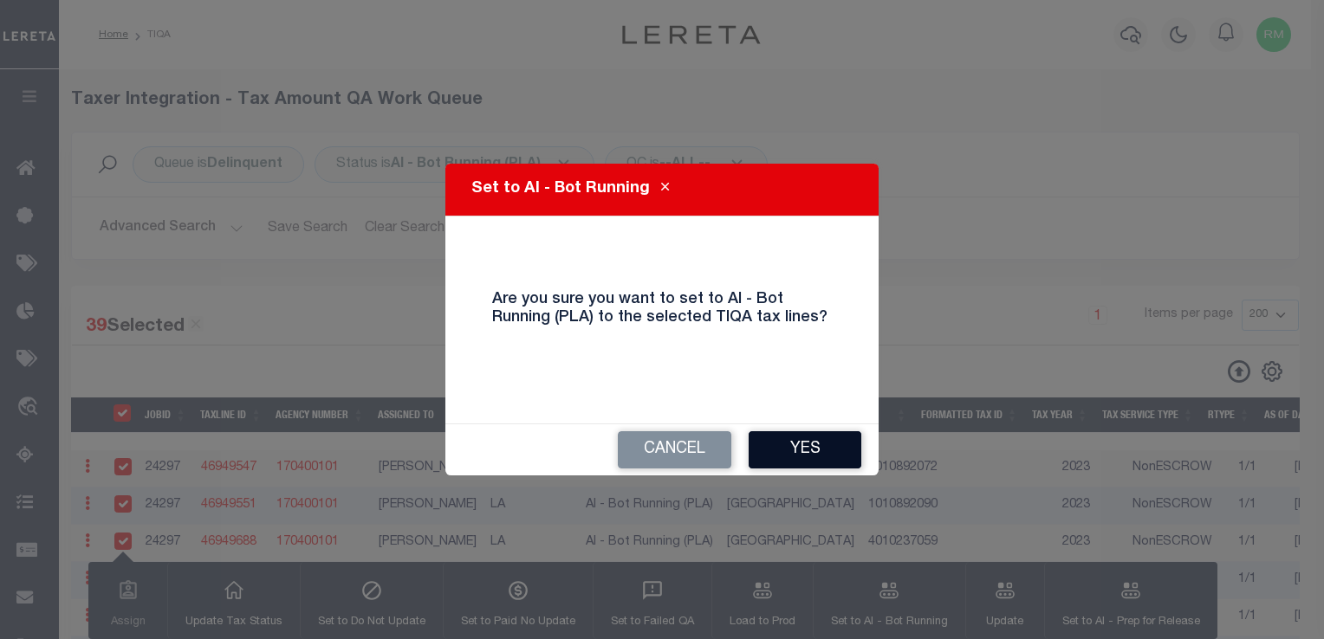
click at [787, 454] on button "Yes" at bounding box center [804, 449] width 113 height 37
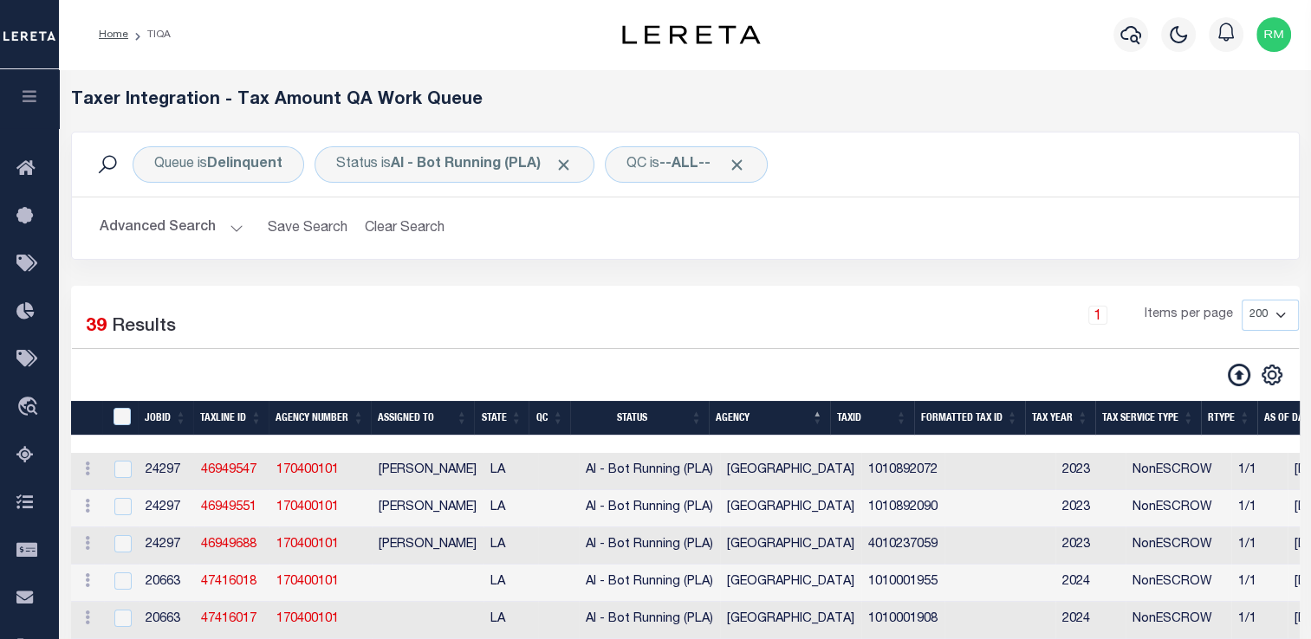
click at [217, 231] on button "Advanced Search" at bounding box center [172, 228] width 144 height 34
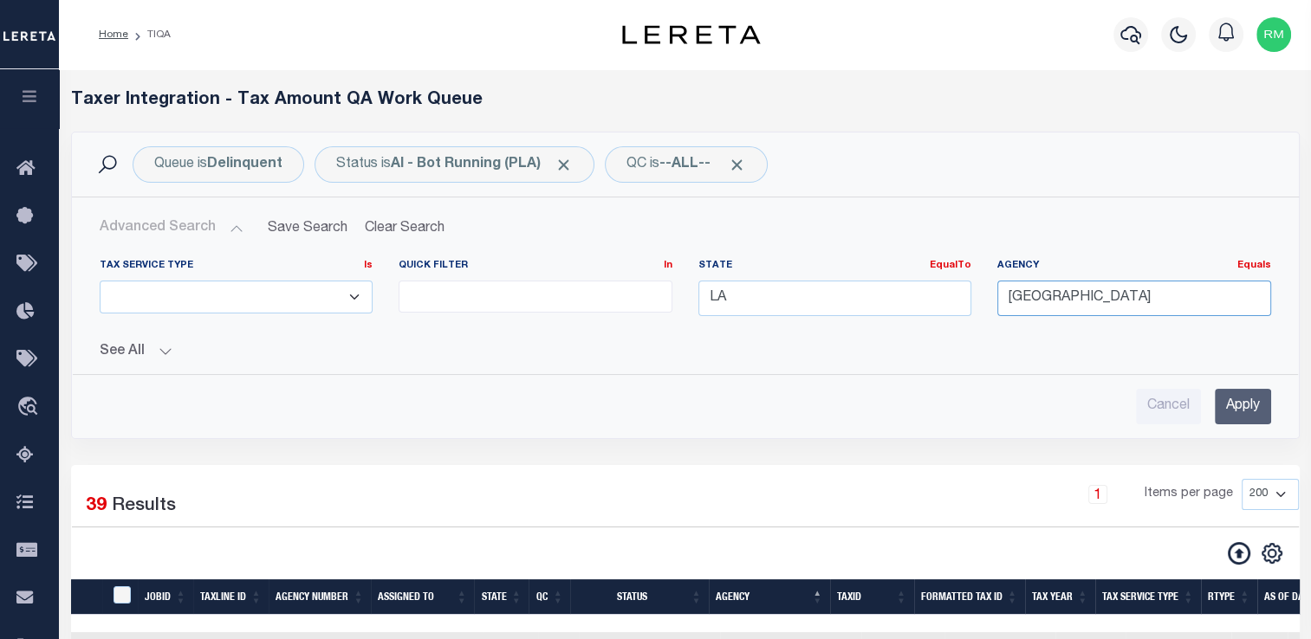
drag, startPoint x: 1111, startPoint y: 302, endPoint x: 701, endPoint y: 349, distance: 413.2
click at [701, 349] on div "Tax Service Type Is Is Contains ESCROW NonESCROW Quick Filter In In EqualTo Equ…" at bounding box center [685, 309] width 1197 height 101
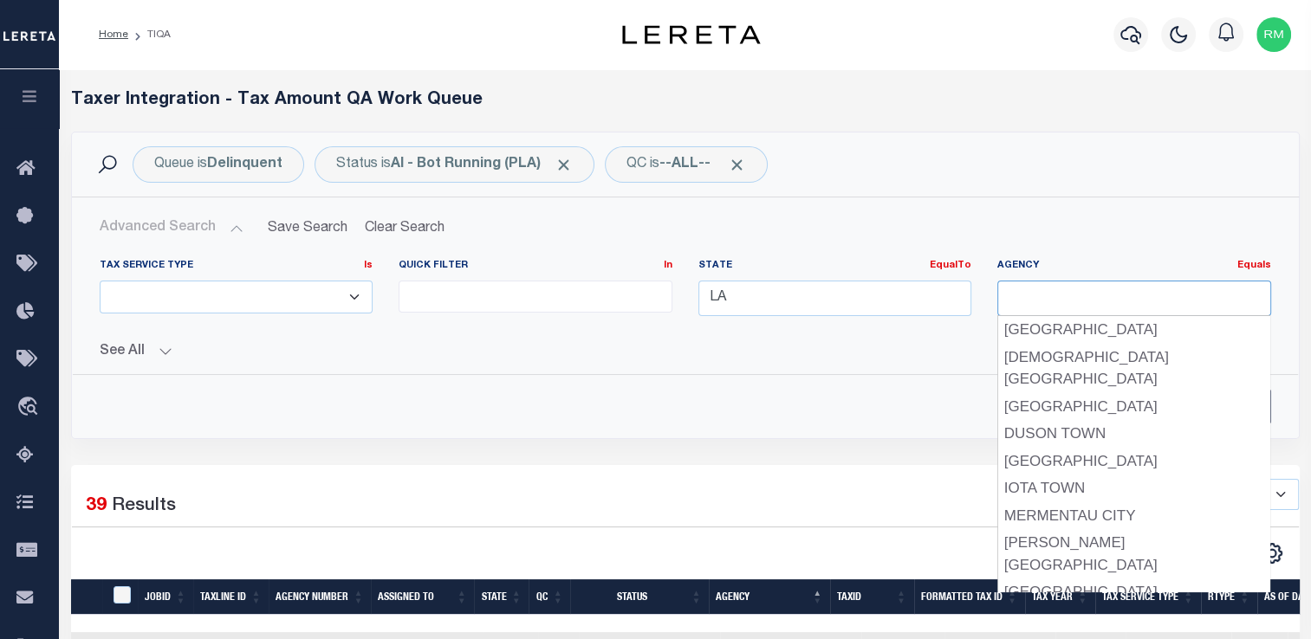
type input "a"
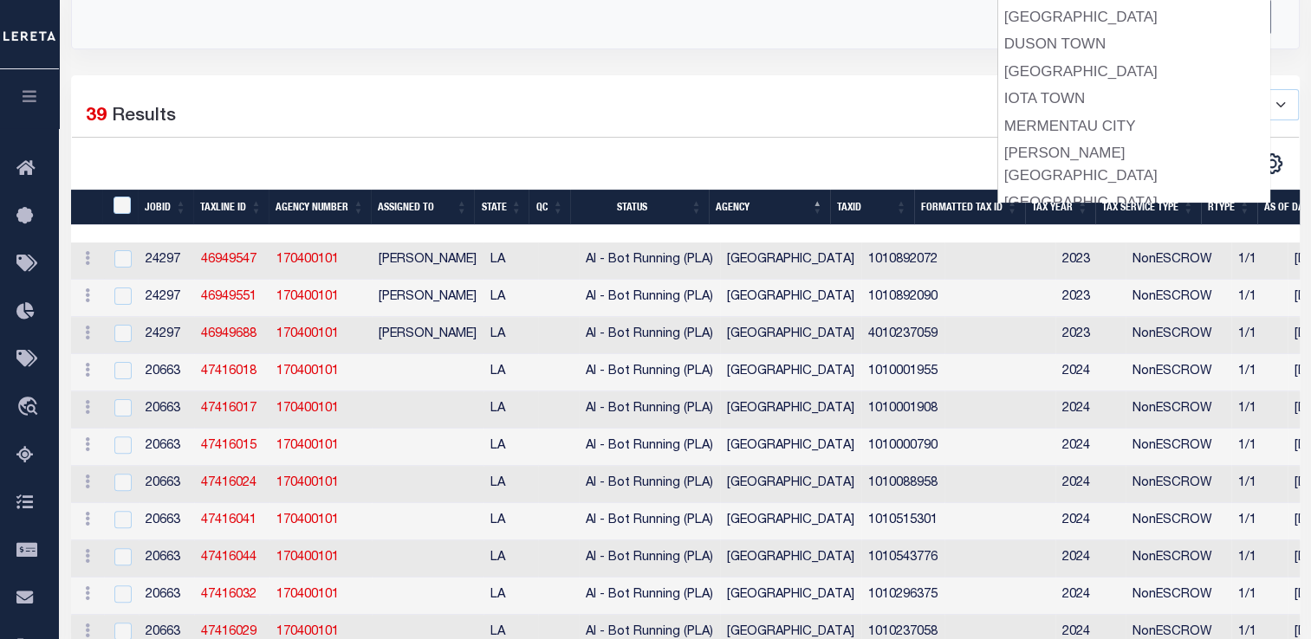
scroll to position [391, 0]
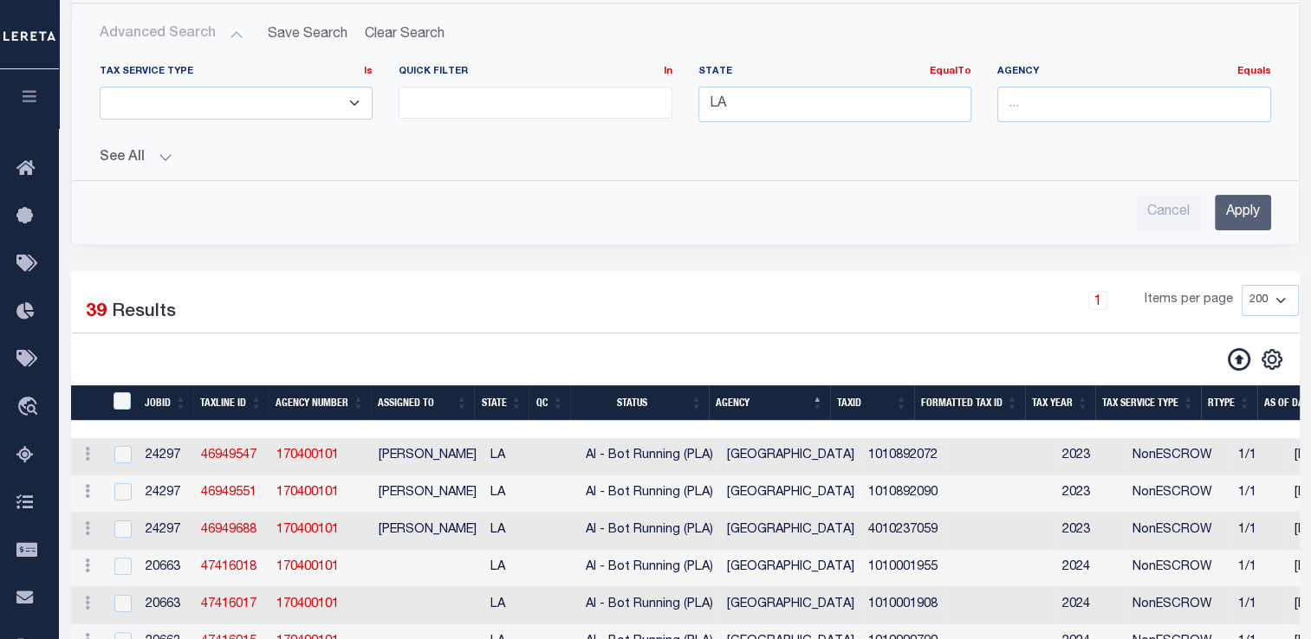
scroll to position [192, 0]
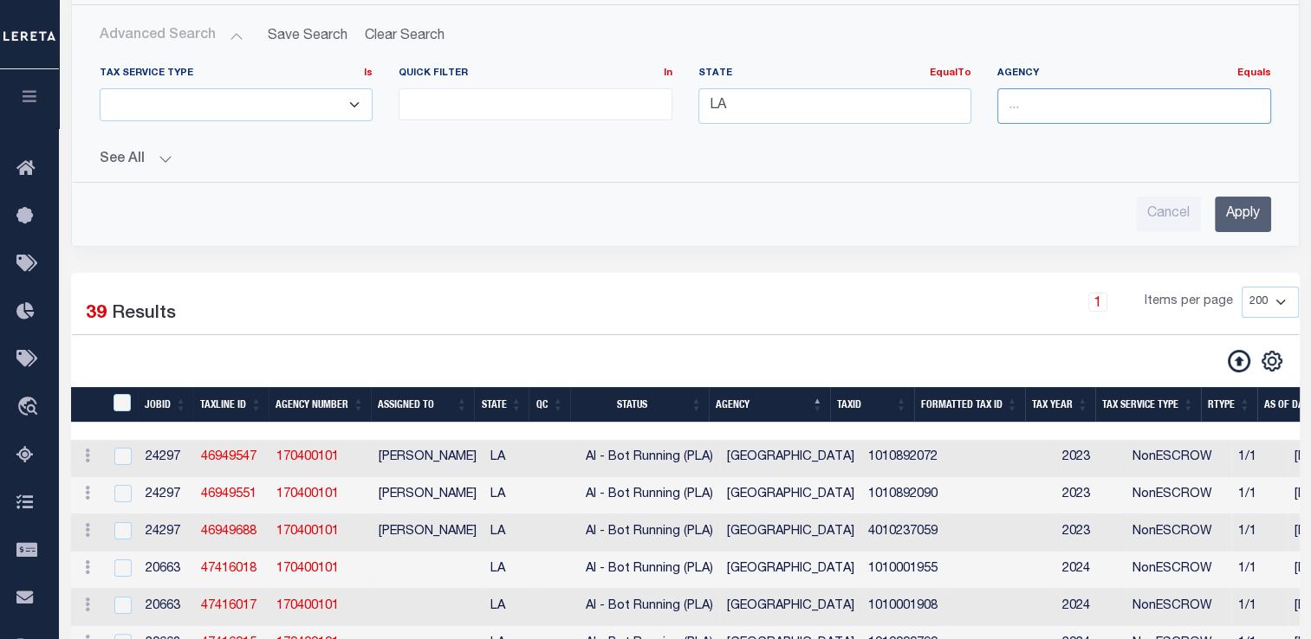
click at [1046, 107] on input "text" at bounding box center [1134, 106] width 274 height 36
click at [923, 245] on div "Queue is Delinquent Status is AI - Bot Running (PLA) QC is --ALL-- Search Advan…" at bounding box center [685, 105] width 1254 height 333
click at [1230, 210] on input "Apply" at bounding box center [1242, 215] width 56 height 36
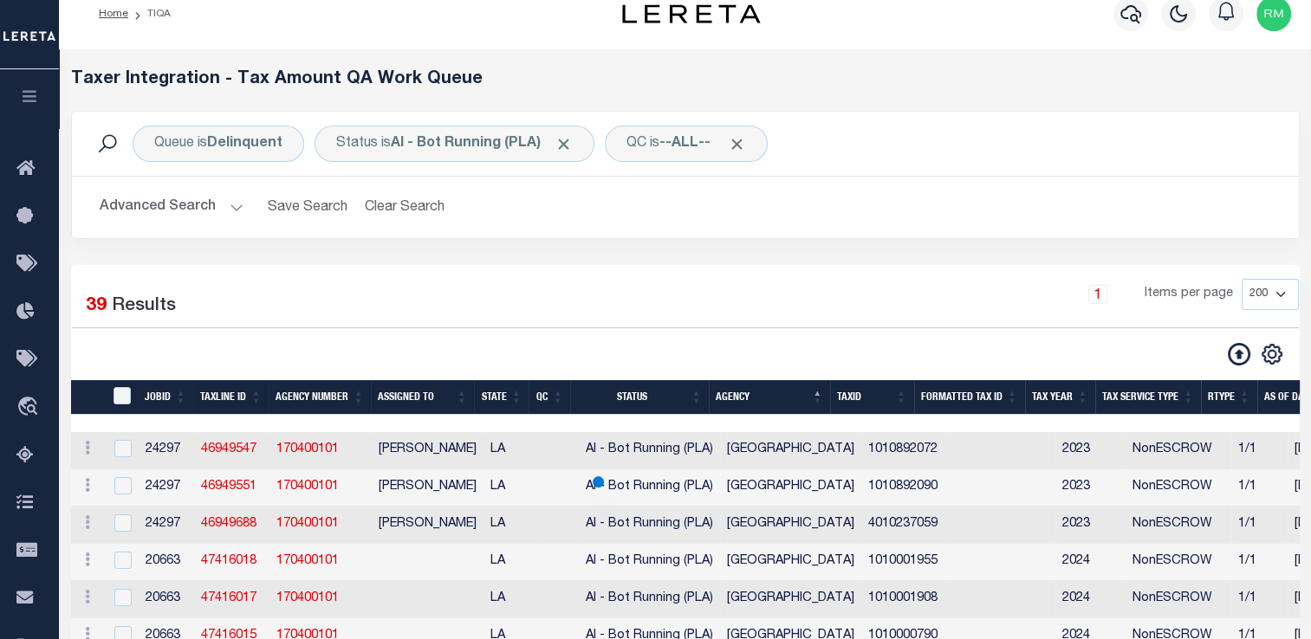
scroll to position [0, 0]
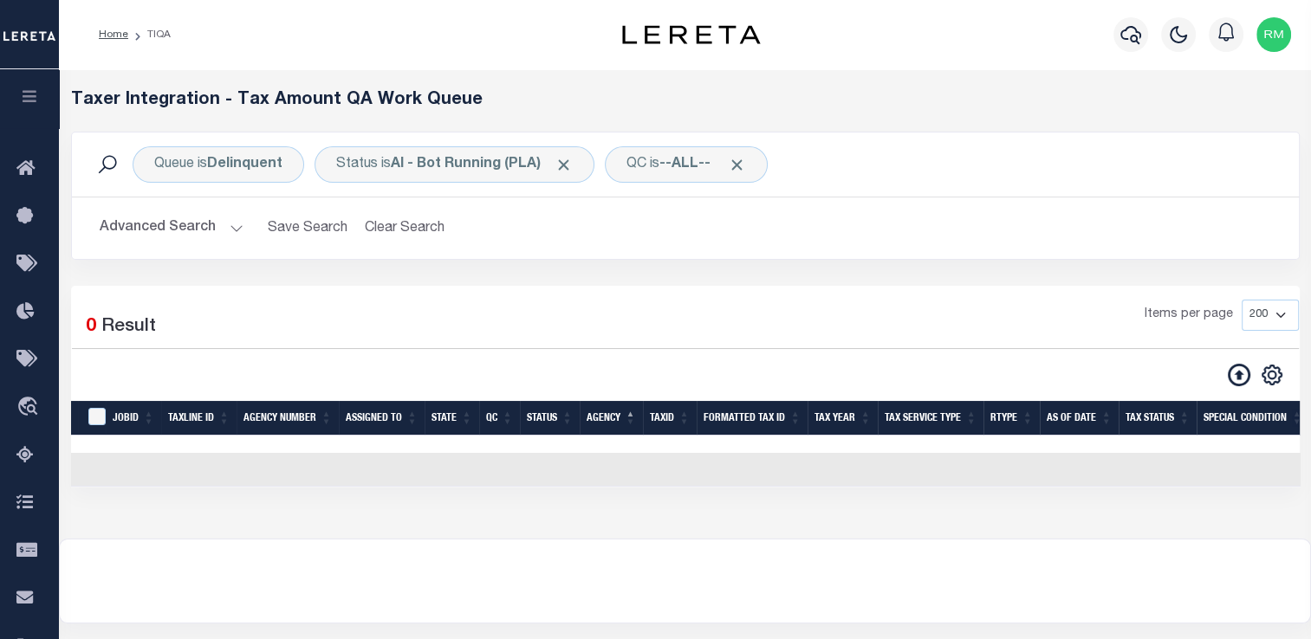
click at [188, 223] on button "Advanced Search" at bounding box center [172, 228] width 144 height 34
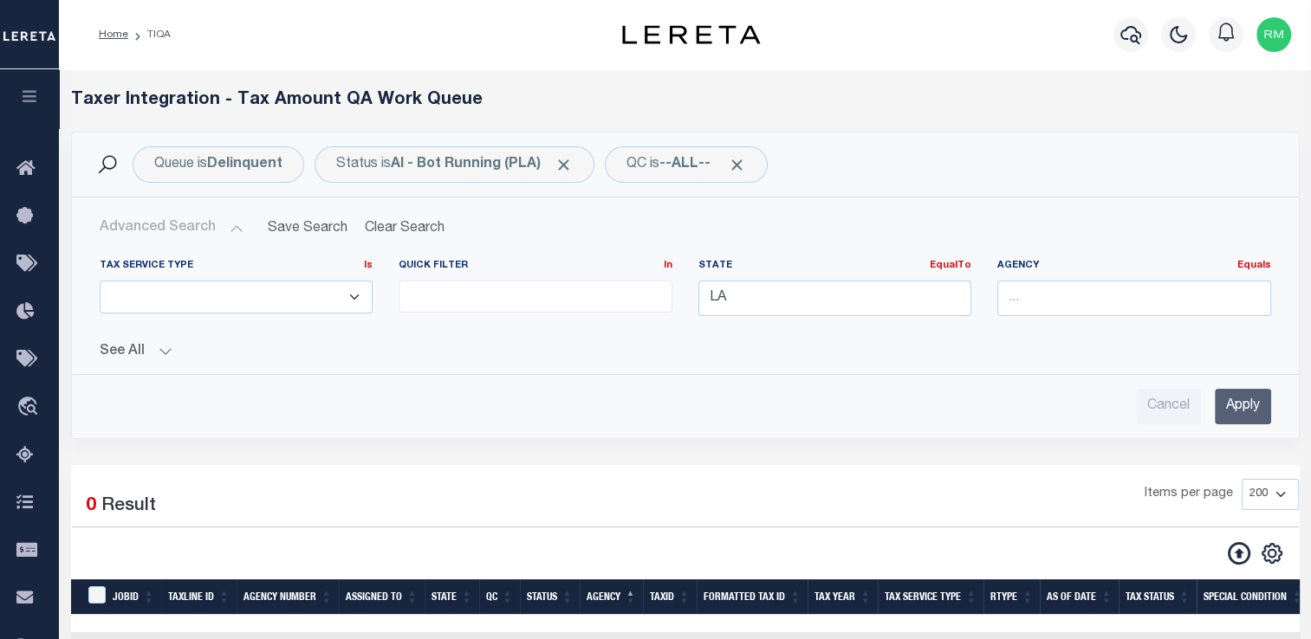
click at [1243, 410] on input "Apply" at bounding box center [1242, 407] width 56 height 36
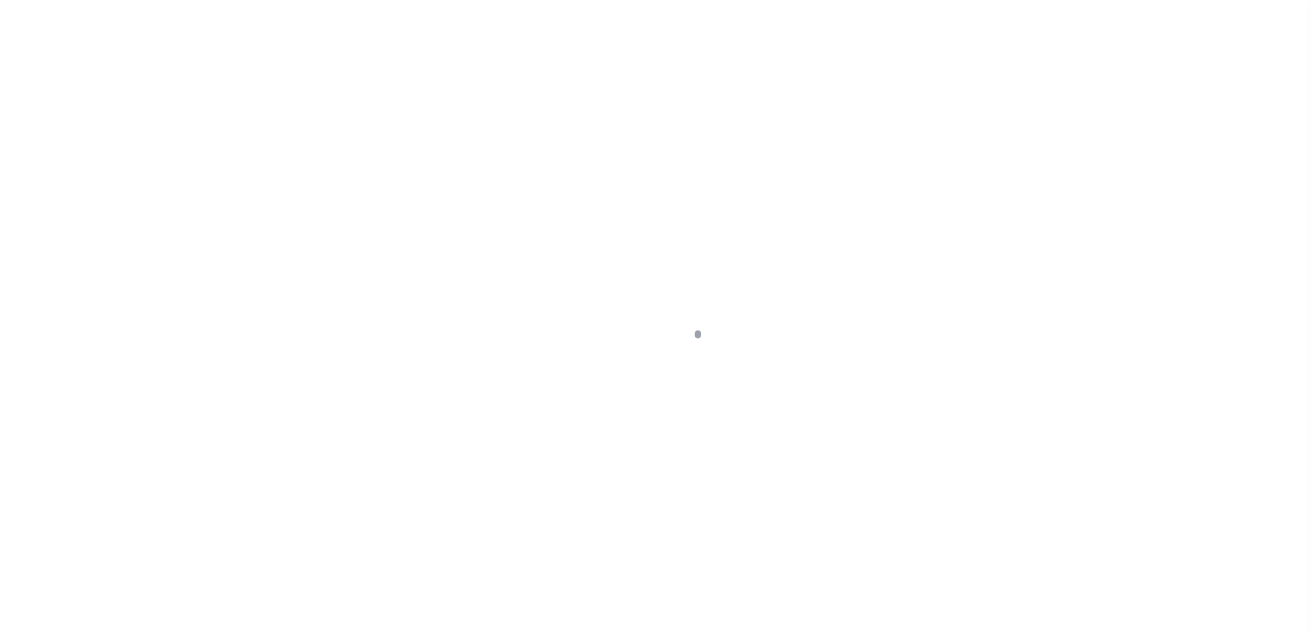
scroll to position [207, 0]
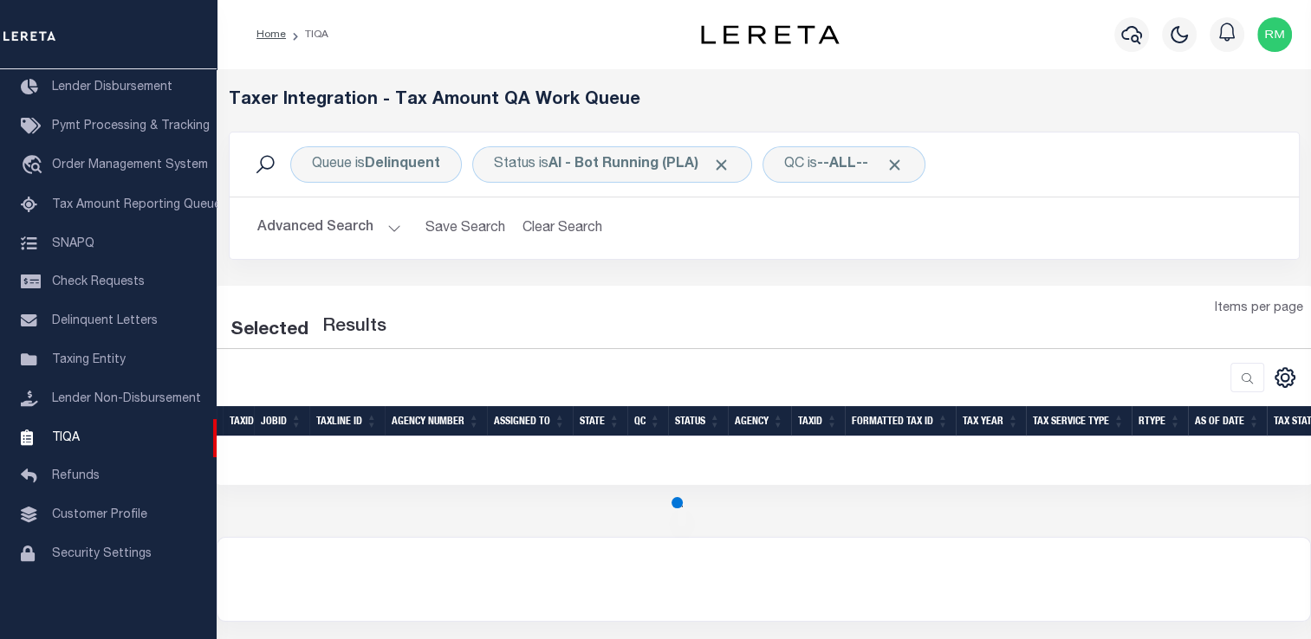
select select "200"
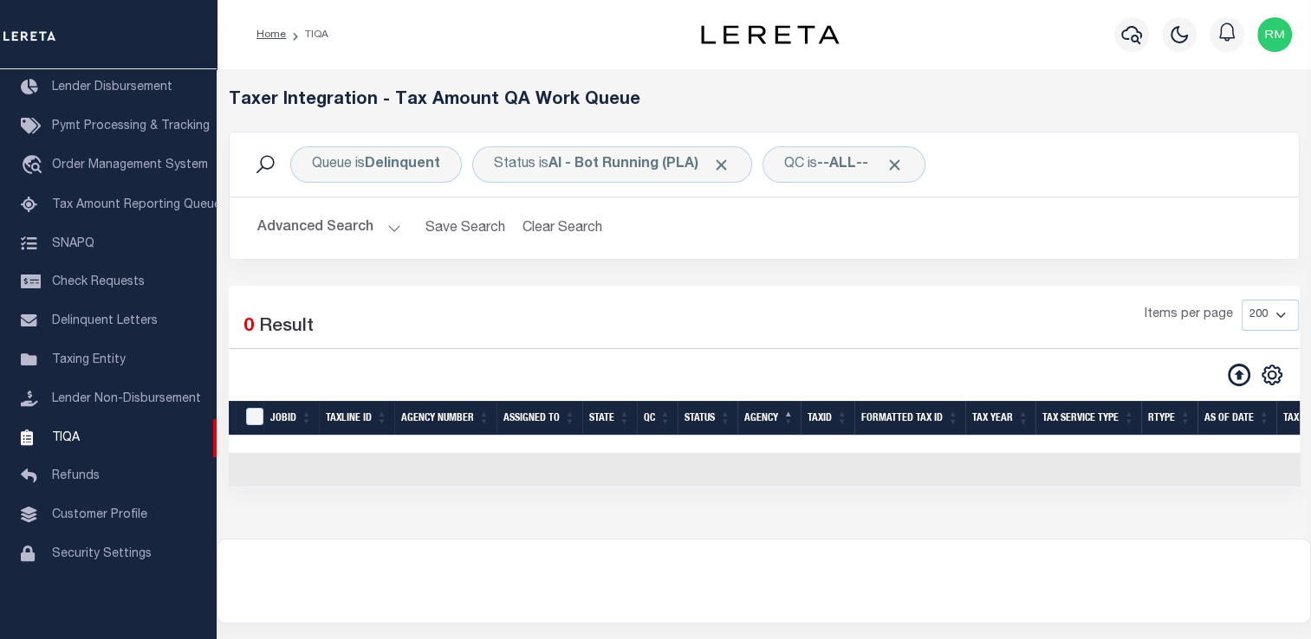
click at [337, 224] on button "Advanced Search" at bounding box center [329, 228] width 144 height 34
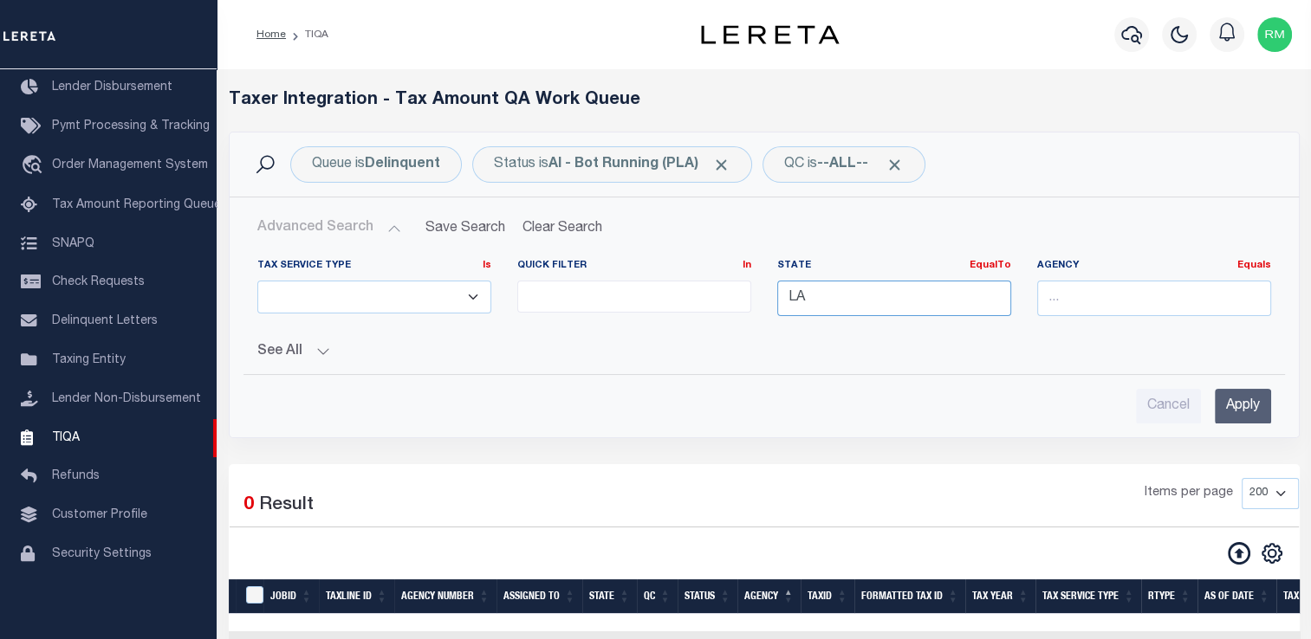
drag, startPoint x: 910, startPoint y: 301, endPoint x: 420, endPoint y: 322, distance: 490.8
click at [420, 322] on div "Tax Service Type Is Is Contains ESCROW NonESCROW Quick Filter In In View Only L…" at bounding box center [763, 294] width 1039 height 71
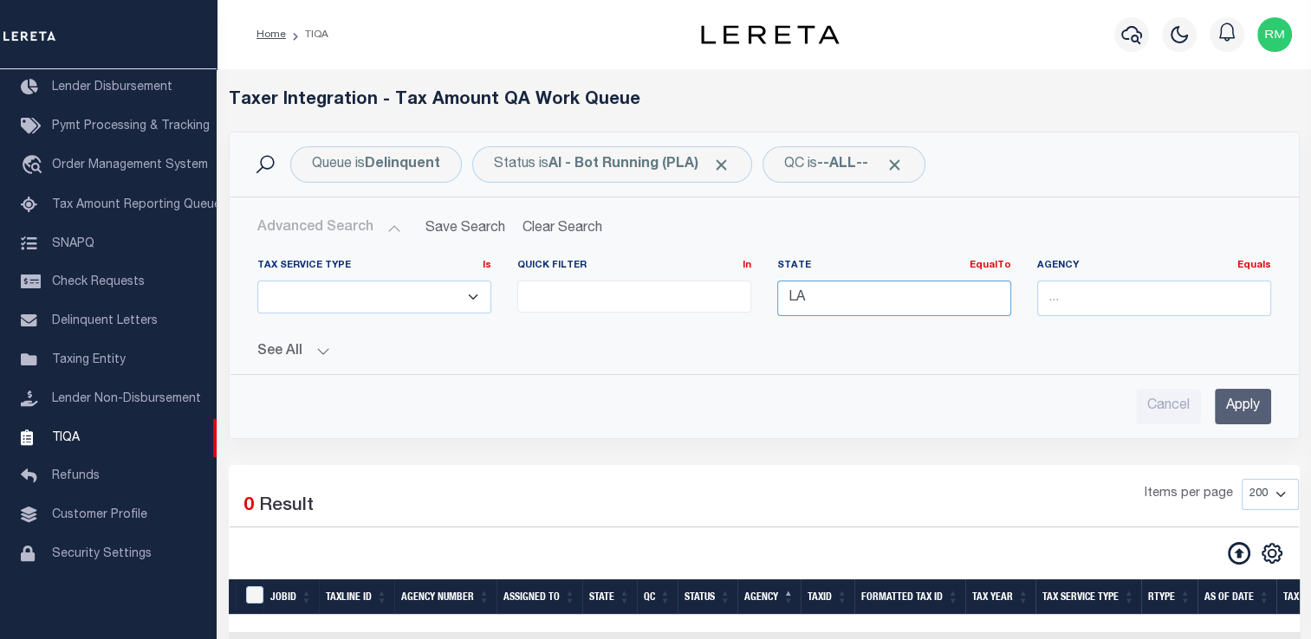
type input "t"
click at [851, 331] on div "GA" at bounding box center [893, 330] width 232 height 28
type input "GA"
click at [1234, 414] on input "Apply" at bounding box center [1242, 407] width 56 height 36
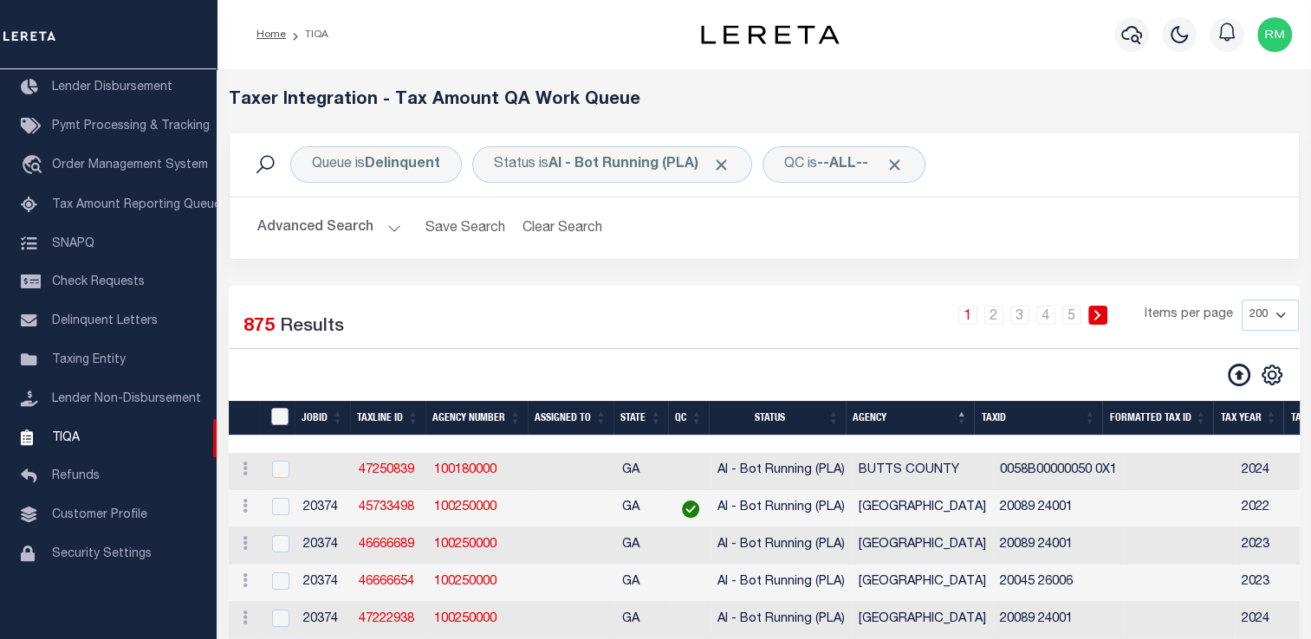
click at [282, 421] on input "TaxID" at bounding box center [279, 416] width 17 height 17
checkbox input "true"
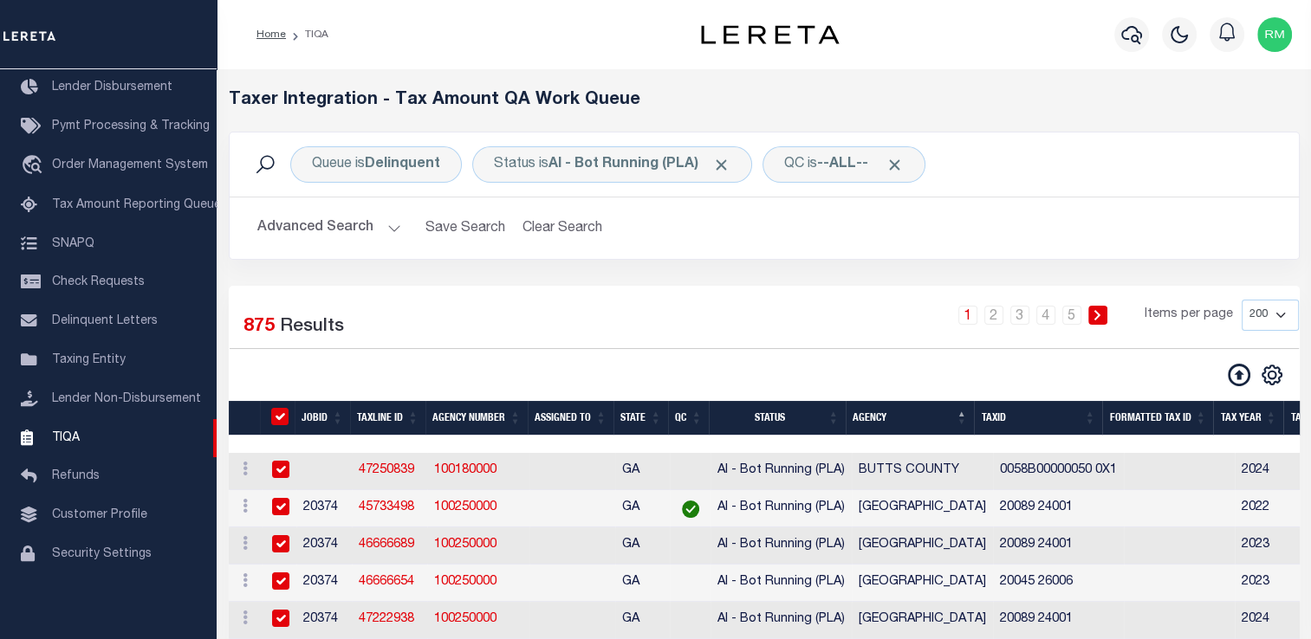
checkbox input "true"
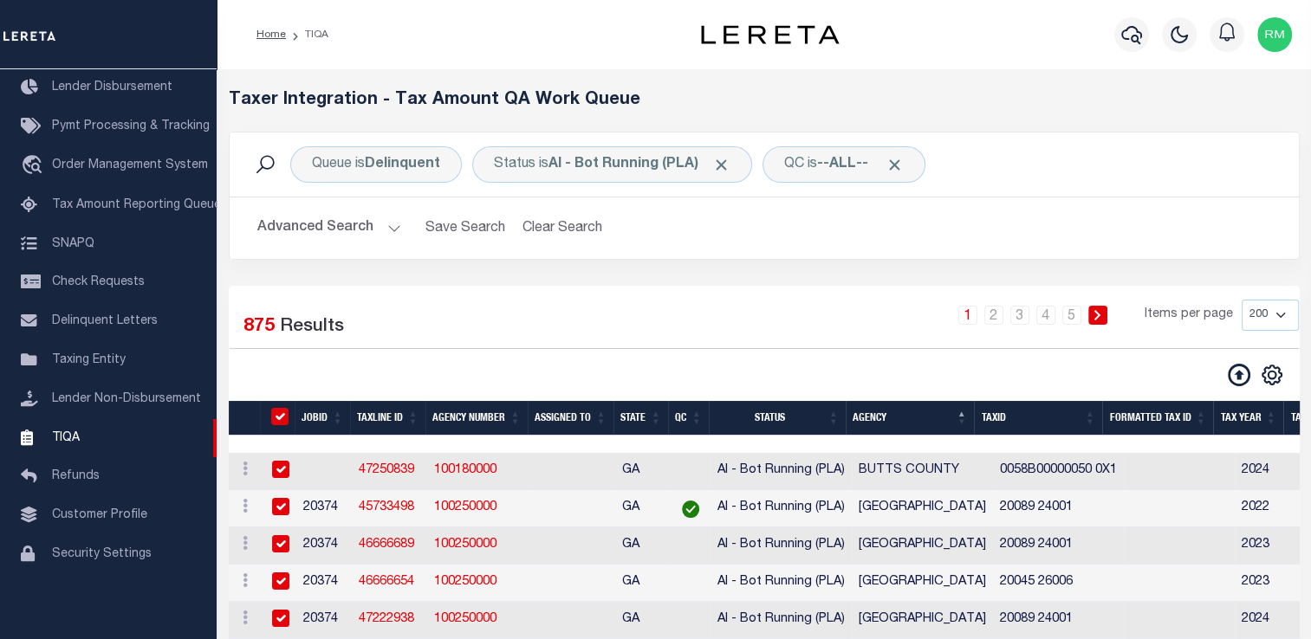
checkbox input "true"
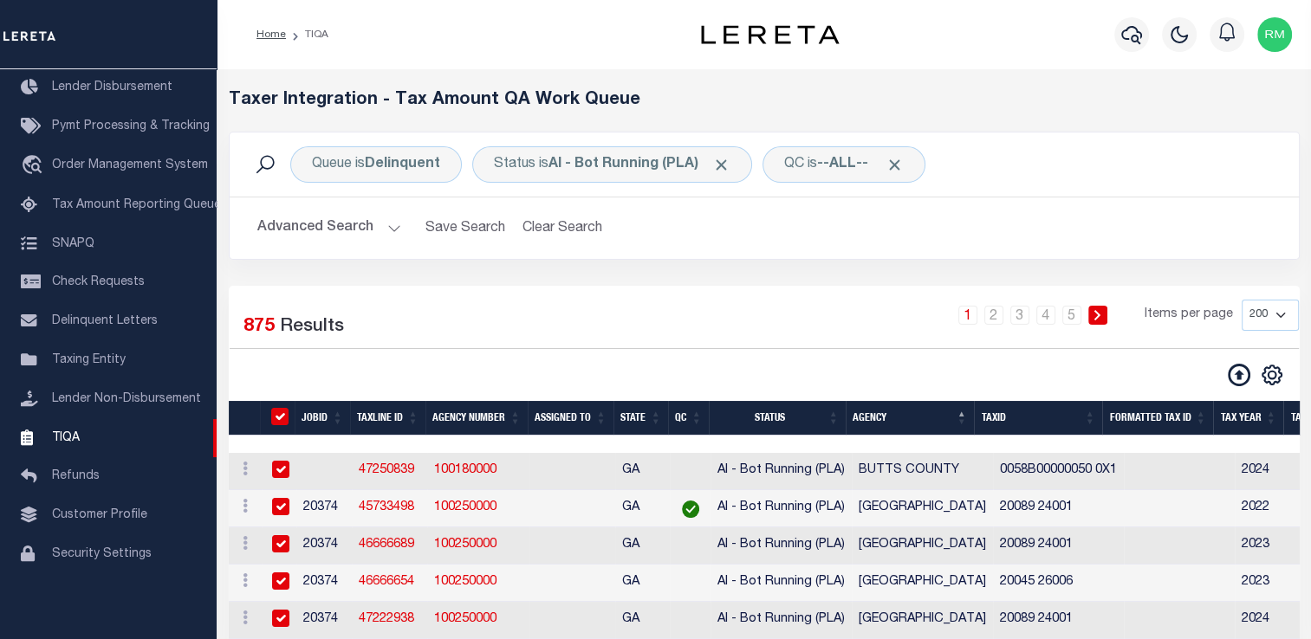
checkbox input "true"
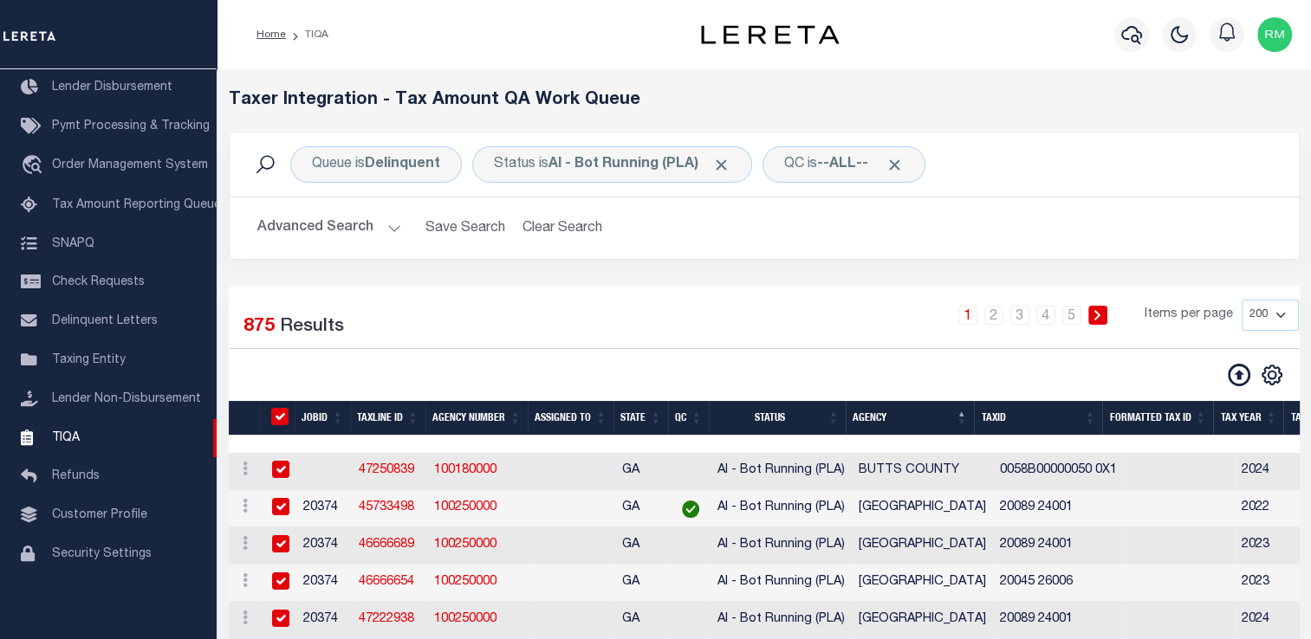
checkbox input "true"
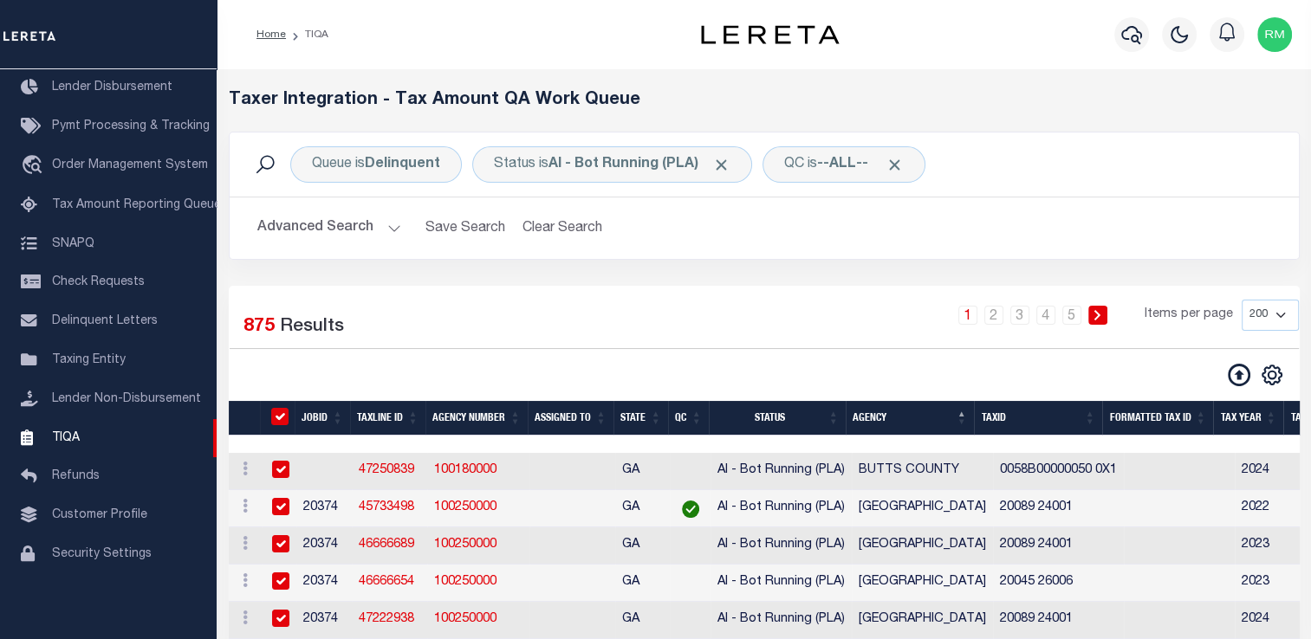
checkbox input "true"
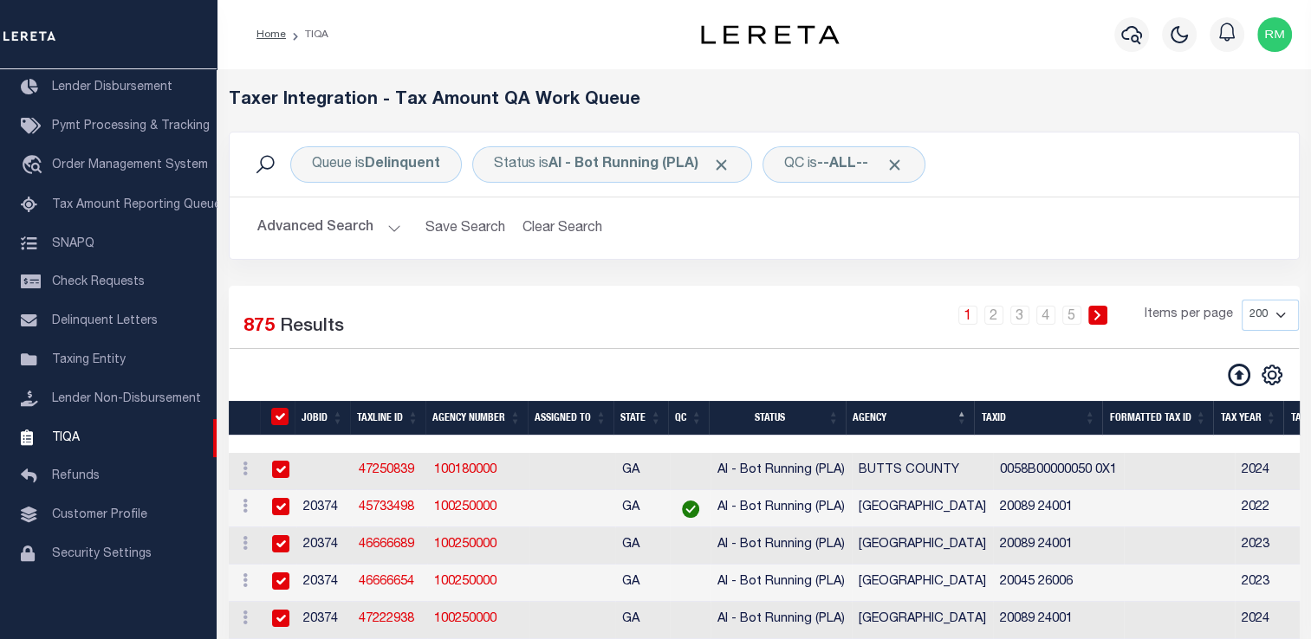
checkbox input "true"
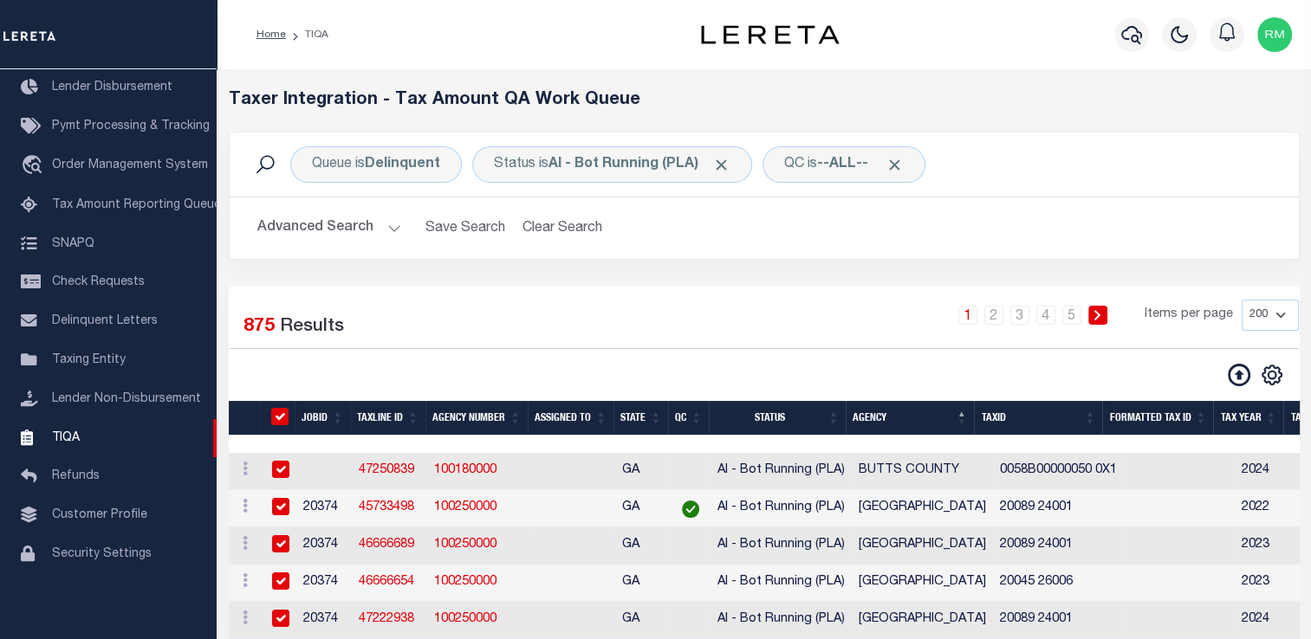
checkbox input "true"
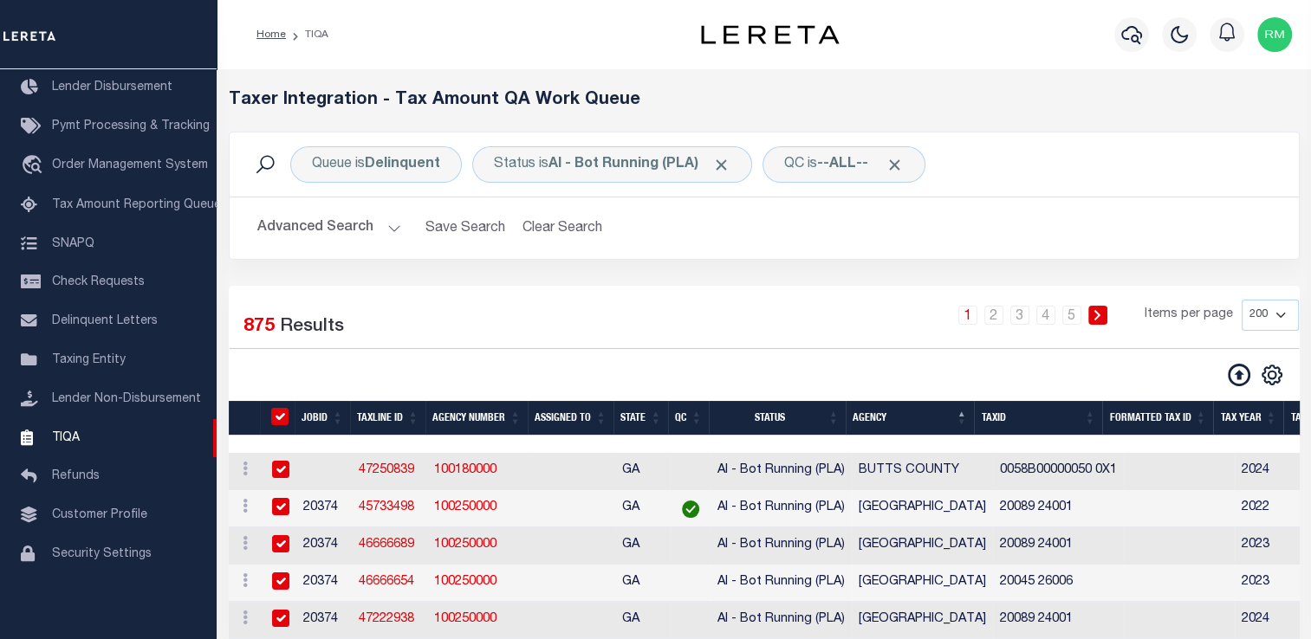
checkbox input "true"
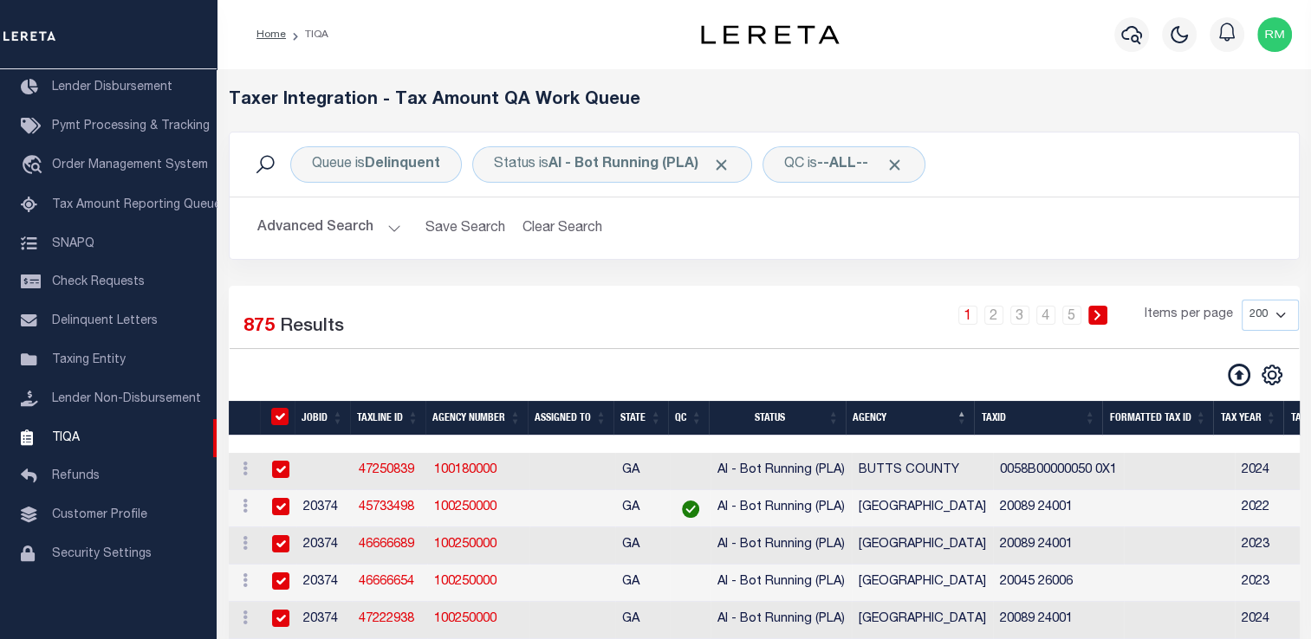
checkbox input "true"
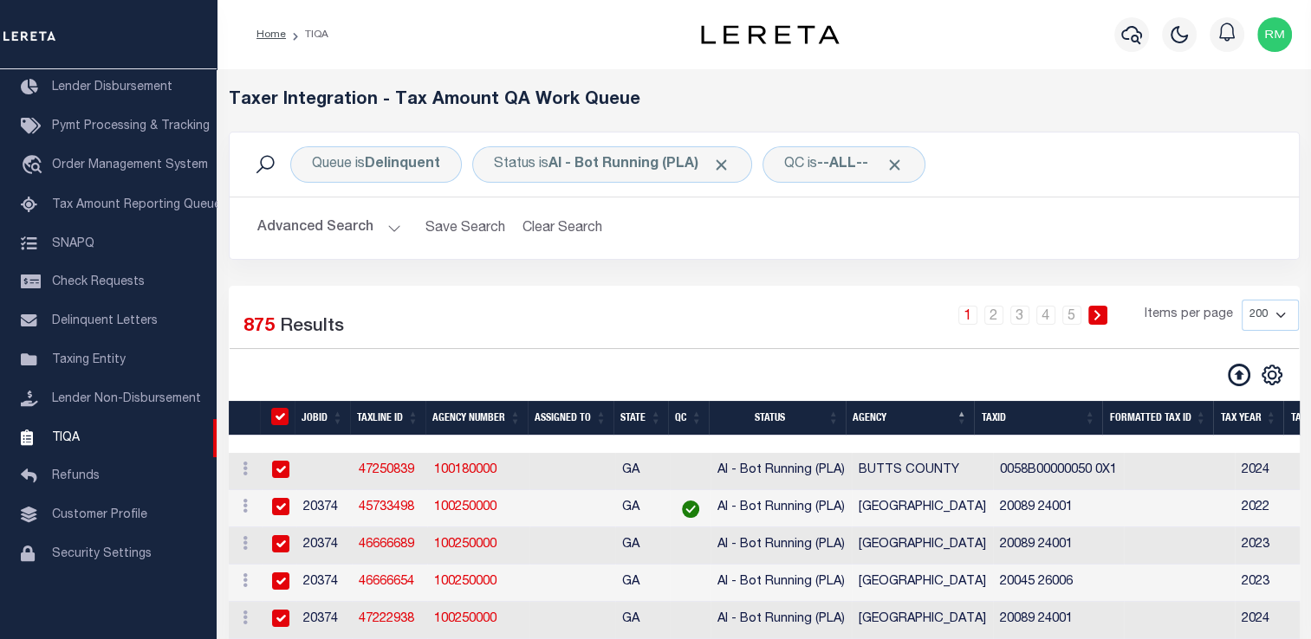
checkbox input "true"
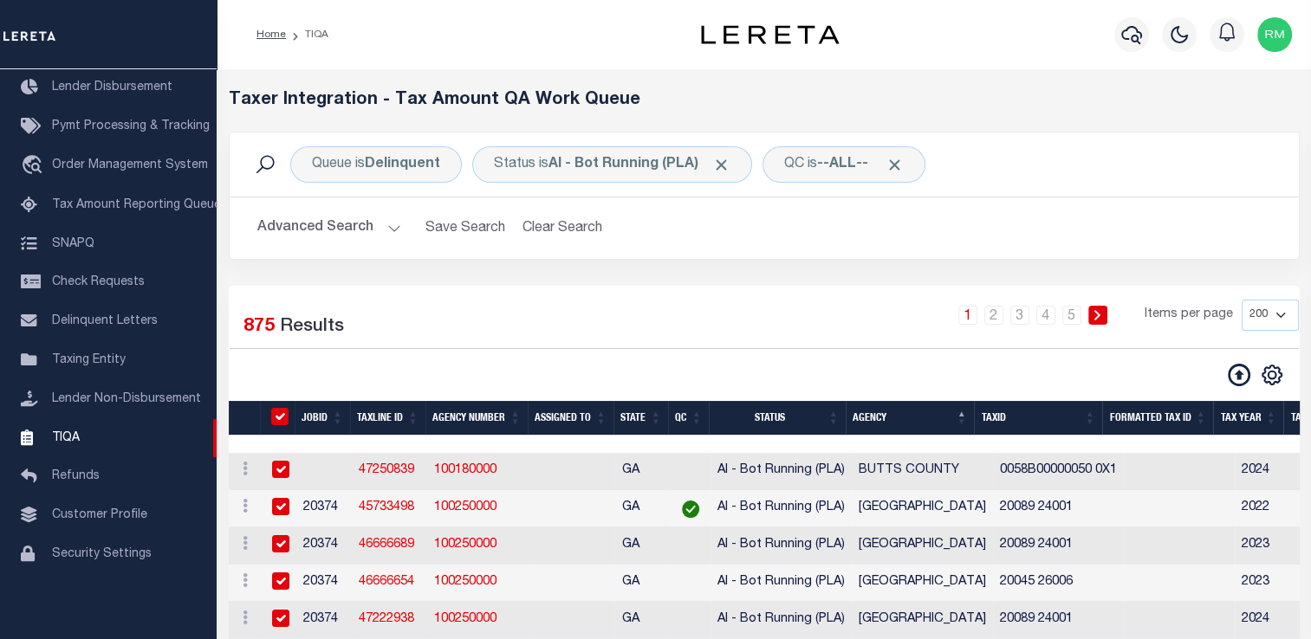
checkbox input "true"
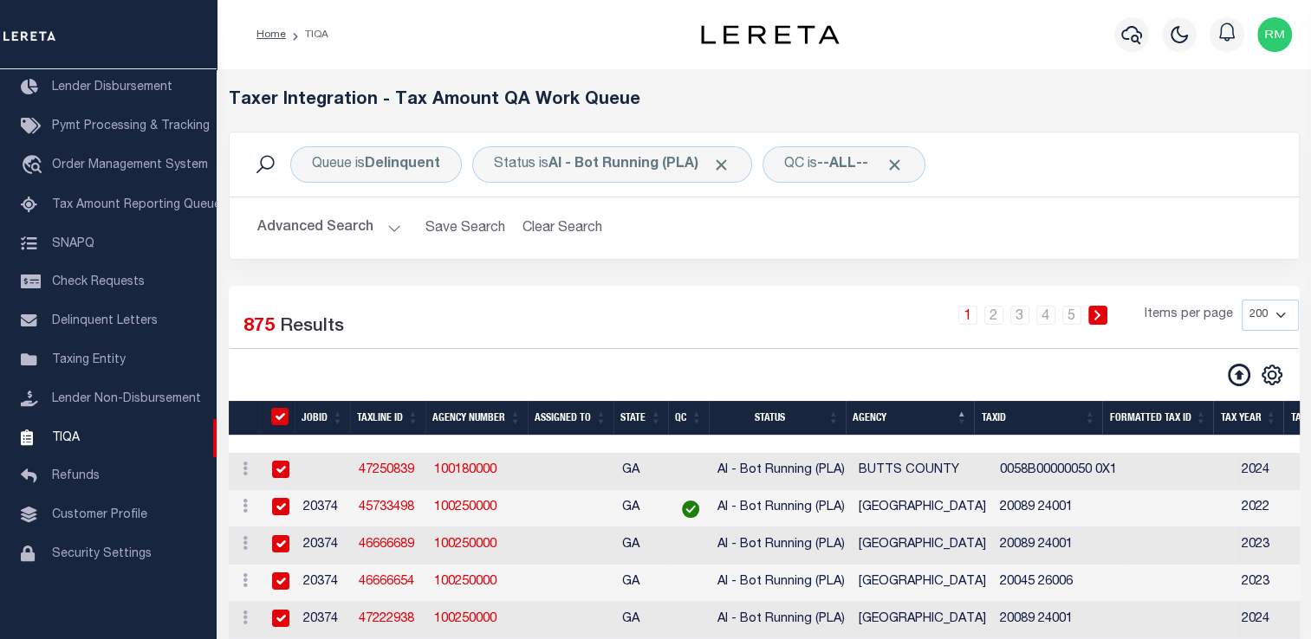
checkbox input "true"
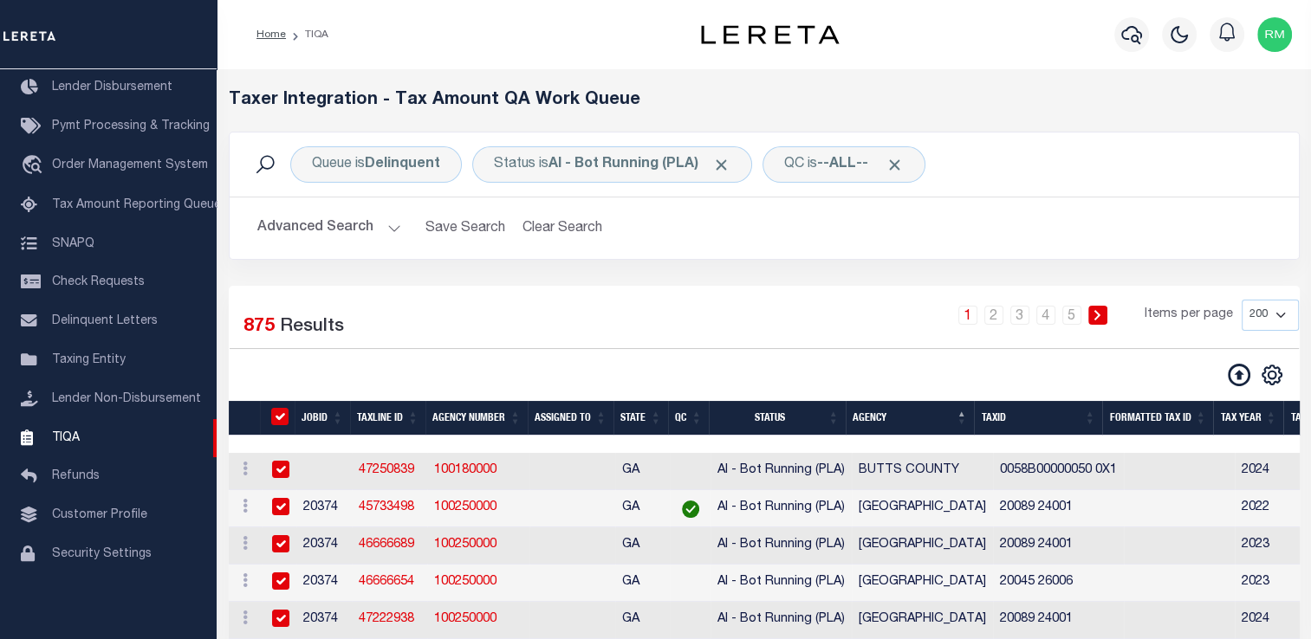
checkbox input "true"
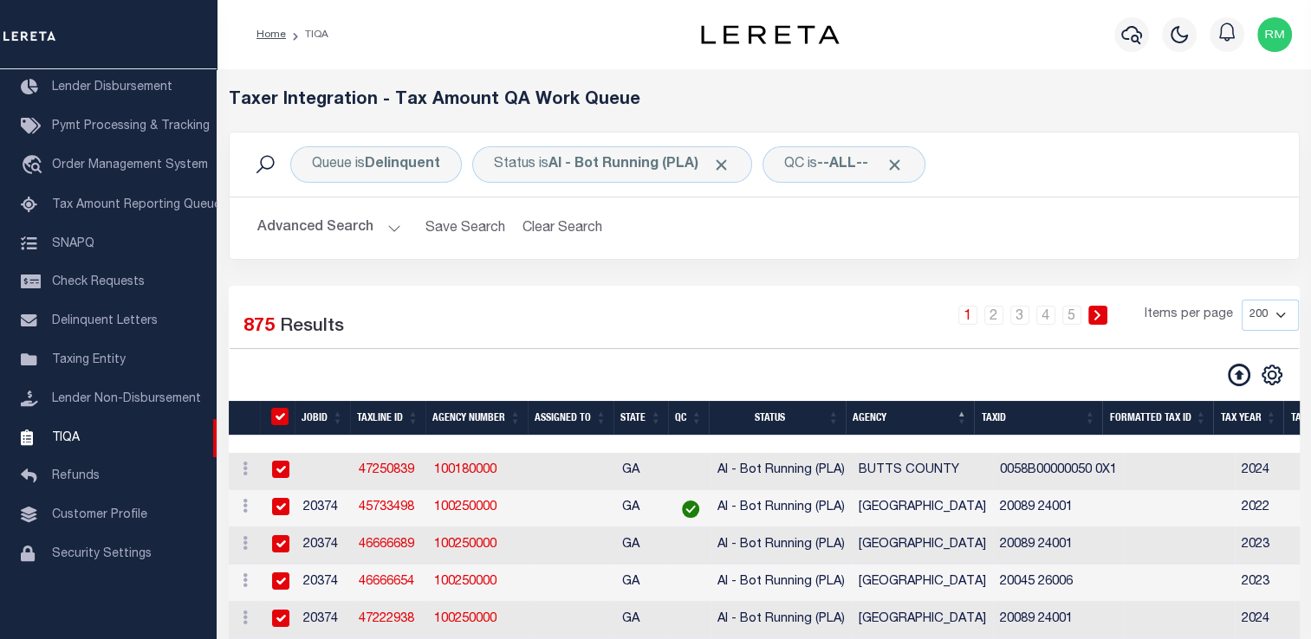
checkbox input "true"
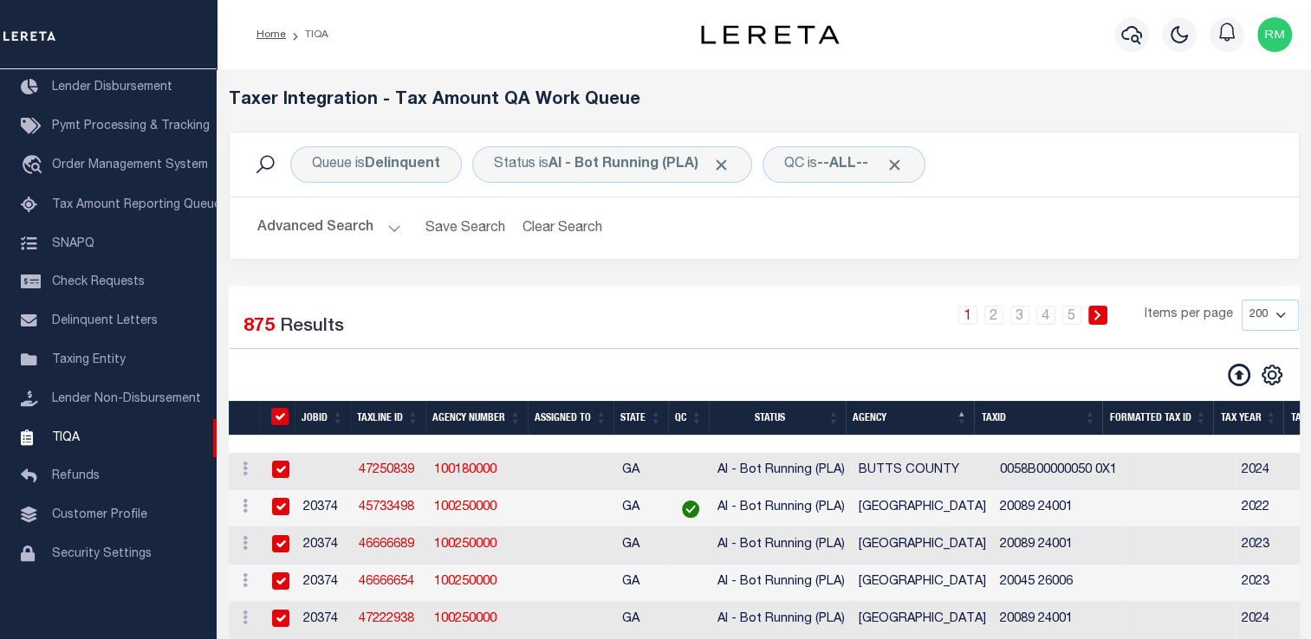
checkbox input "true"
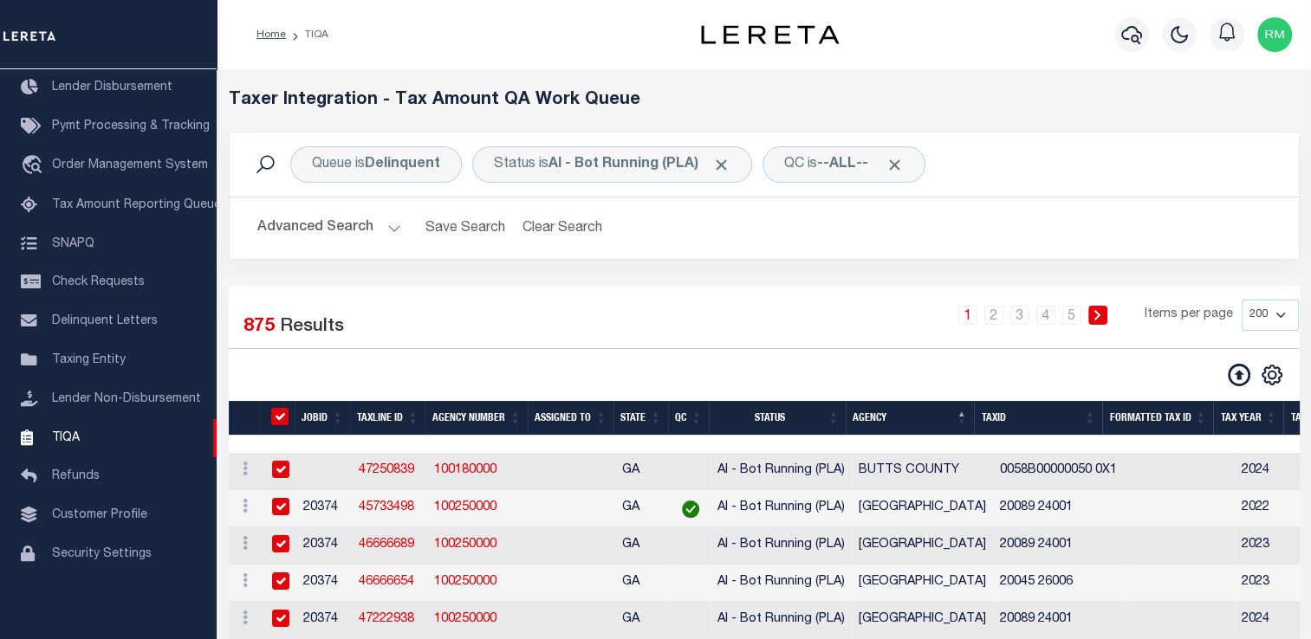
checkbox input "true"
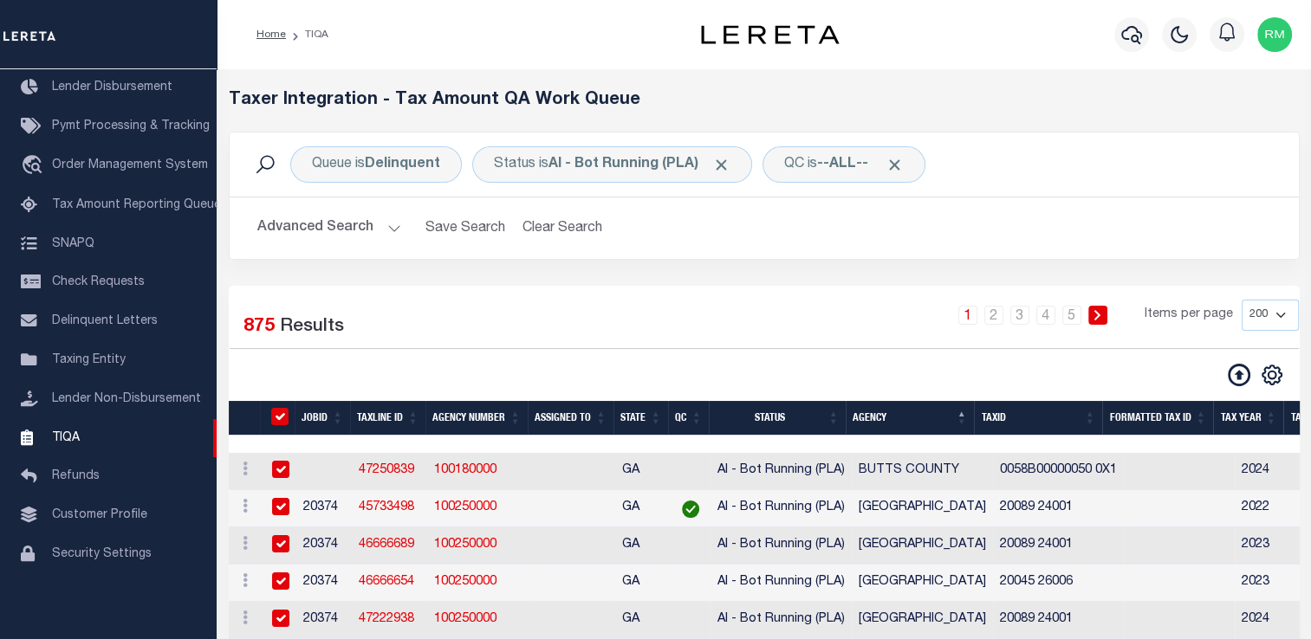
checkbox input "true"
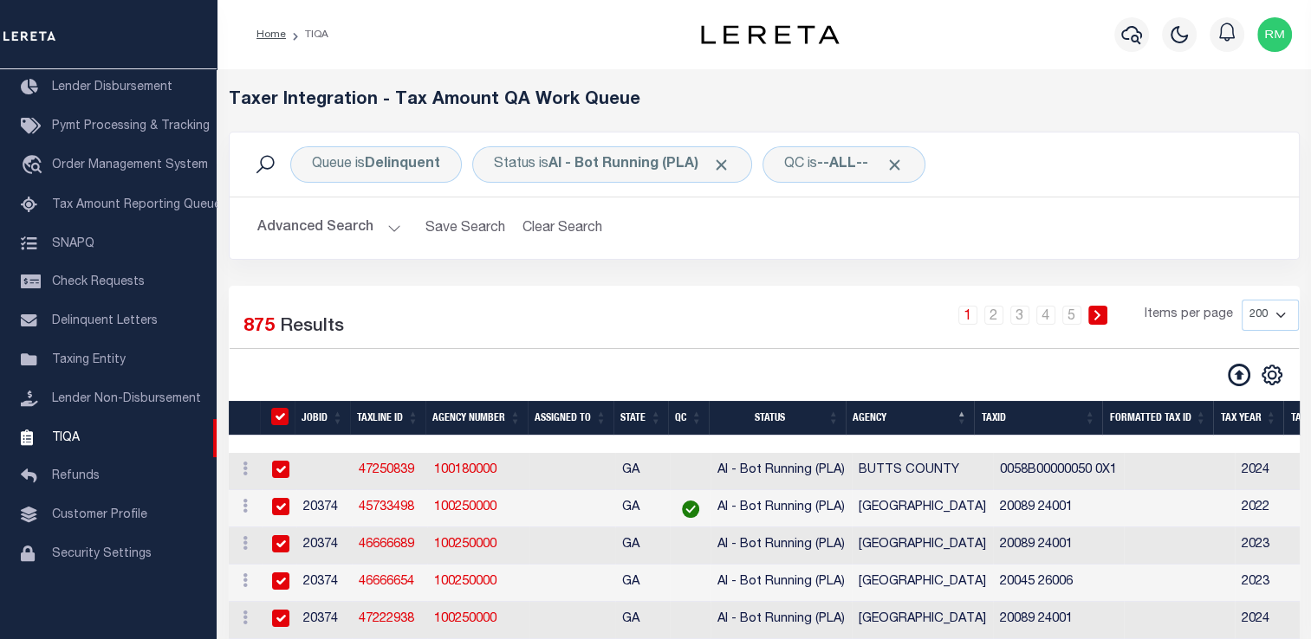
checkbox input "true"
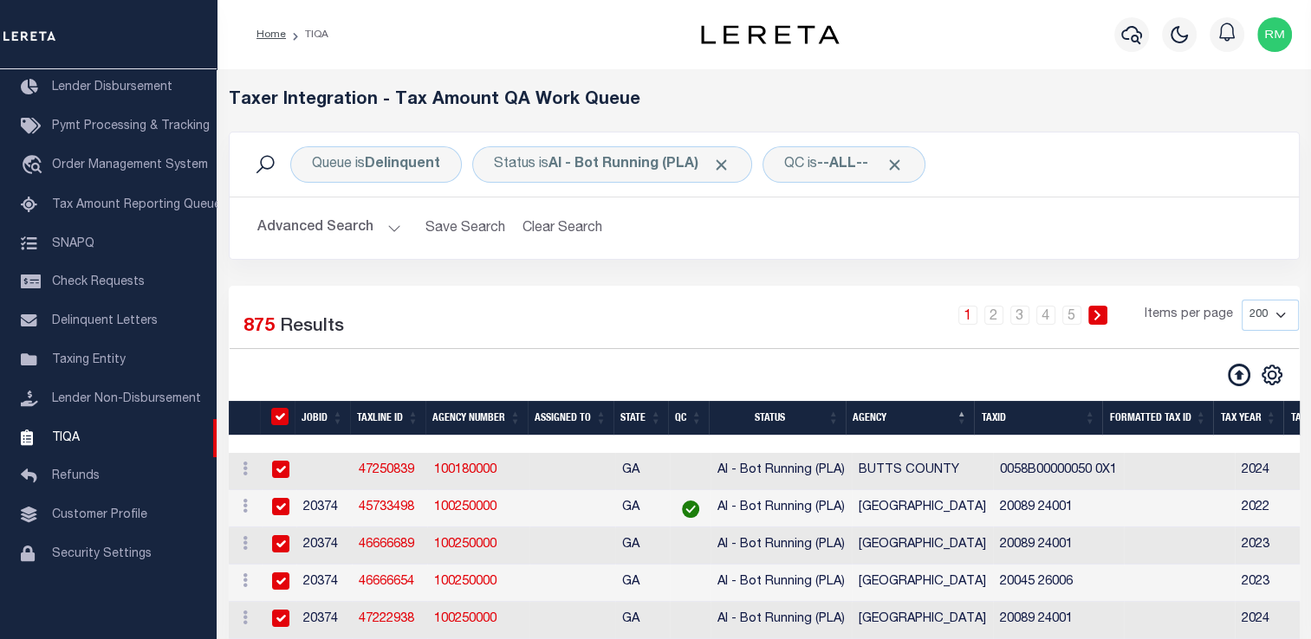
checkbox input "true"
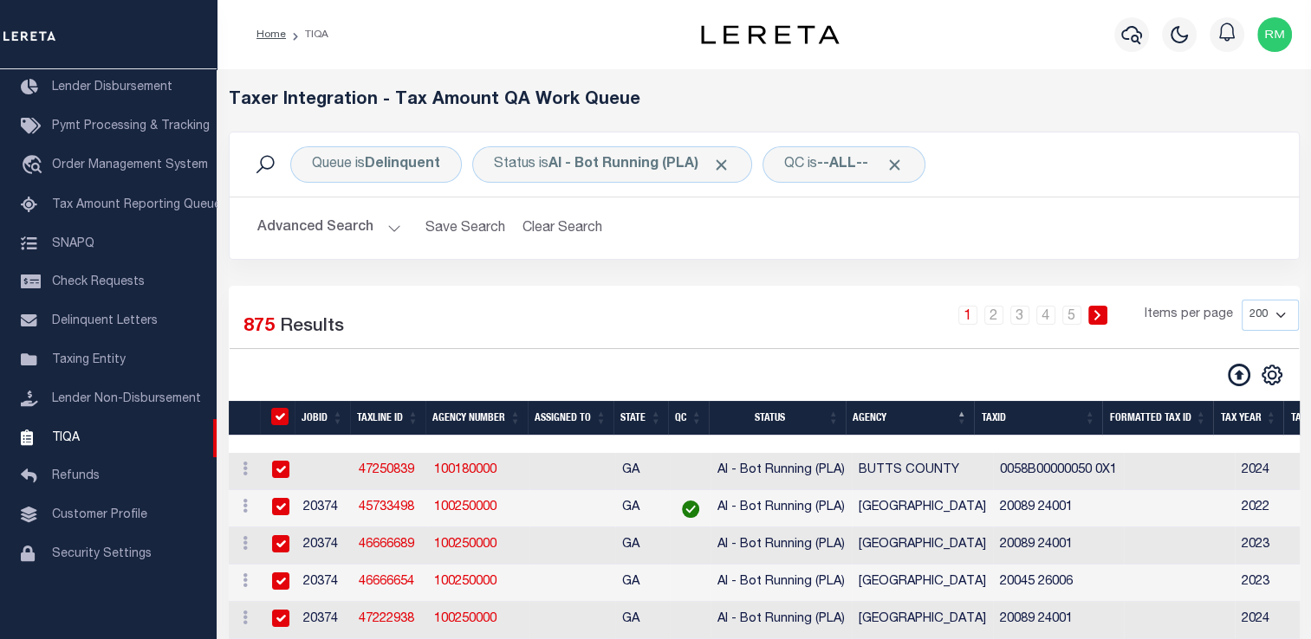
checkbox input "true"
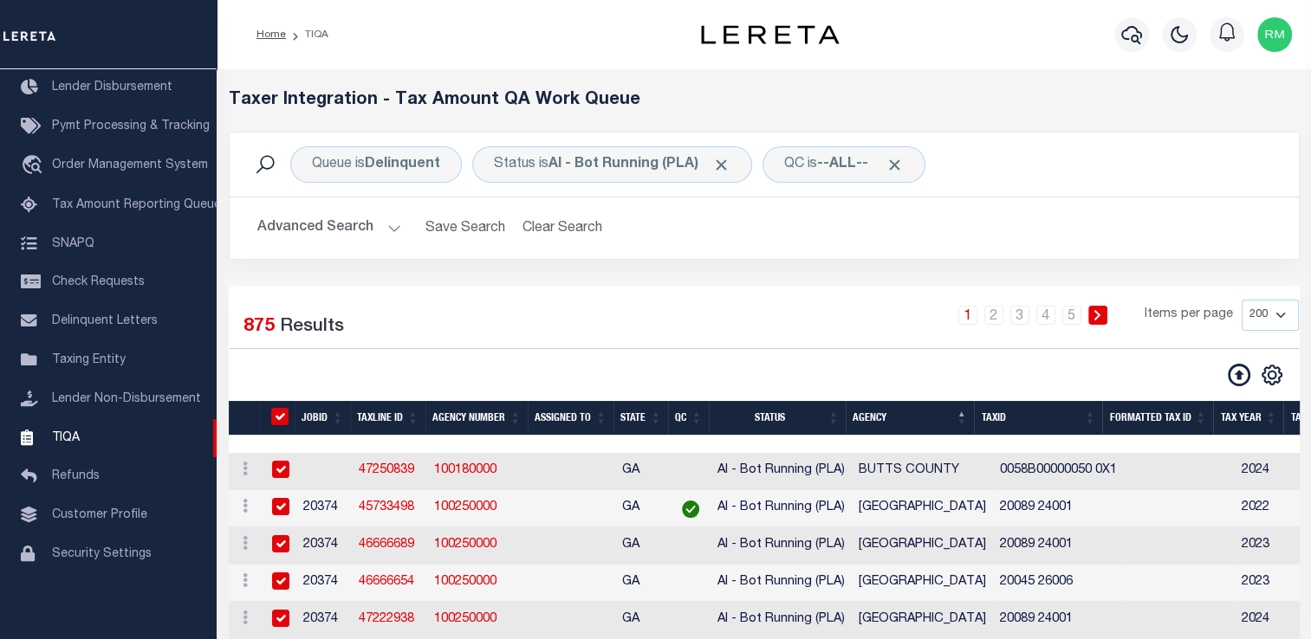
checkbox input "true"
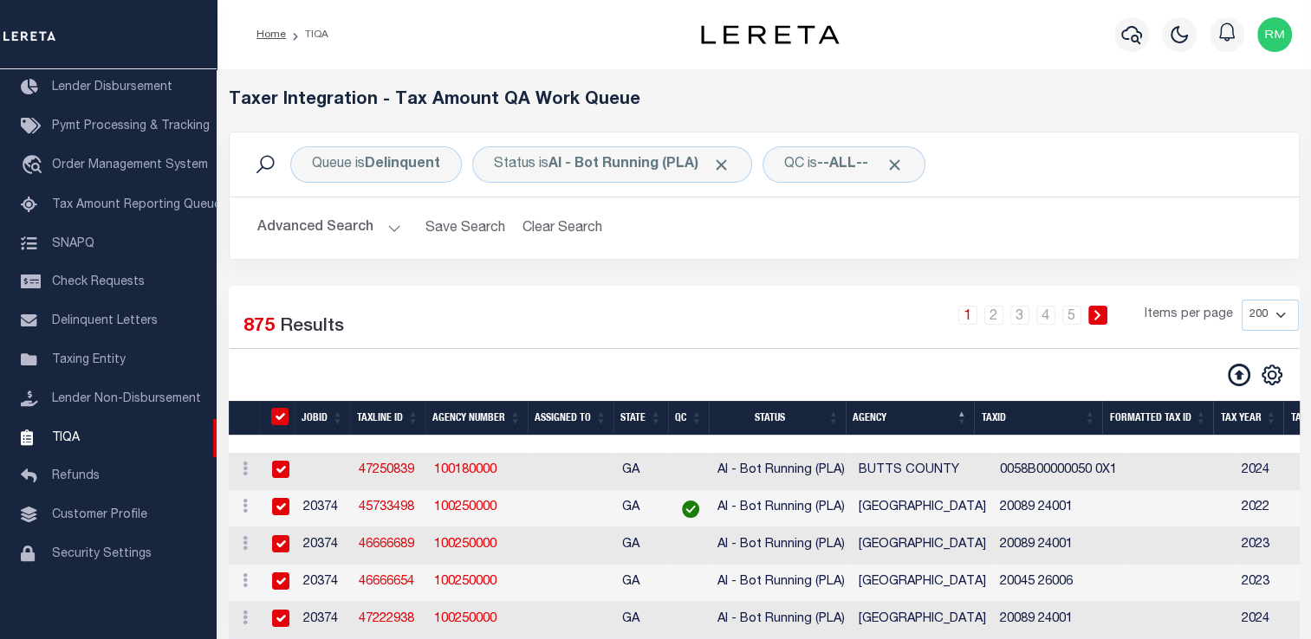
checkbox input "true"
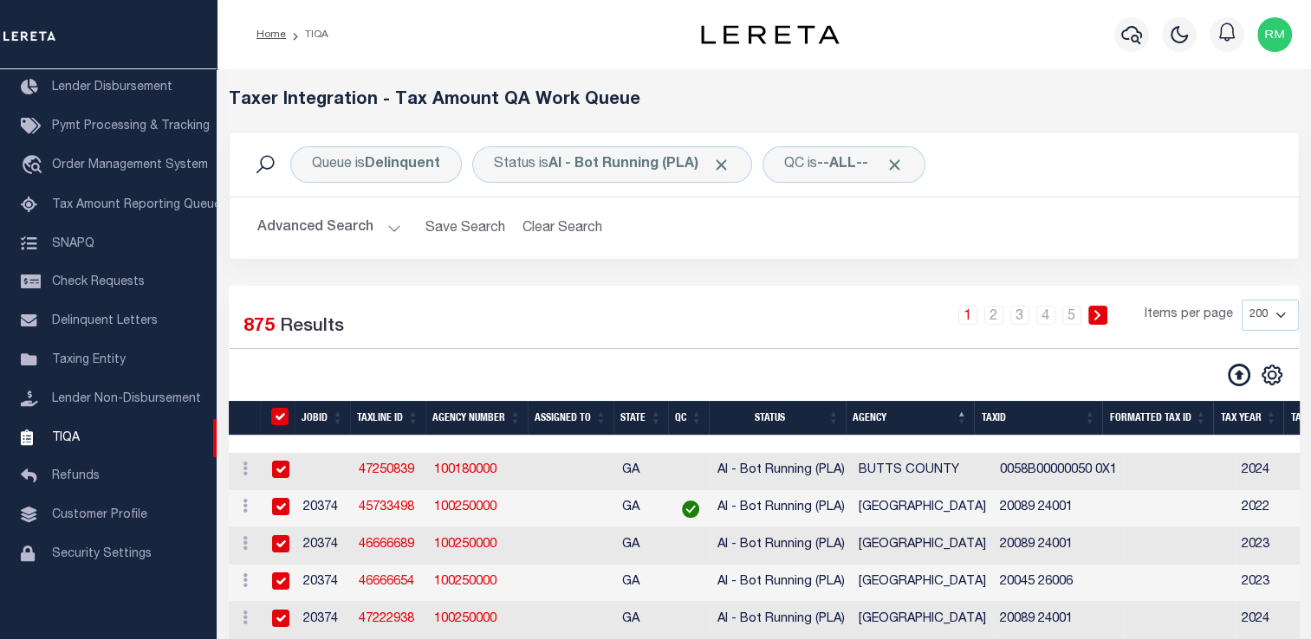
checkbox input "true"
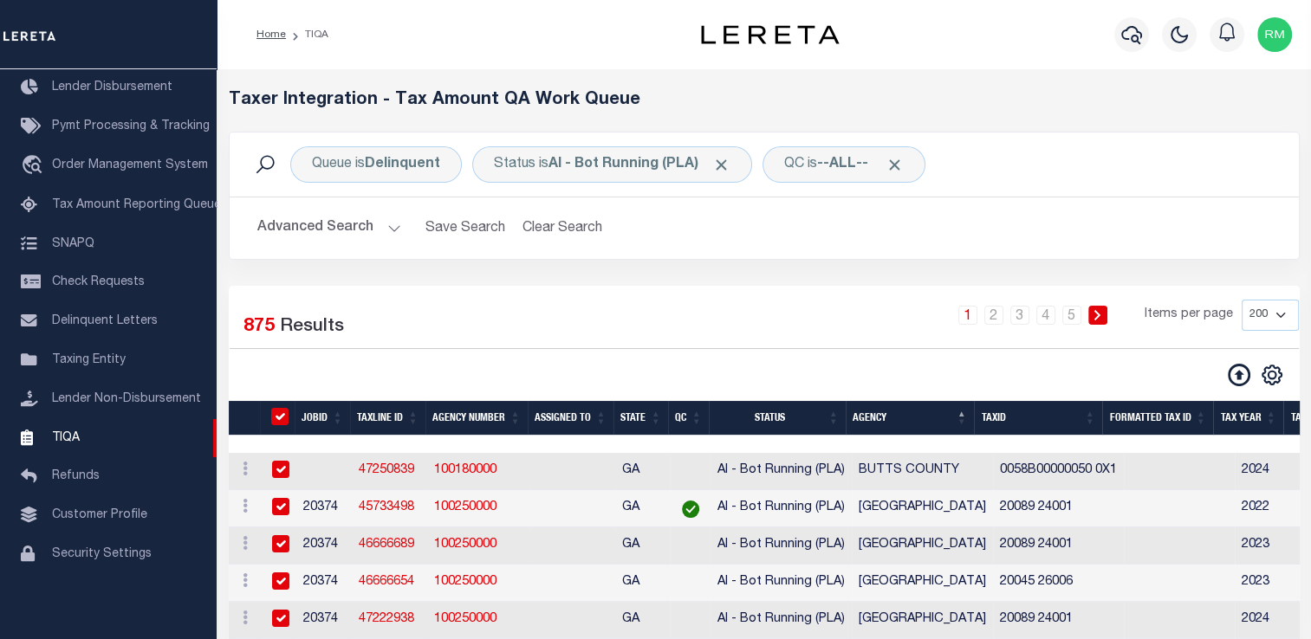
checkbox input "true"
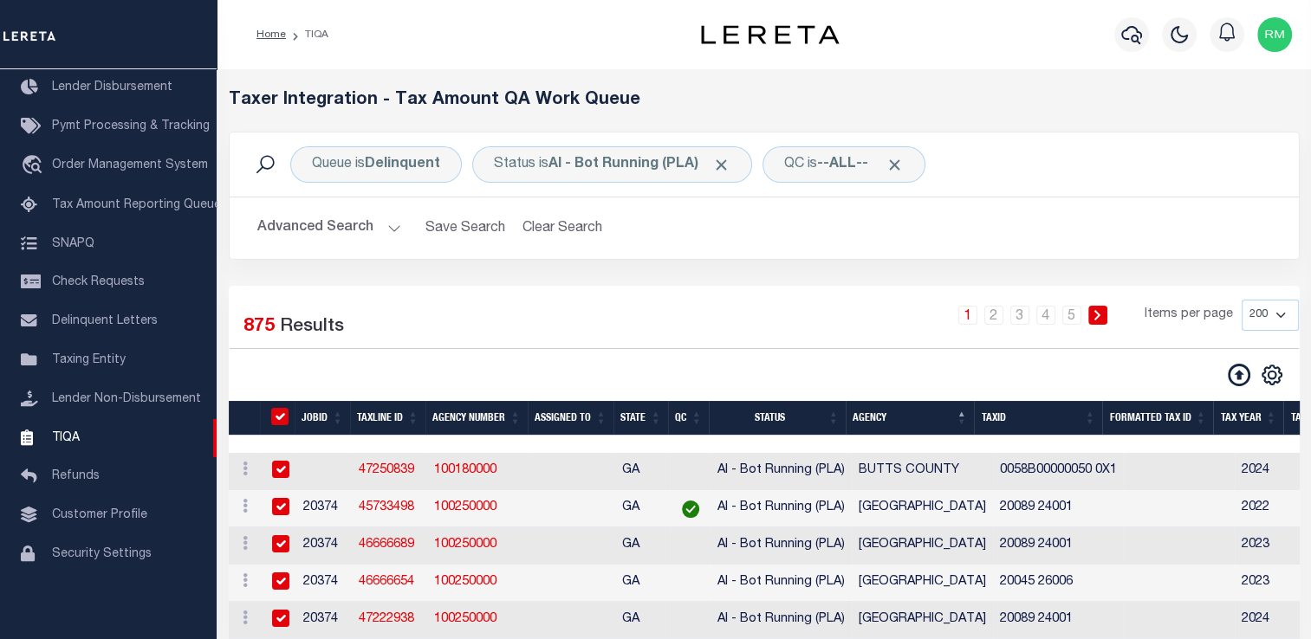
checkbox input "true"
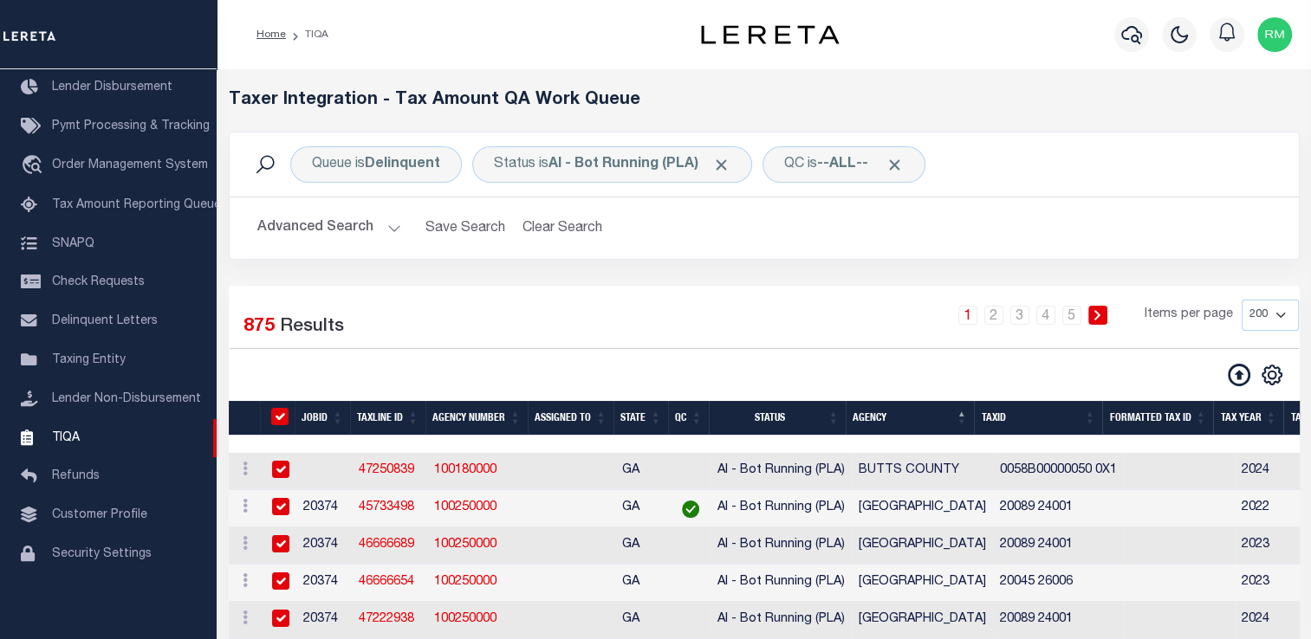
checkbox input "true"
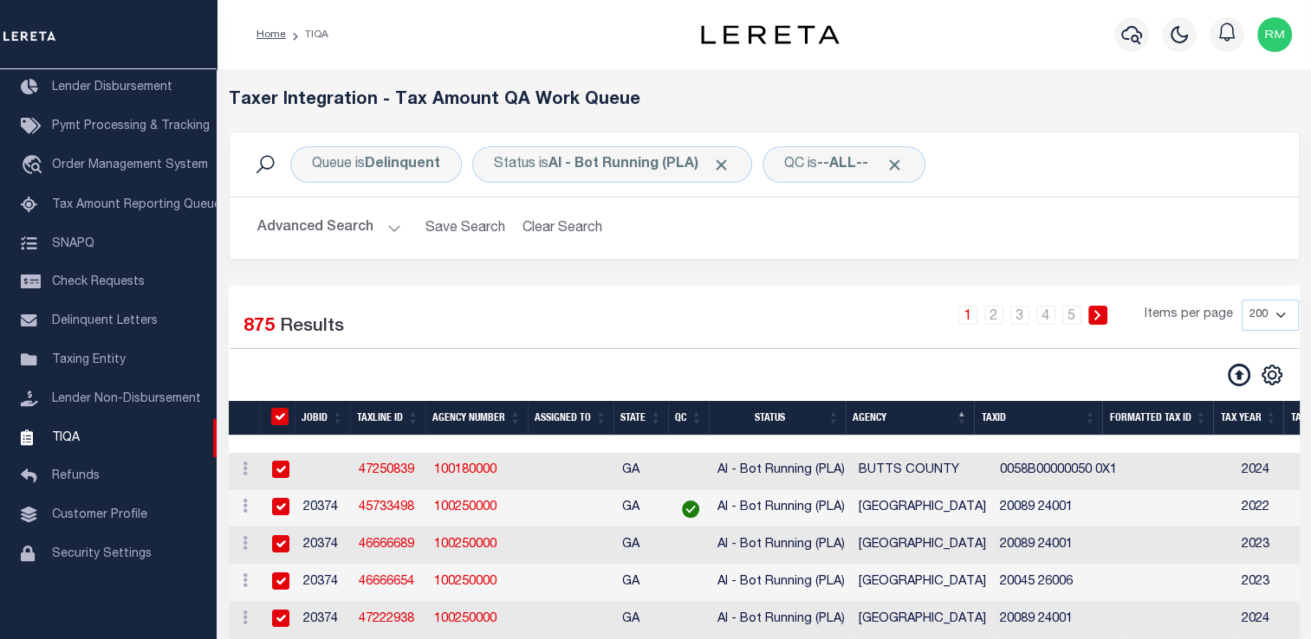
checkbox input "true"
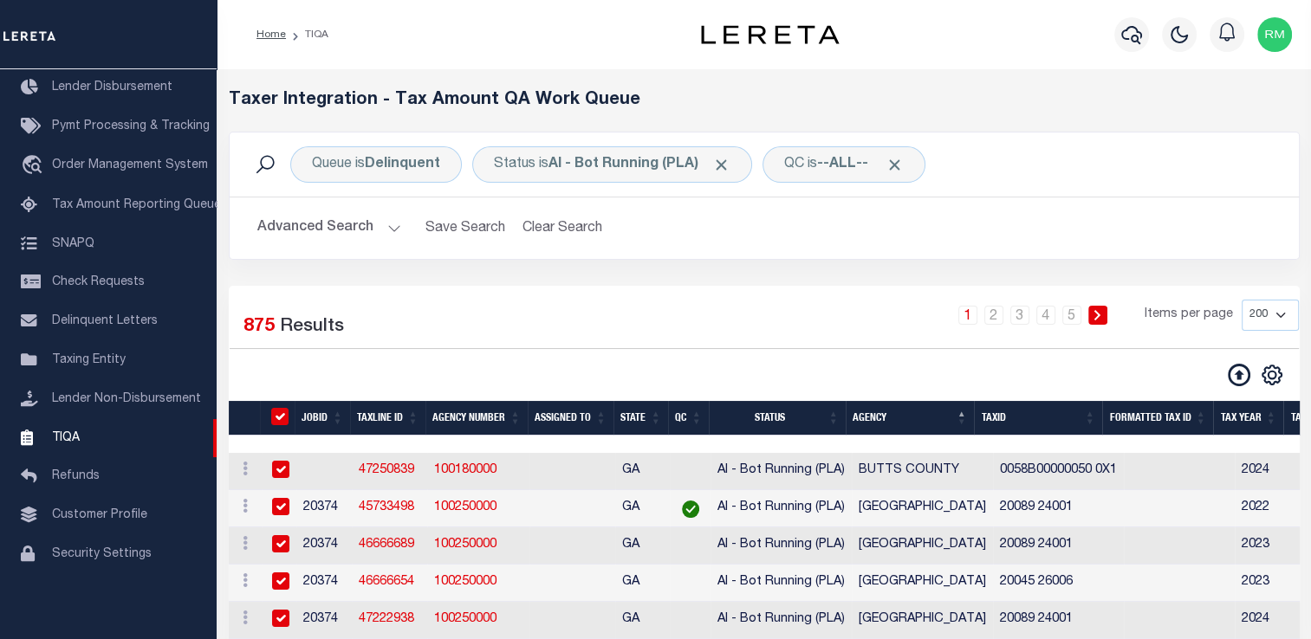
checkbox input "true"
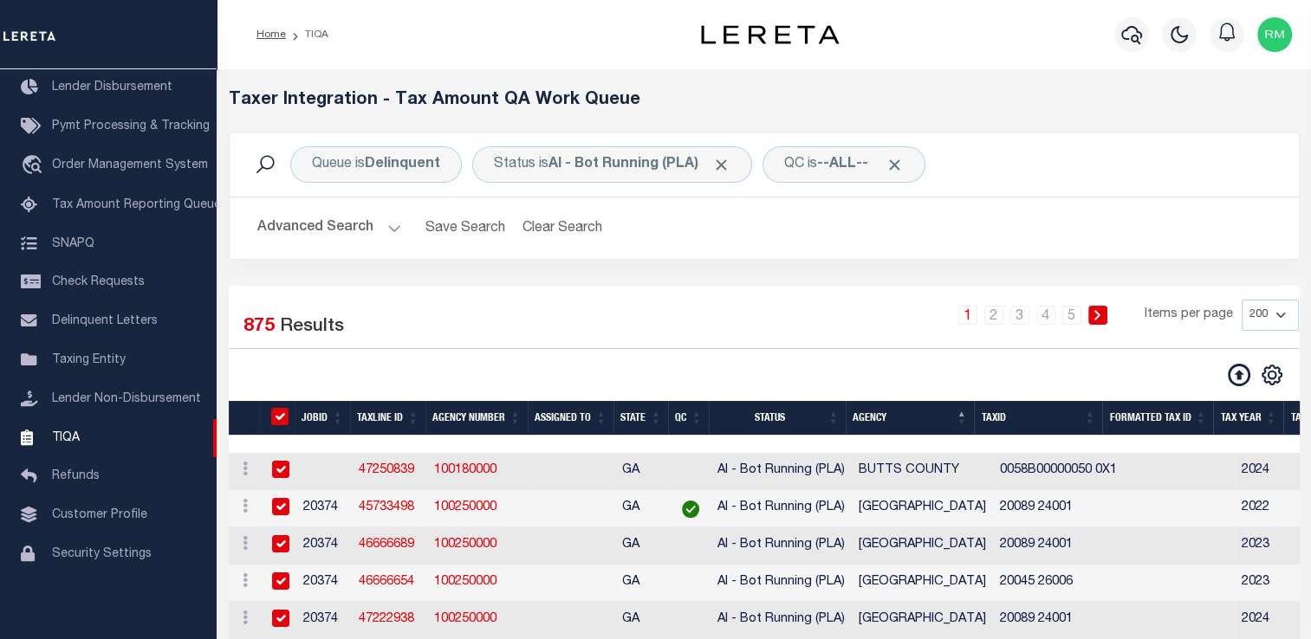
checkbox input "true"
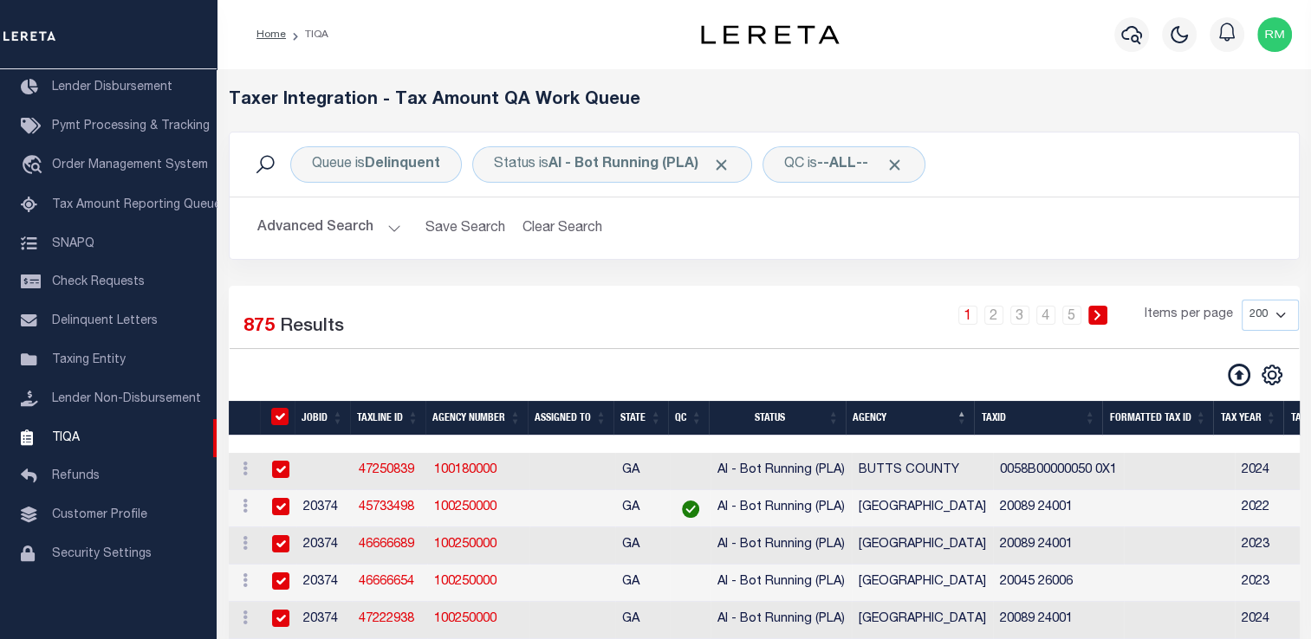
checkbox input "true"
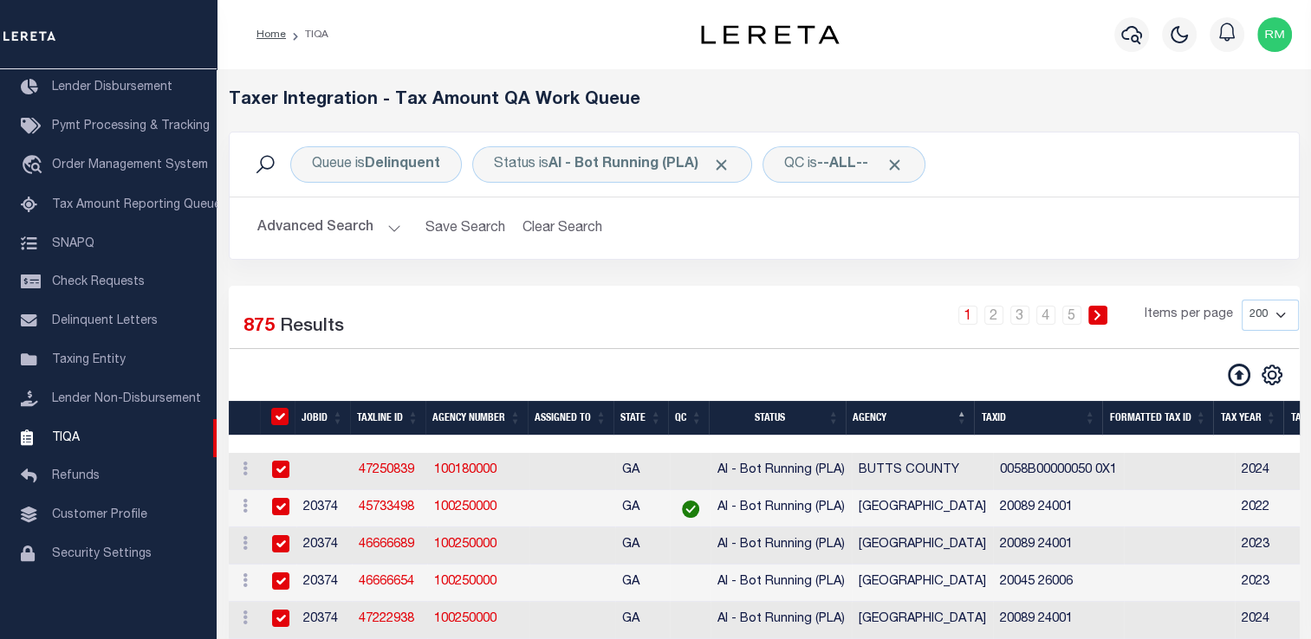
checkbox input "true"
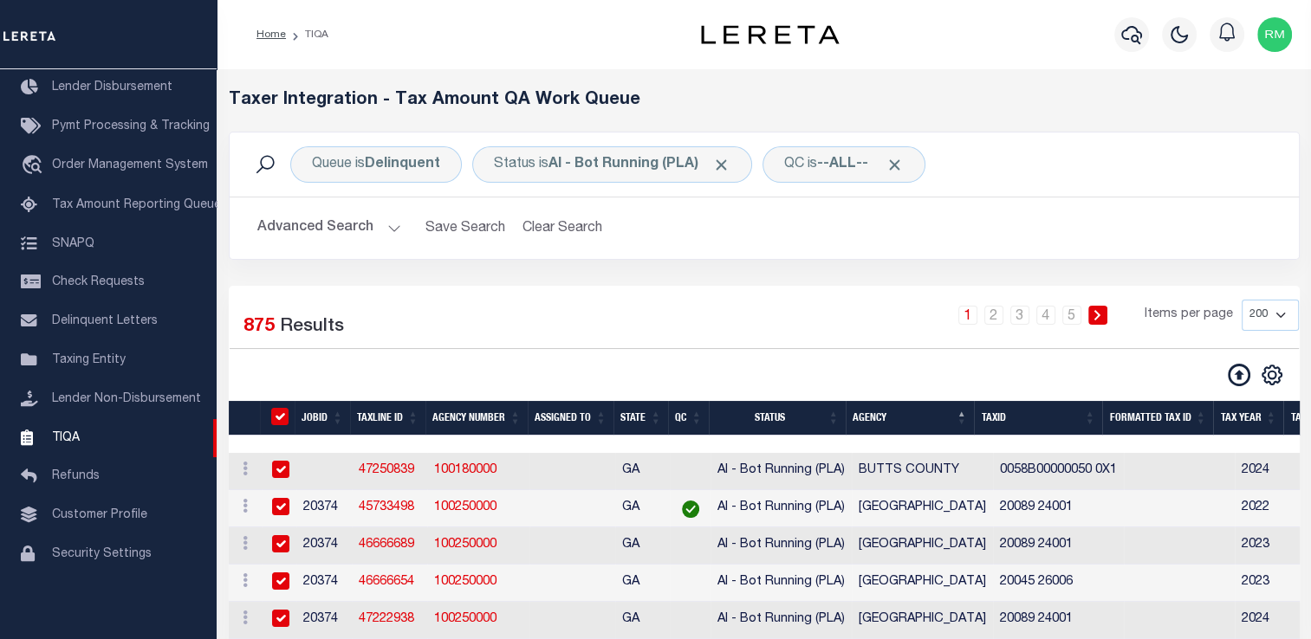
checkbox input "true"
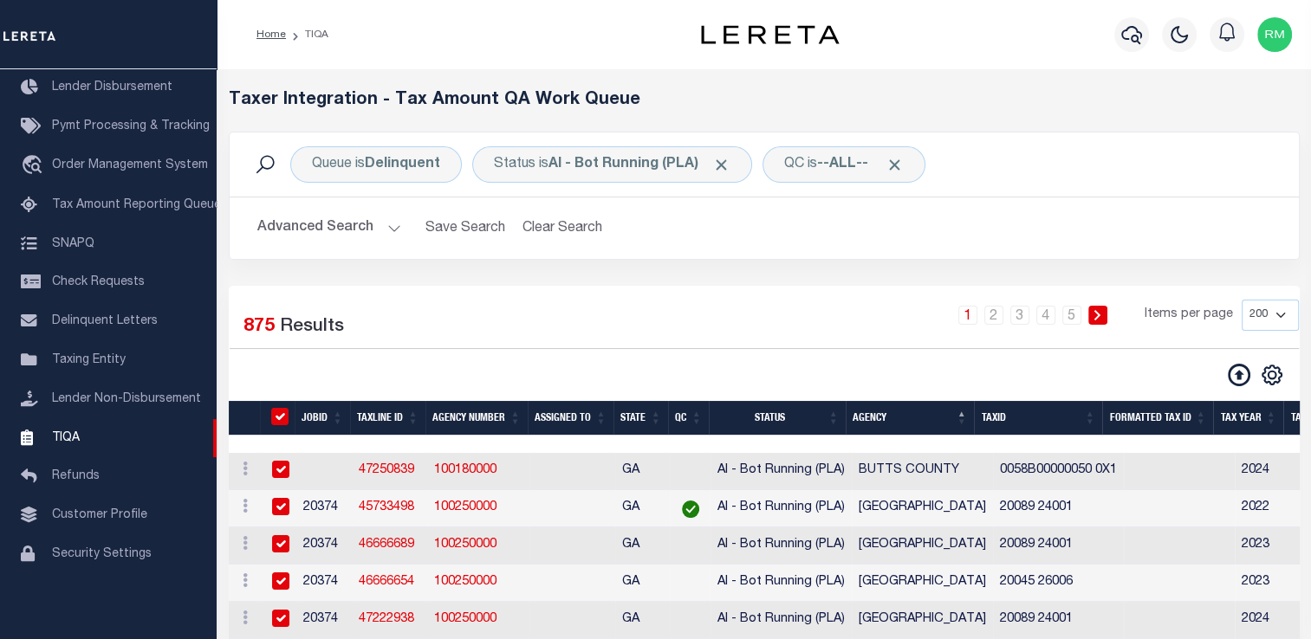
checkbox input "true"
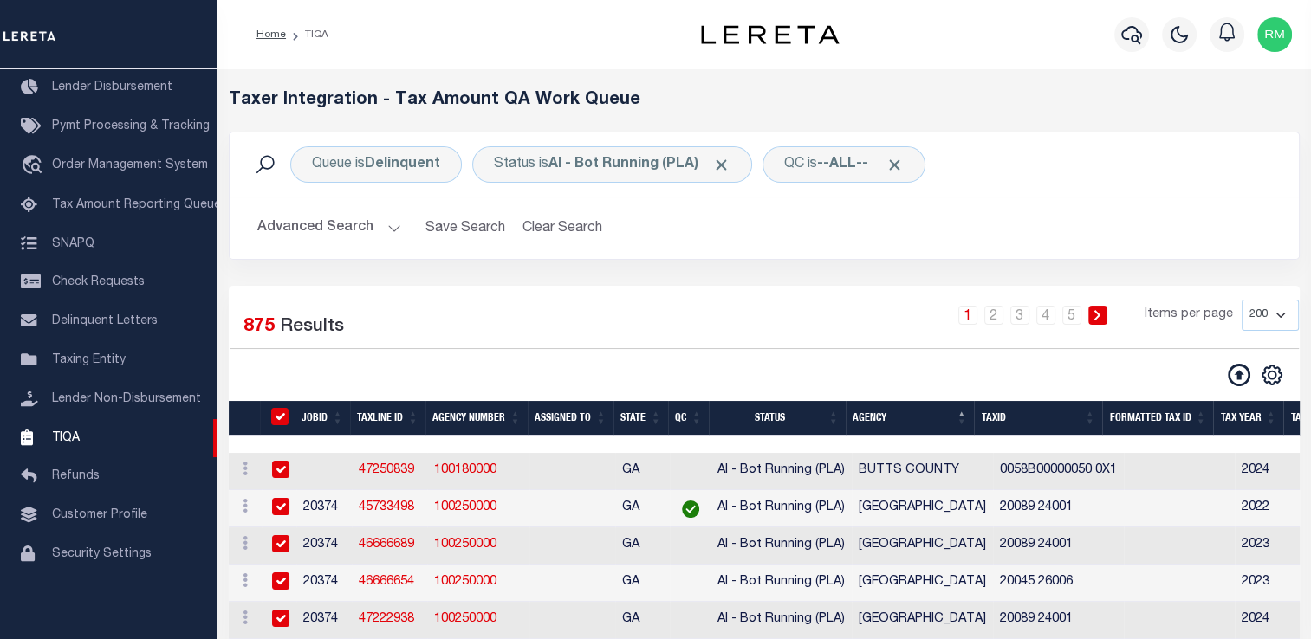
checkbox input "true"
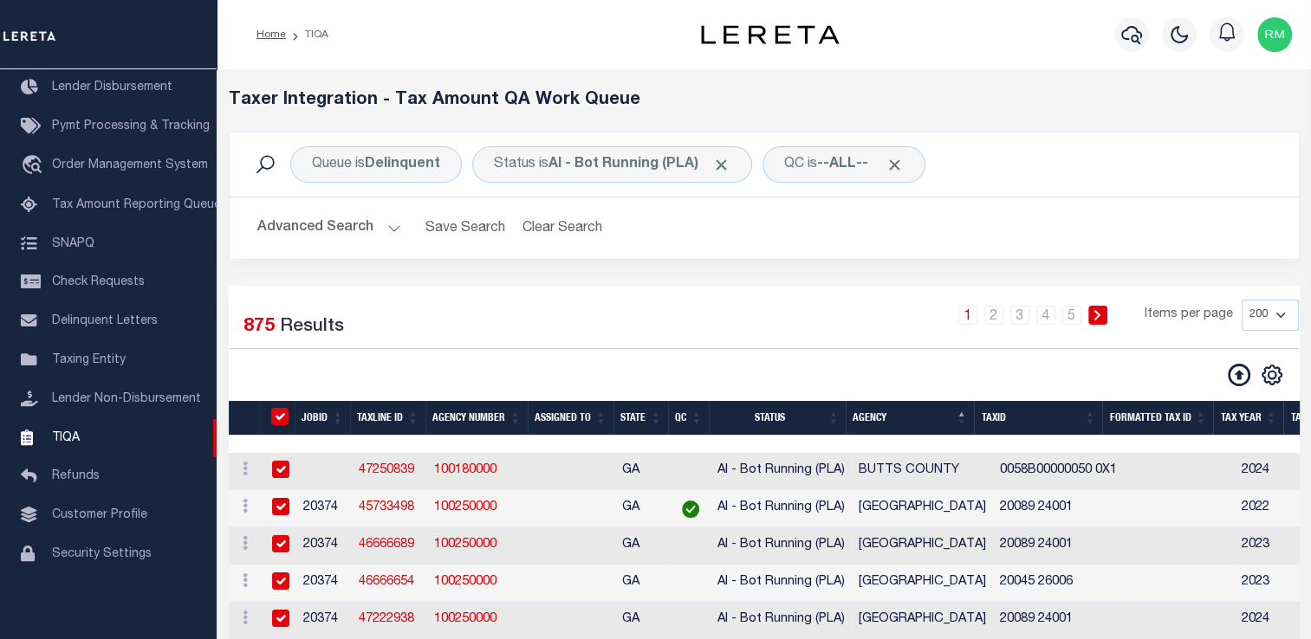
checkbox input "true"
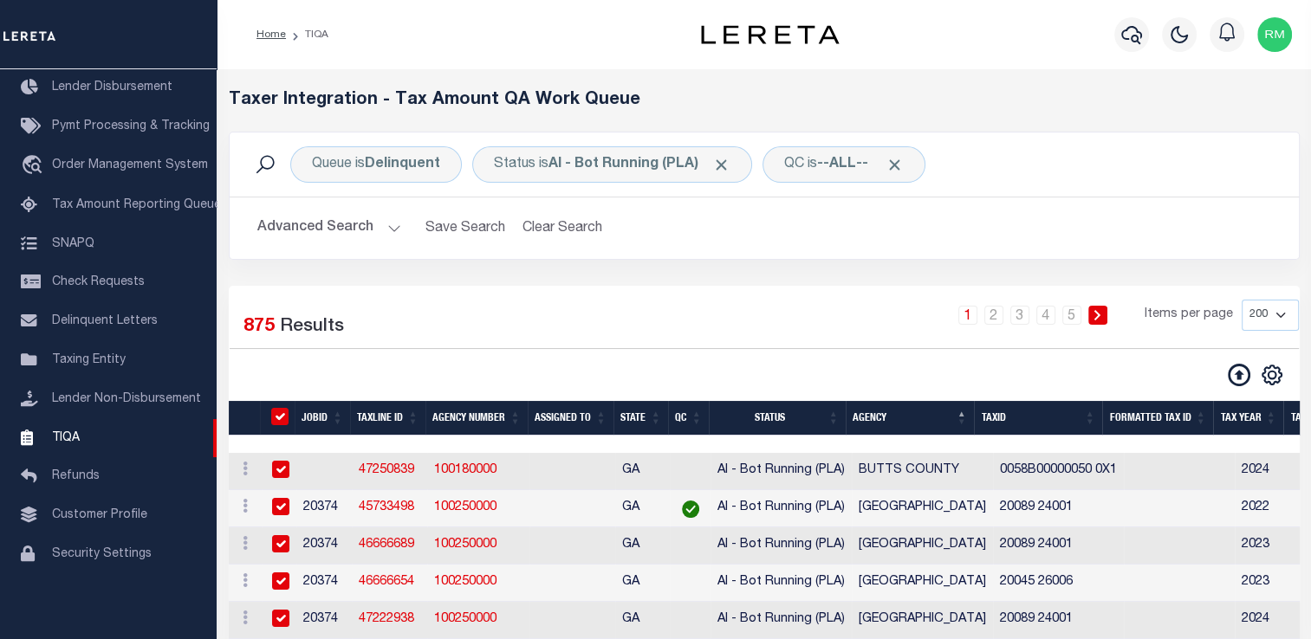
checkbox input "true"
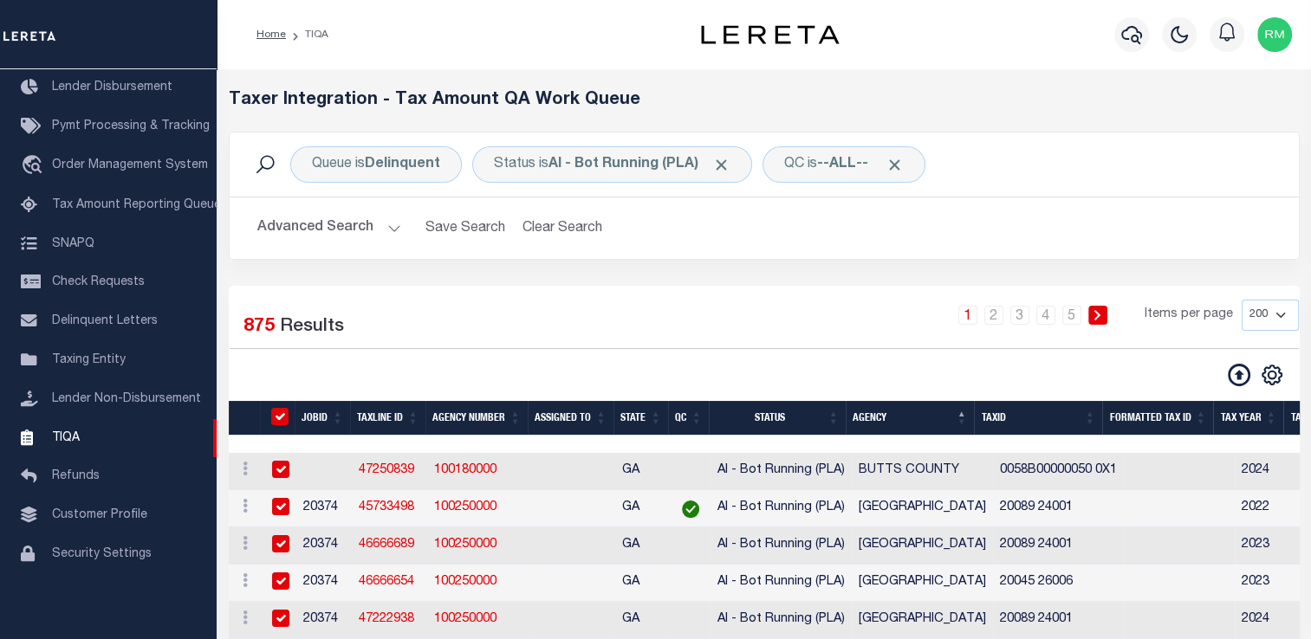
checkbox input "true"
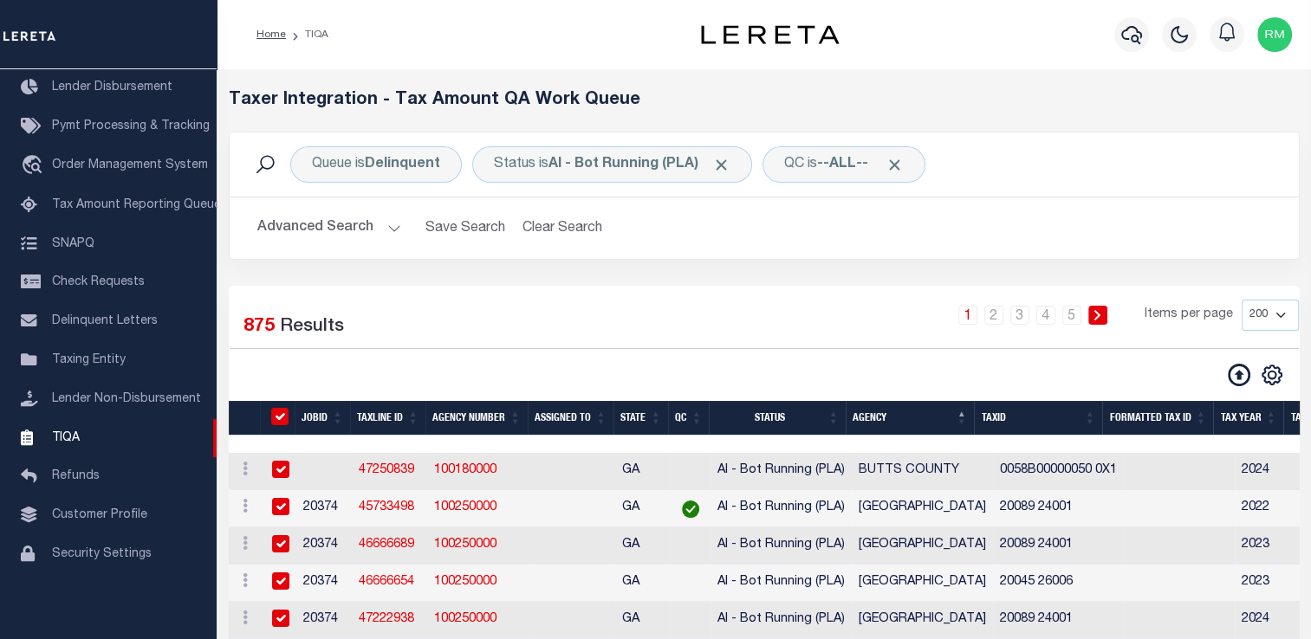
checkbox input "true"
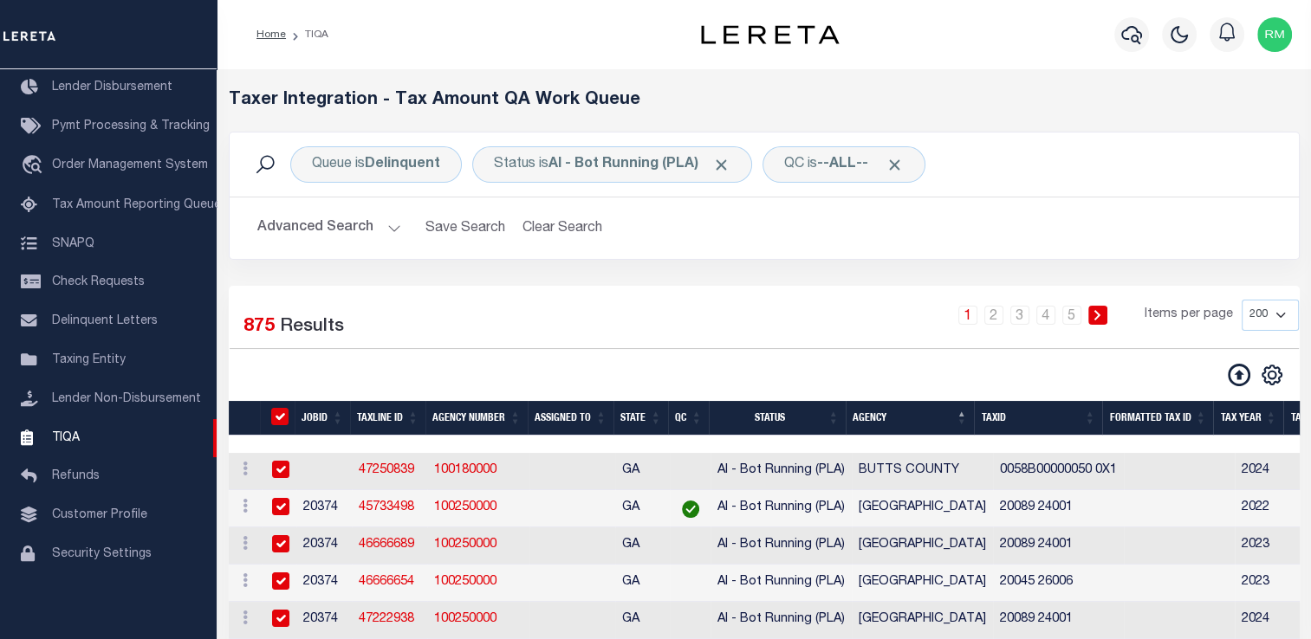
checkbox input "true"
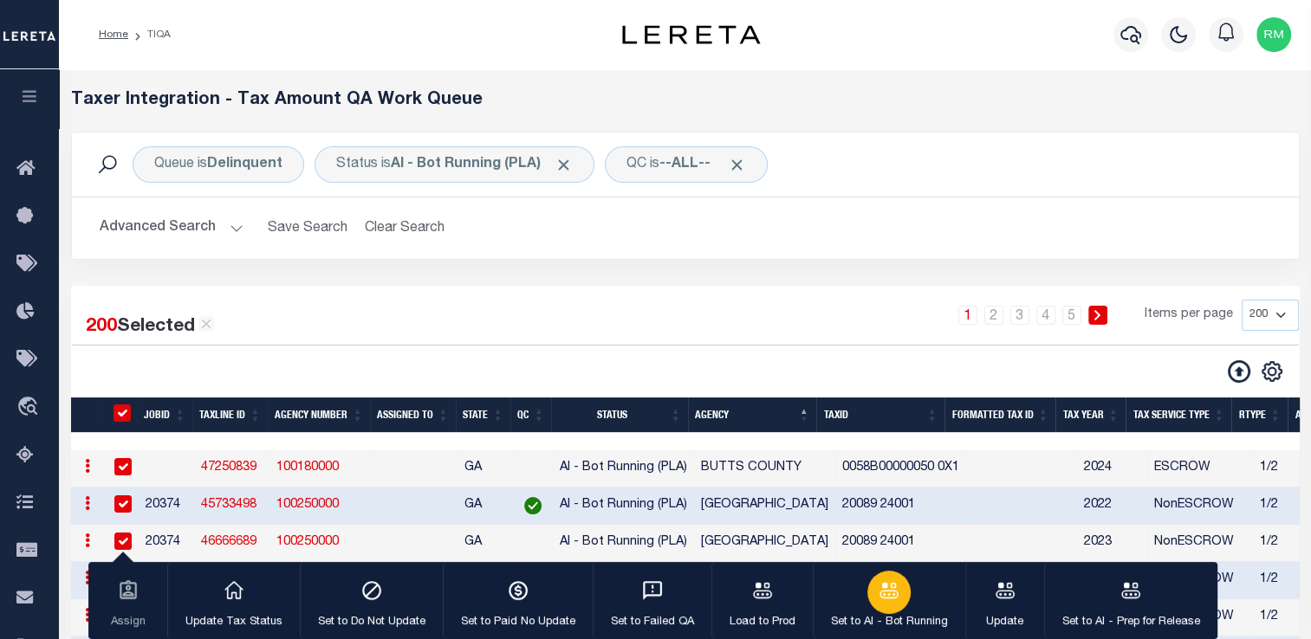
click at [891, 601] on icon "button" at bounding box center [888, 591] width 23 height 23
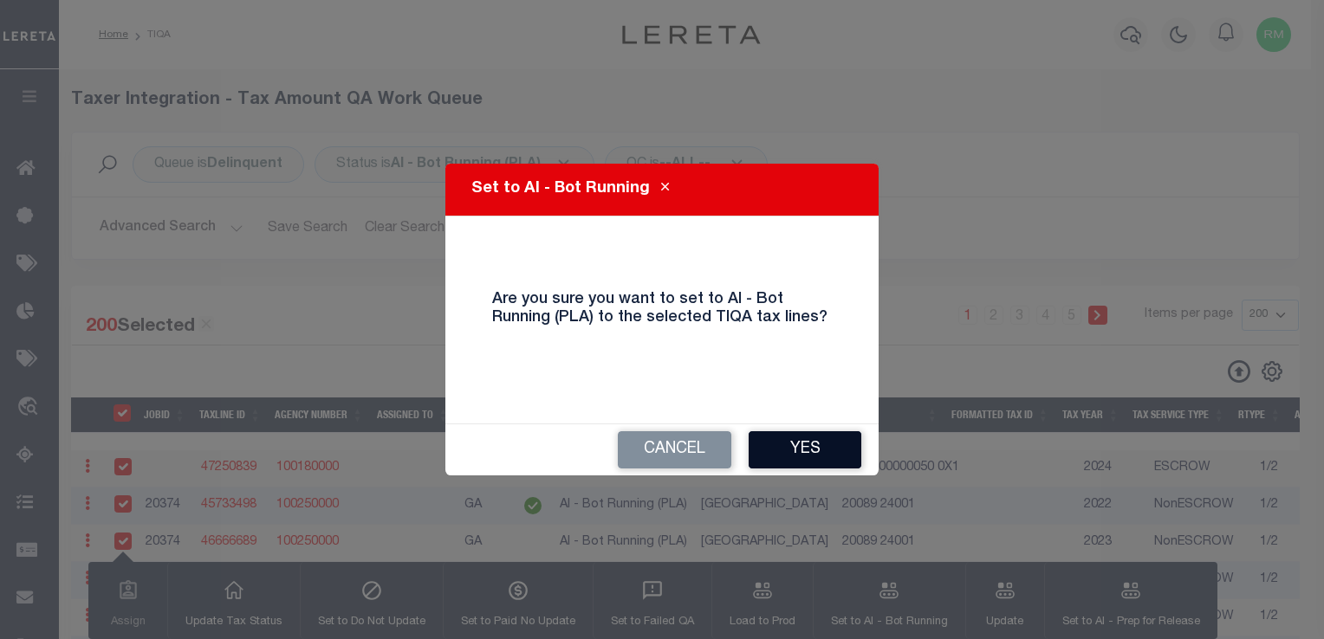
click at [795, 452] on button "Yes" at bounding box center [804, 449] width 113 height 37
